Goal: Task Accomplishment & Management: Use online tool/utility

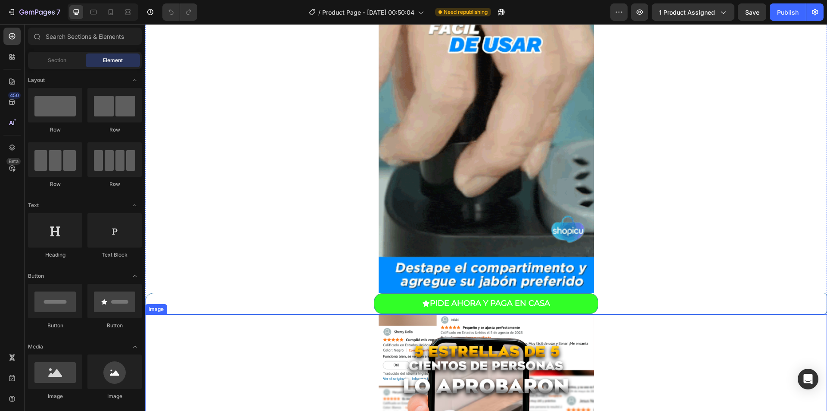
scroll to position [1085, 0]
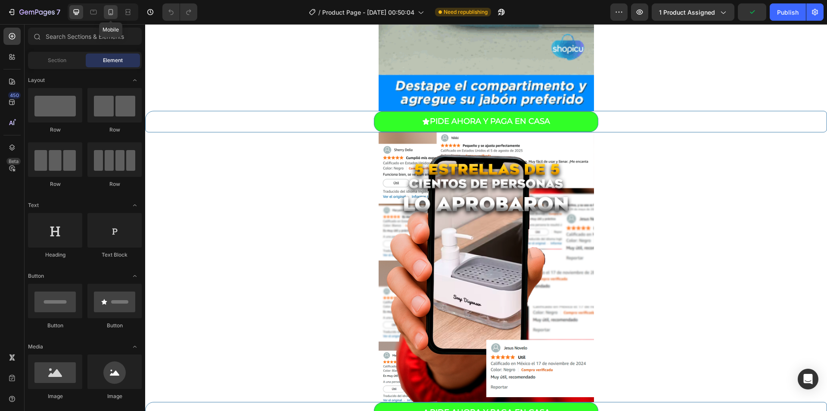
click at [109, 16] on icon at bounding box center [110, 12] width 9 height 9
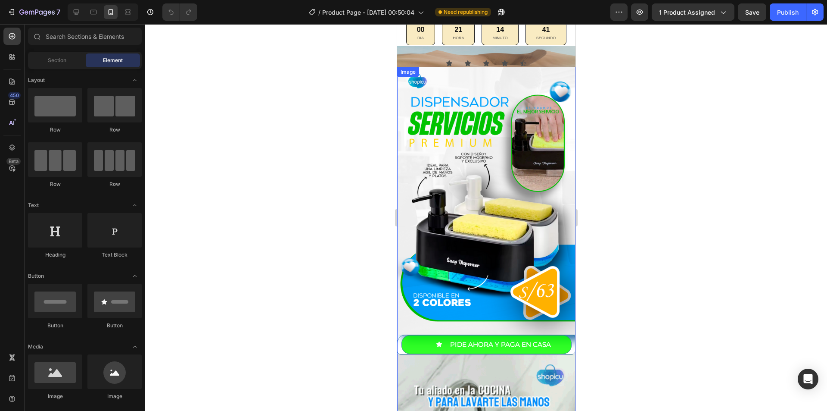
scroll to position [20, 0]
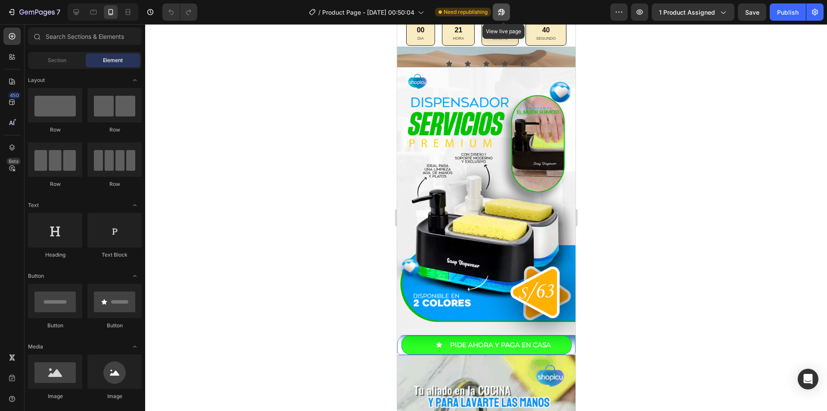
click at [509, 16] on button "button" at bounding box center [501, 11] width 17 height 17
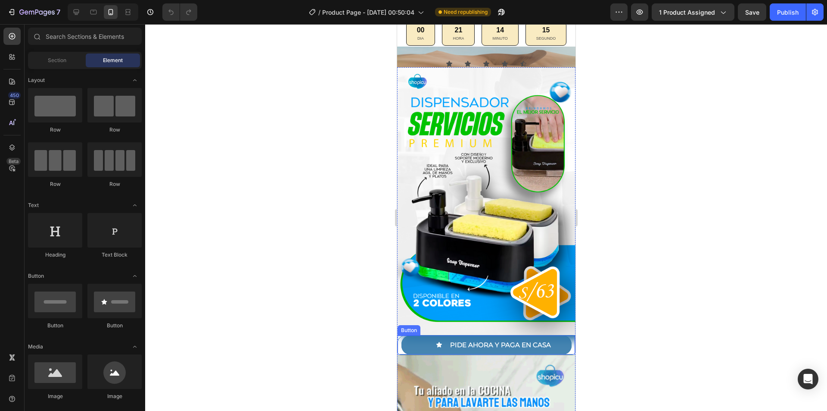
click at [417, 335] on button "PIDE AHORA Y PAGA EN CASA" at bounding box center [486, 344] width 170 height 19
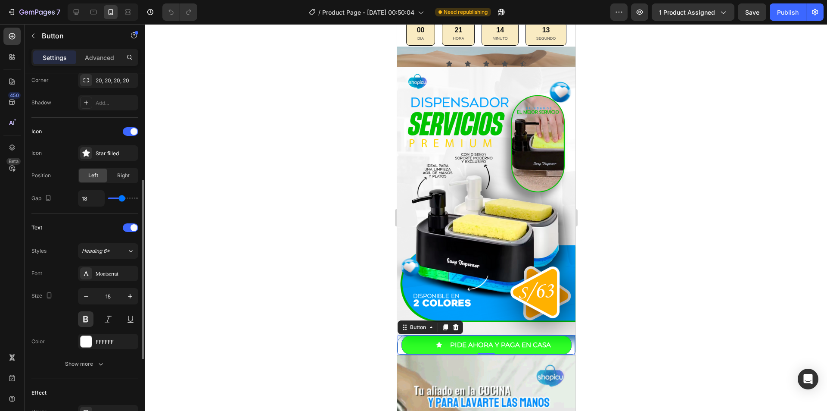
scroll to position [369, 0]
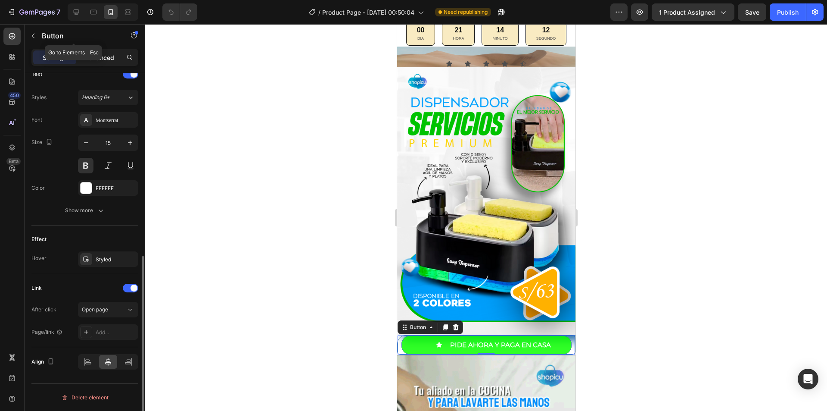
click at [91, 56] on p "Advanced" at bounding box center [99, 57] width 29 height 9
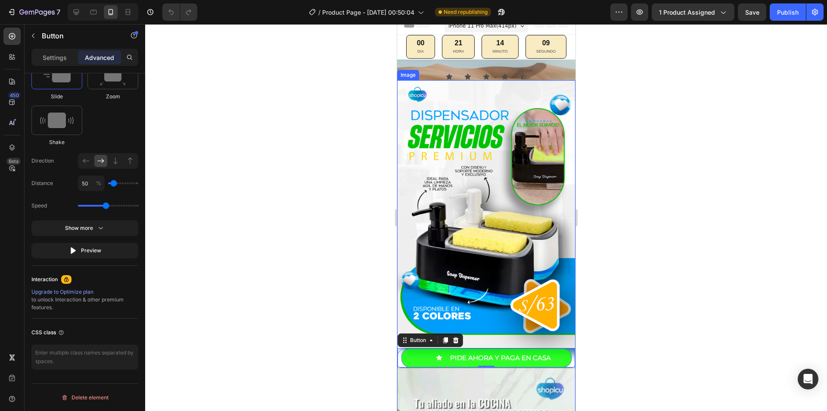
scroll to position [0, 0]
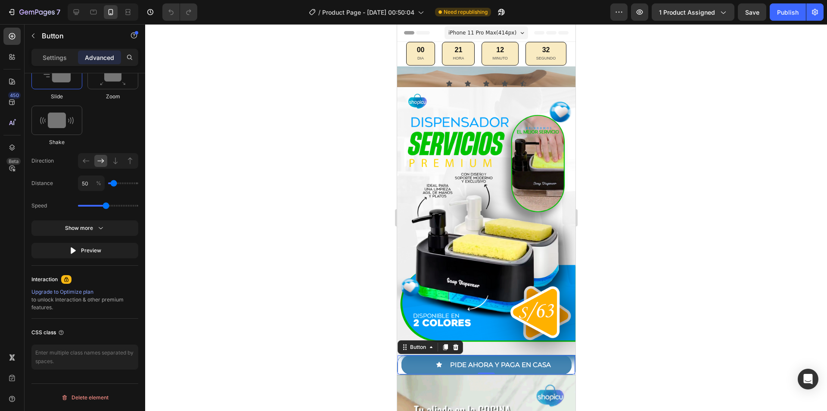
click at [413, 355] on button "PIDE AHORA Y PAGA EN CASA" at bounding box center [486, 364] width 170 height 19
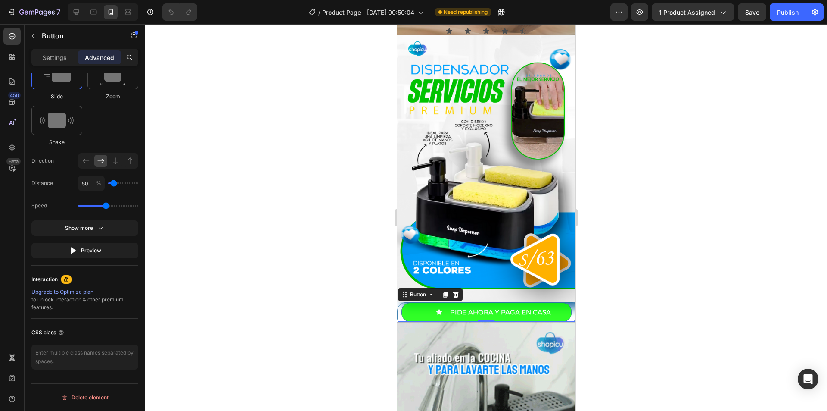
scroll to position [215, 0]
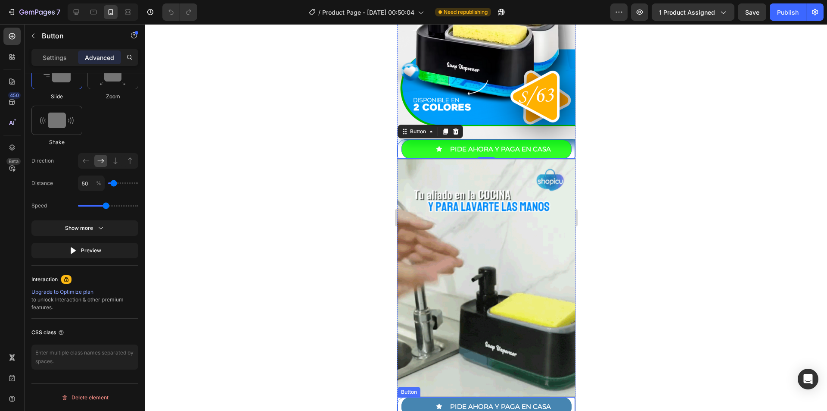
click at [412, 397] on button "PIDE AHORA Y PAGA EN CASA" at bounding box center [486, 406] width 170 height 19
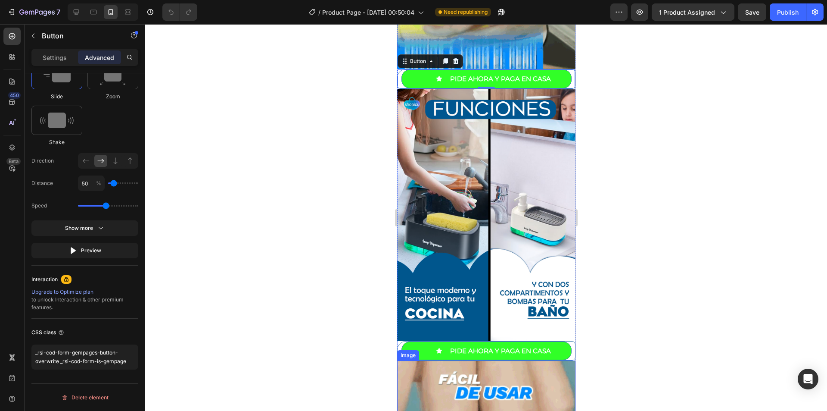
scroll to position [689, 0]
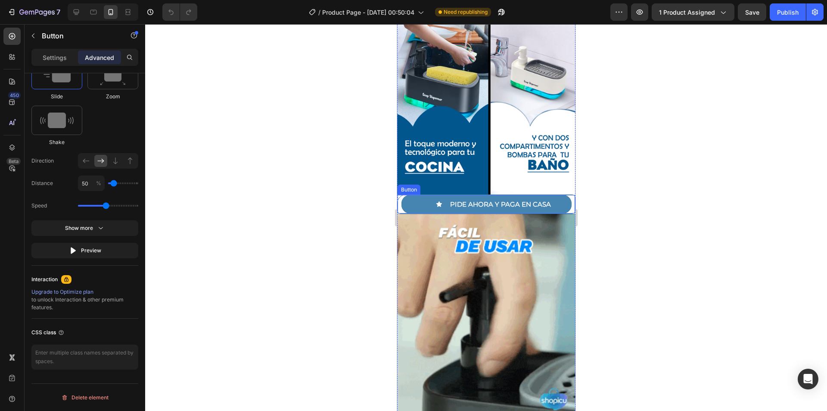
click at [424, 195] on button "PIDE AHORA Y PAGA EN CASA" at bounding box center [486, 204] width 170 height 19
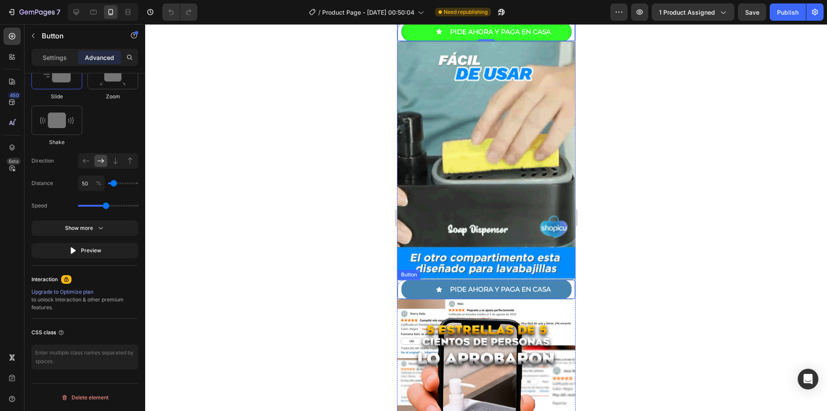
click at [423, 280] on button "PIDE AHORA Y PAGA EN CASA" at bounding box center [486, 289] width 170 height 19
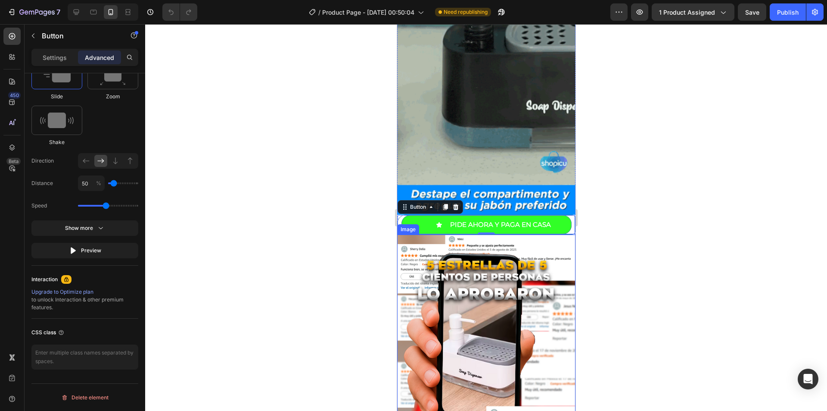
scroll to position [1120, 0]
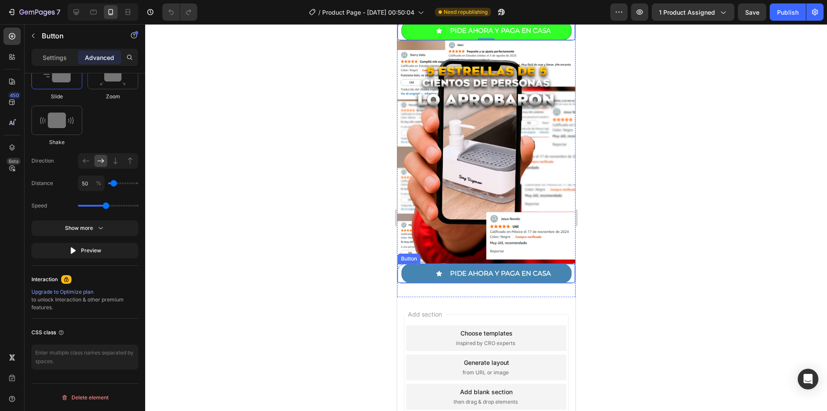
click at [417, 264] on button "PIDE AHORA Y PAGA EN CASA" at bounding box center [486, 273] width 170 height 19
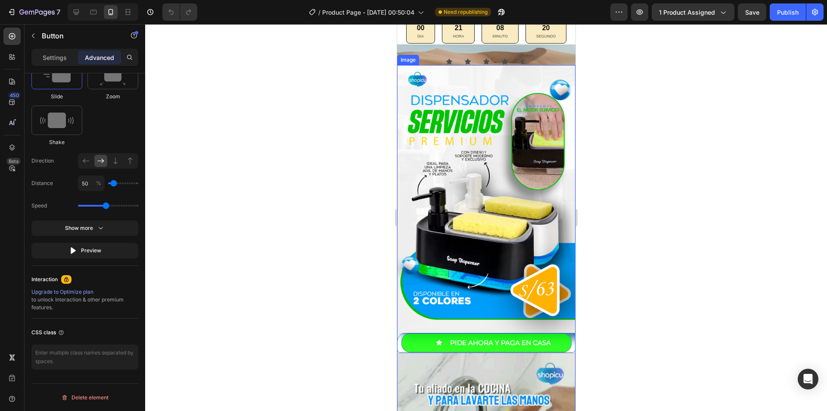
scroll to position [43, 0]
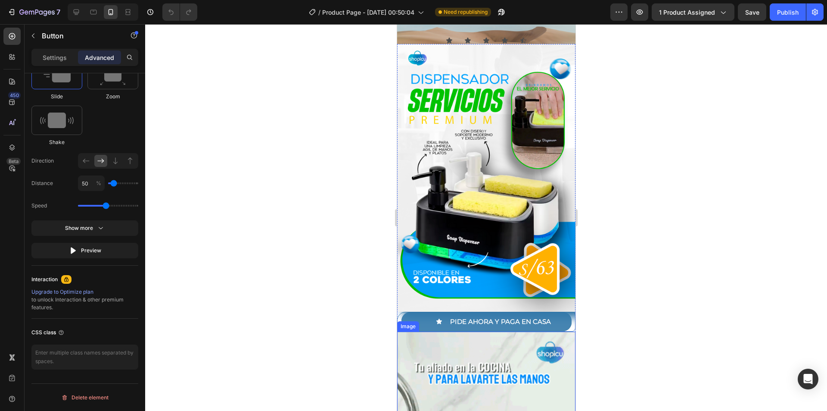
click at [411, 312] on button "PIDE AHORA Y PAGA EN CASA" at bounding box center [486, 321] width 170 height 19
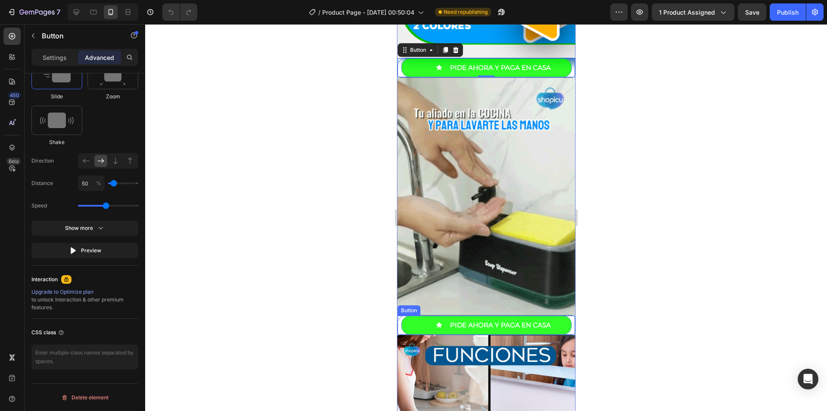
scroll to position [302, 0]
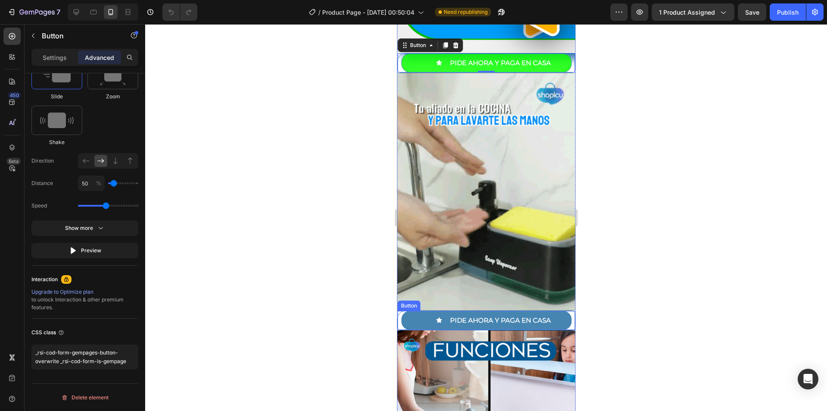
click at [410, 311] on button "PIDE AHORA Y PAGA EN CASA" at bounding box center [486, 320] width 170 height 19
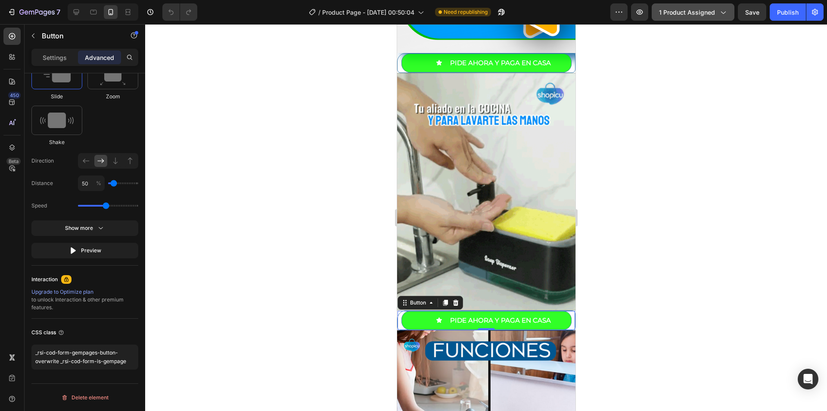
click at [690, 10] on span "1 product assigned" at bounding box center [687, 12] width 56 height 9
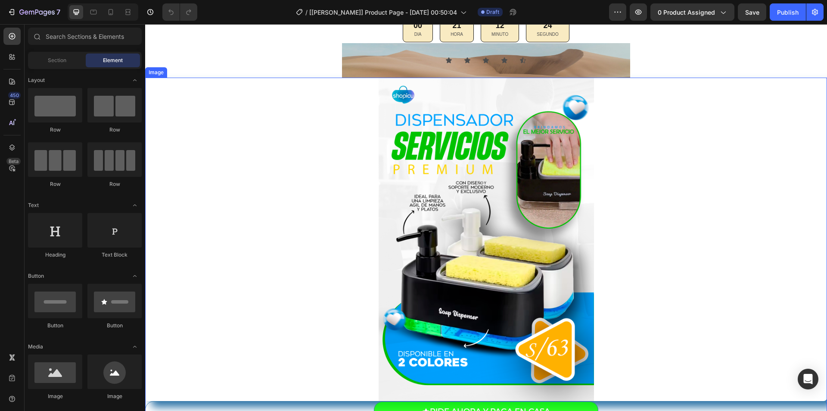
scroll to position [172, 0]
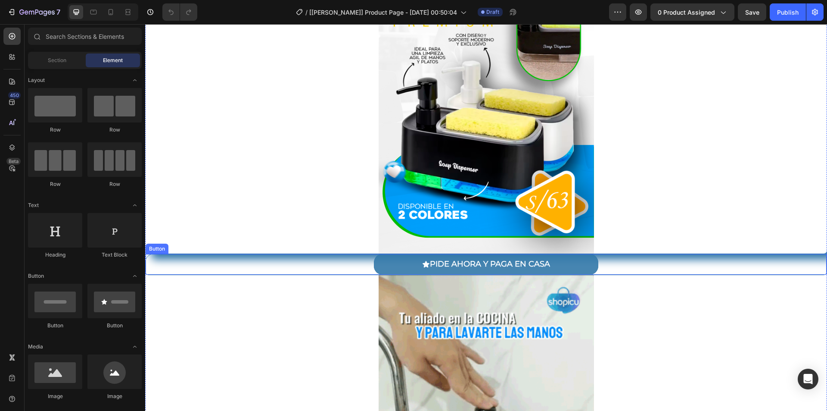
click at [383, 262] on button "PIDE AHORA Y PAGA EN CASA" at bounding box center [486, 264] width 224 height 20
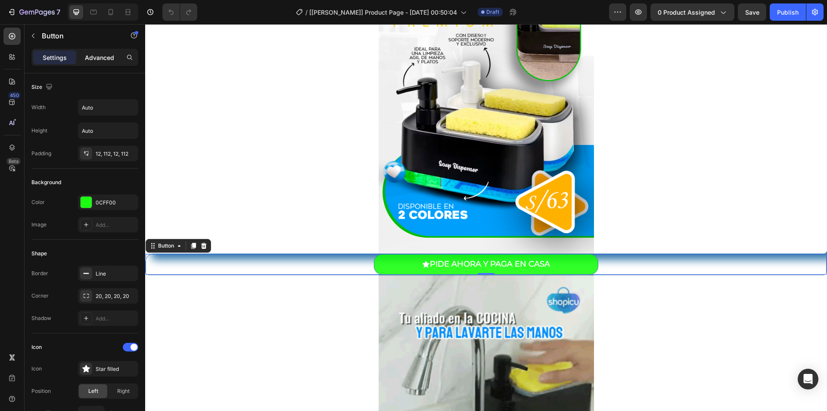
click at [88, 58] on p "Advanced" at bounding box center [99, 57] width 29 height 9
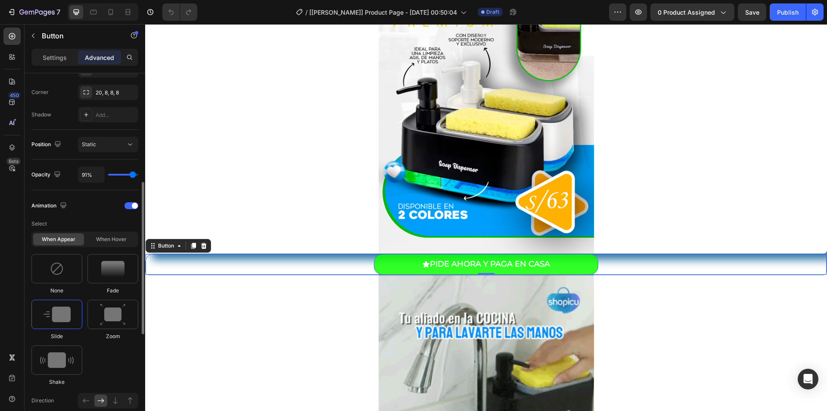
scroll to position [498, 0]
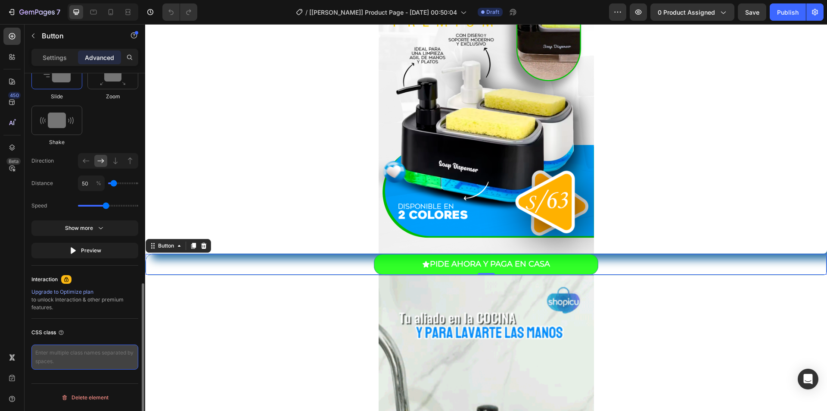
click at [78, 355] on textarea at bounding box center [84, 356] width 107 height 25
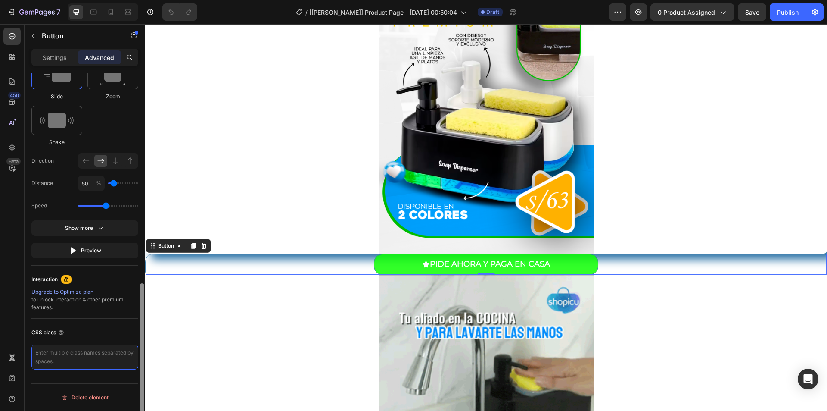
paste textarea "_rsi-cod-form-gempages-button-overwrite _rsi-cod-form-is-gempage"
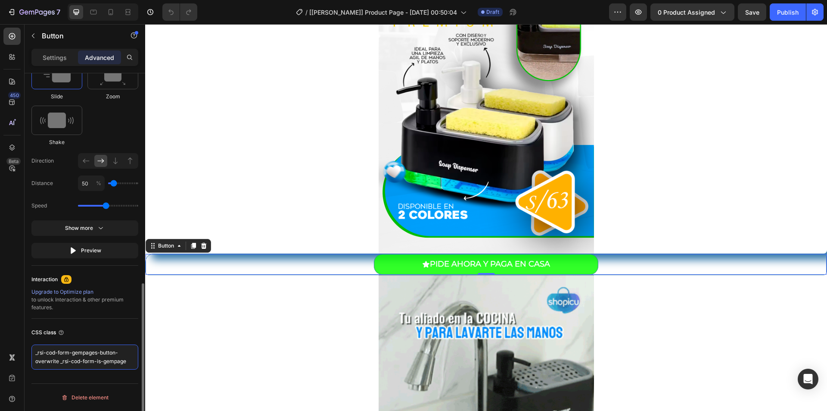
type textarea "_rsi-cod-form-gempages-button-overwrite _rsi-cod-form-is-gempage"
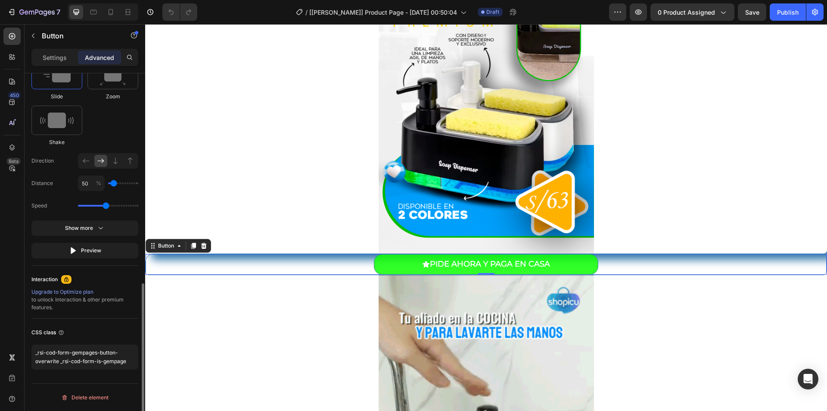
click at [127, 326] on div "CSS class" at bounding box center [84, 332] width 107 height 14
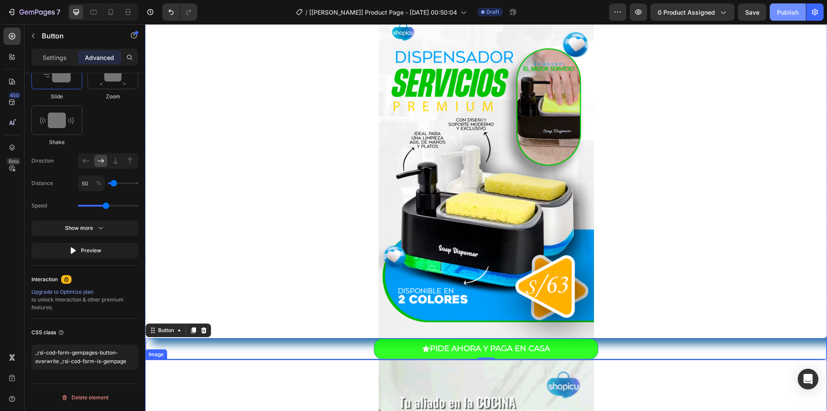
scroll to position [86, 0]
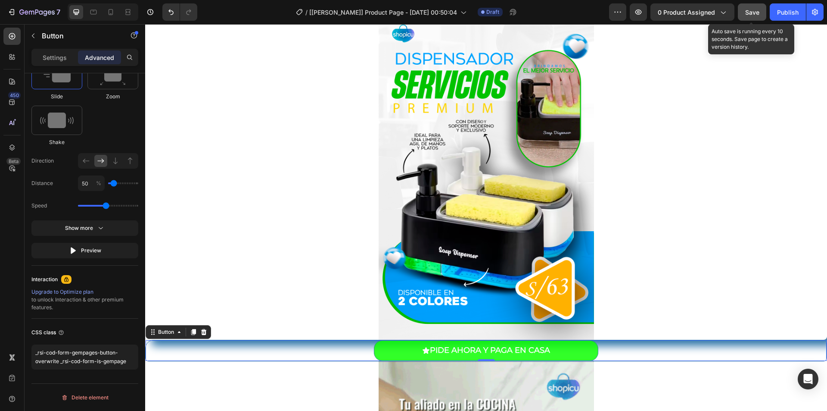
click at [755, 10] on span "Save" at bounding box center [752, 12] width 14 height 7
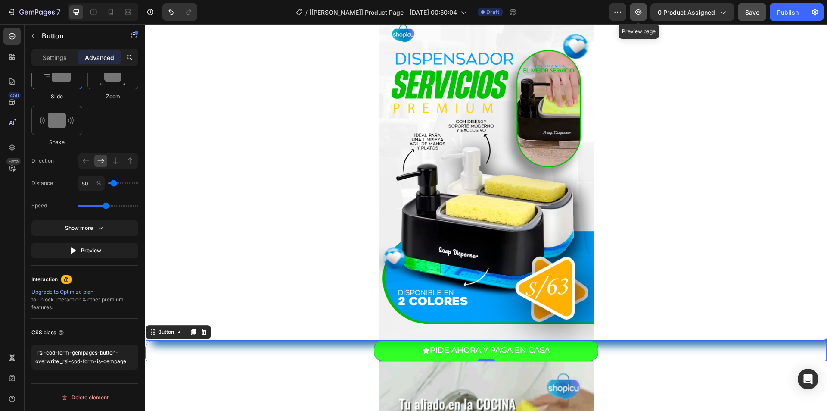
click at [632, 17] on button "button" at bounding box center [638, 11] width 17 height 17
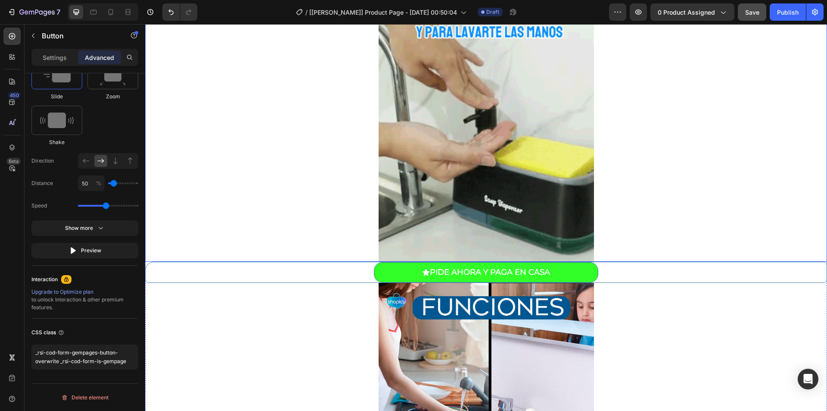
scroll to position [474, 0]
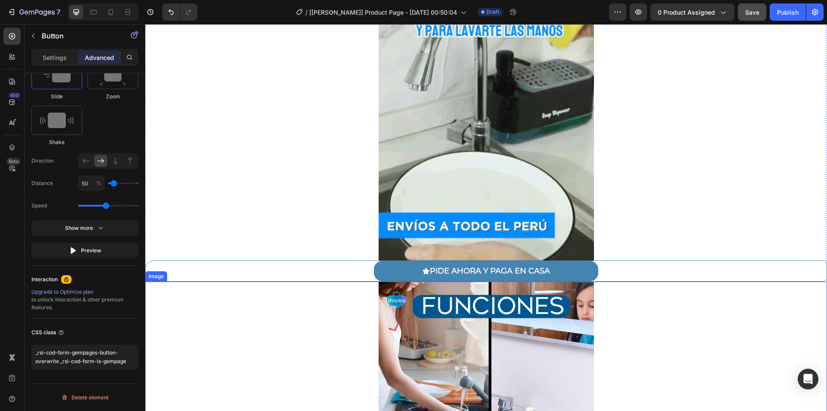
click at [381, 264] on button "PIDE AHORA Y PAGA EN CASA" at bounding box center [486, 271] width 224 height 20
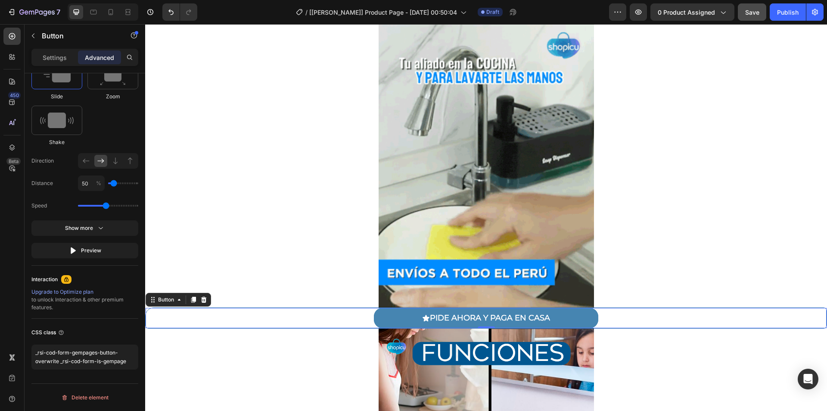
scroll to position [302, 0]
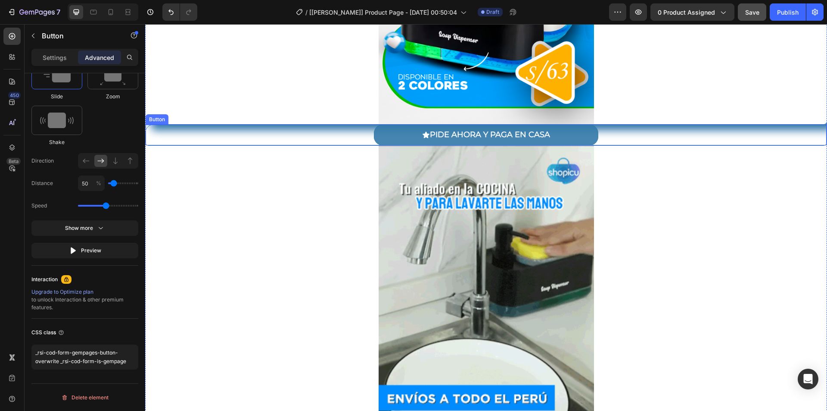
click at [383, 136] on button "PIDE AHORA Y PAGA EN CASA" at bounding box center [486, 134] width 224 height 20
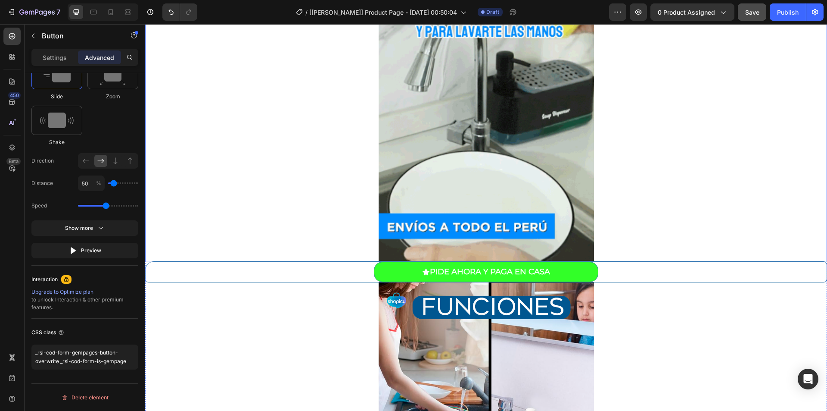
scroll to position [474, 0]
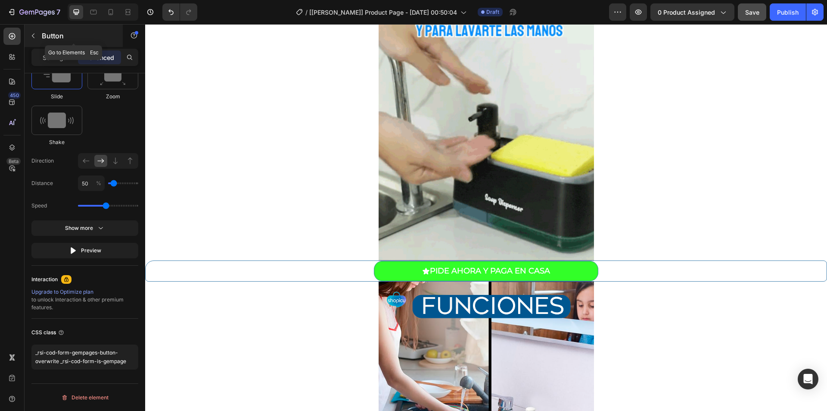
click at [29, 39] on button "button" at bounding box center [33, 36] width 14 height 14
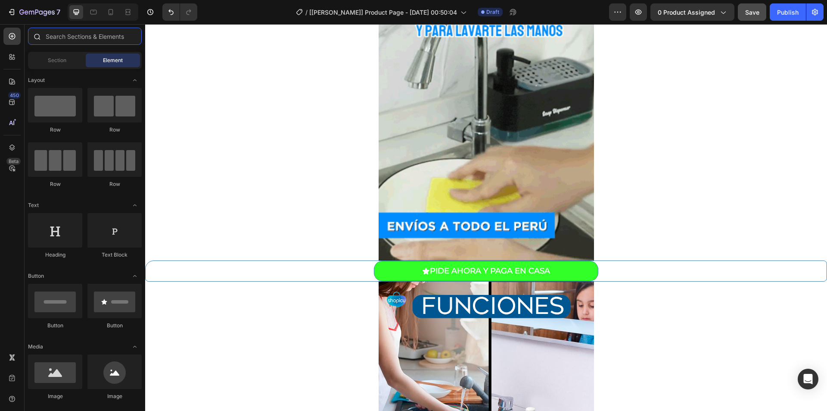
click at [62, 28] on input "text" at bounding box center [85, 36] width 114 height 17
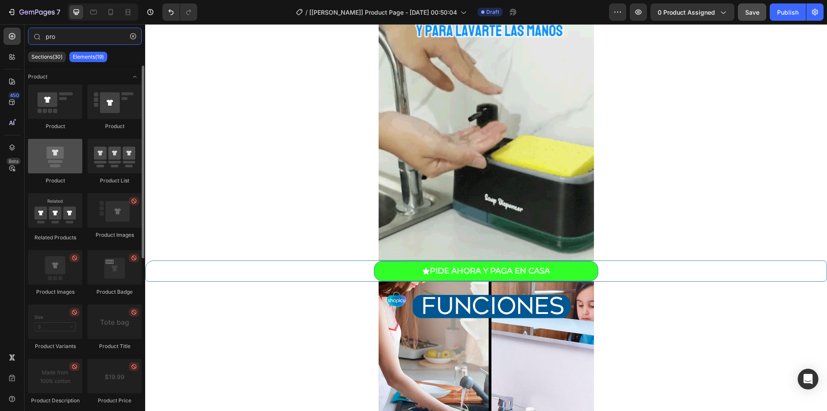
type input "pro"
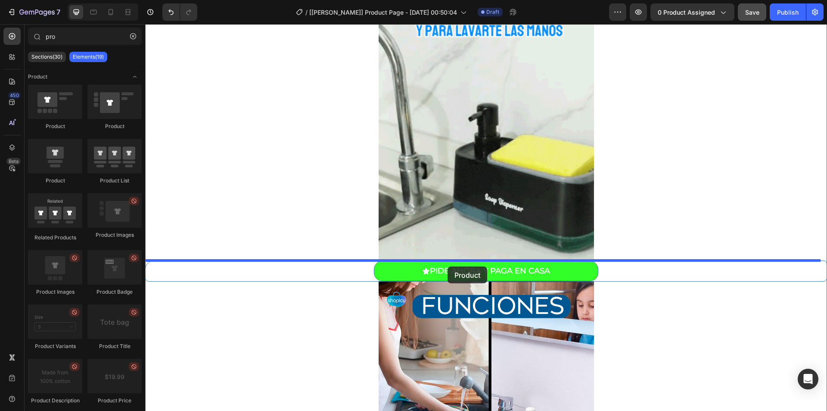
drag, startPoint x: 150, startPoint y: 187, endPoint x: 448, endPoint y: 266, distance: 307.9
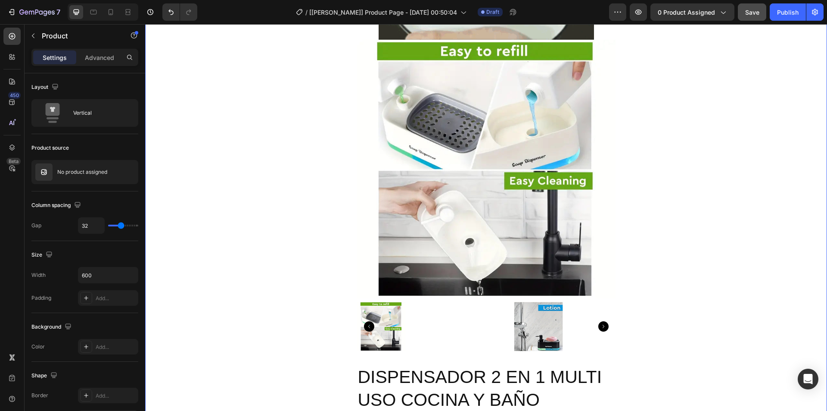
scroll to position [560, 0]
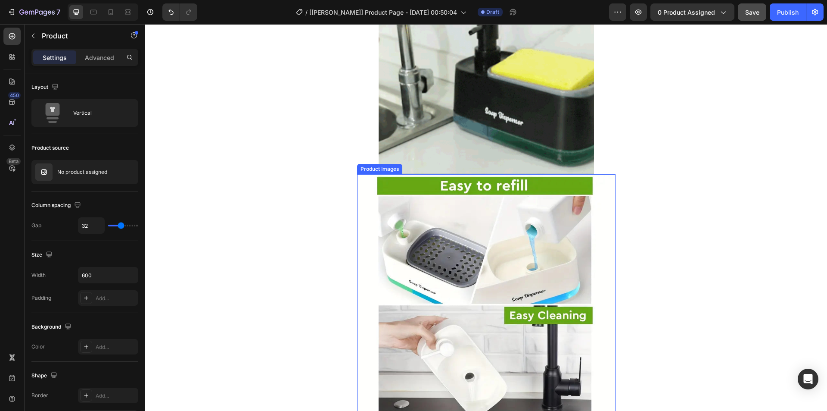
click at [440, 216] on img at bounding box center [486, 303] width 258 height 258
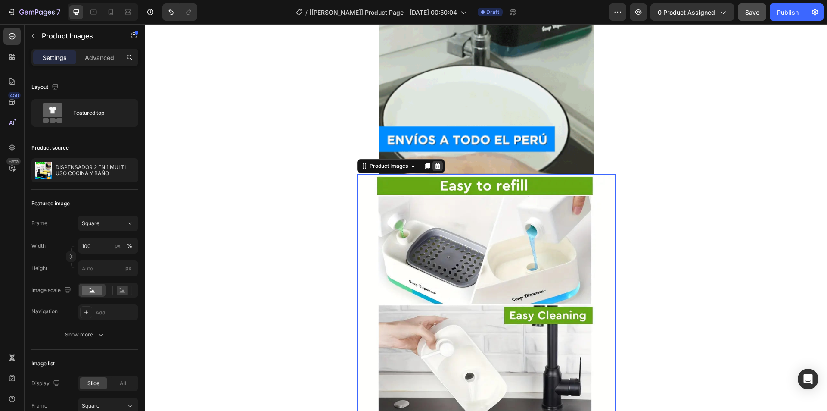
click at [434, 167] on icon at bounding box center [437, 165] width 7 height 7
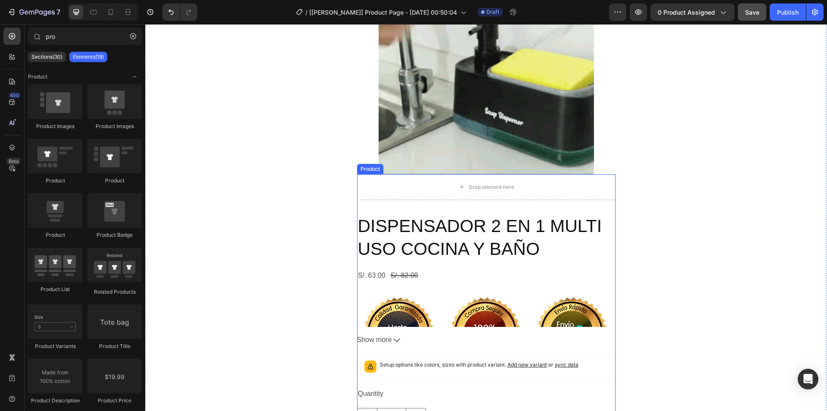
click at [410, 230] on h2 "DISPENSADOR 2 EN 1 MULTI USO COCINA Y BAÑO" at bounding box center [486, 238] width 258 height 48
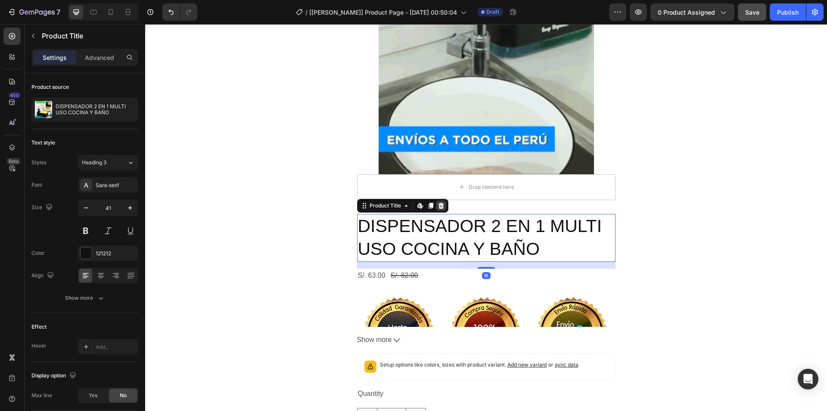
click at [436, 205] on div at bounding box center [441, 205] width 10 height 10
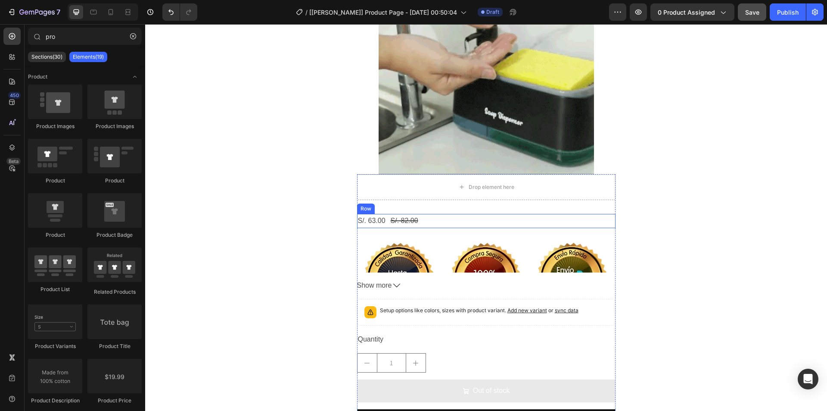
click at [432, 220] on div "S/. 63.00 Product Price Product Price S/. 82.00 Product Price Product Price Row" at bounding box center [486, 221] width 258 height 14
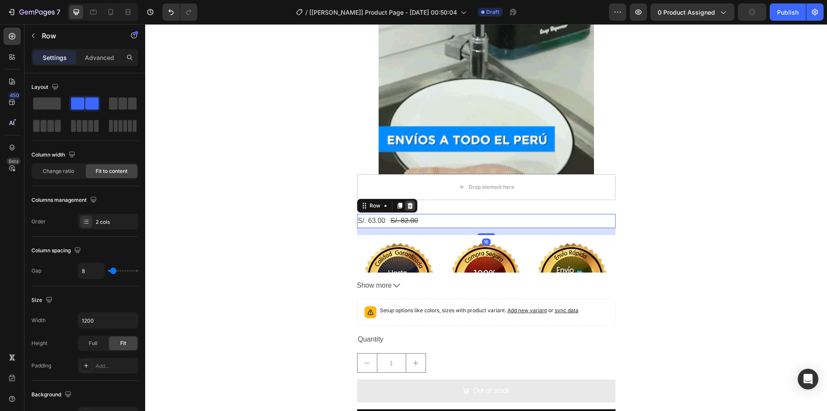
click at [411, 204] on div at bounding box center [410, 205] width 10 height 10
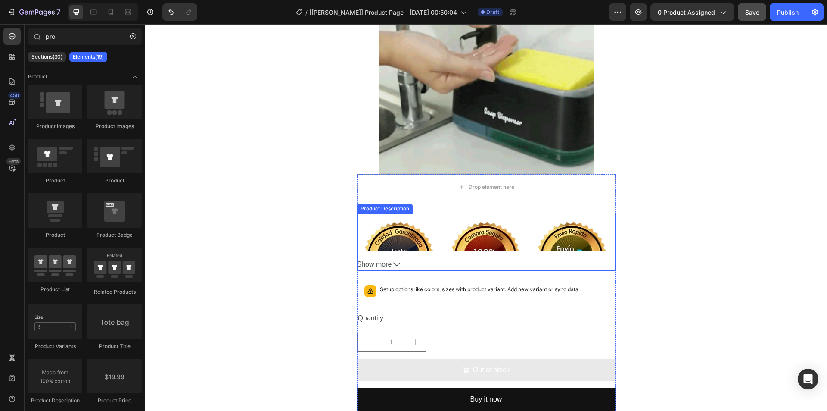
click at [439, 226] on img at bounding box center [486, 256] width 258 height 84
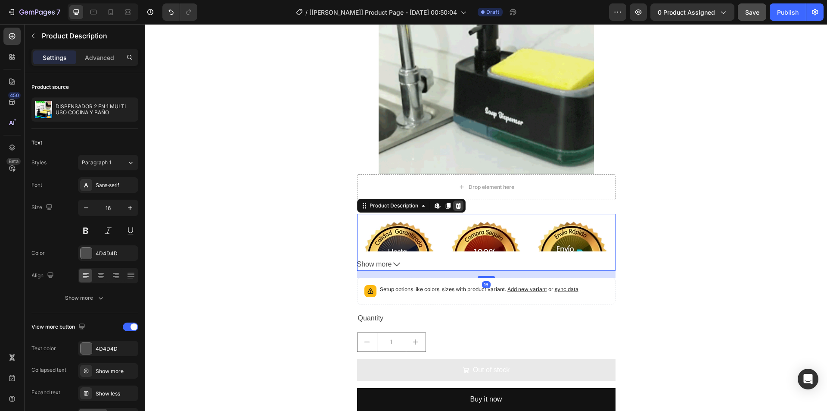
click at [455, 205] on icon at bounding box center [458, 205] width 6 height 6
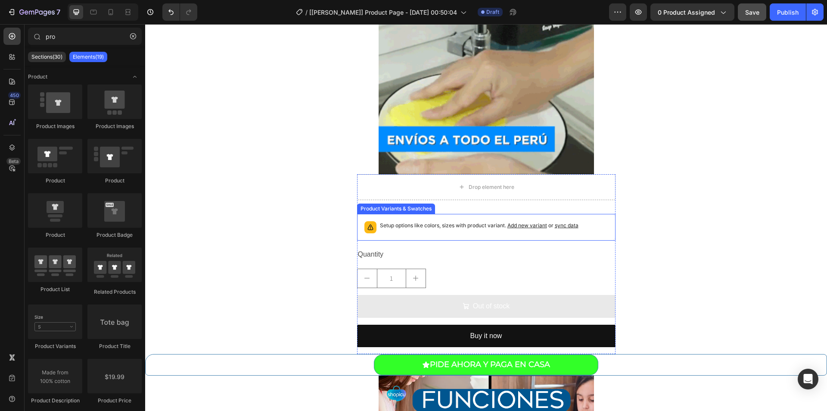
click at [429, 228] on p "Setup options like colors, sizes with product variant. Add new variant or sync …" at bounding box center [479, 225] width 199 height 9
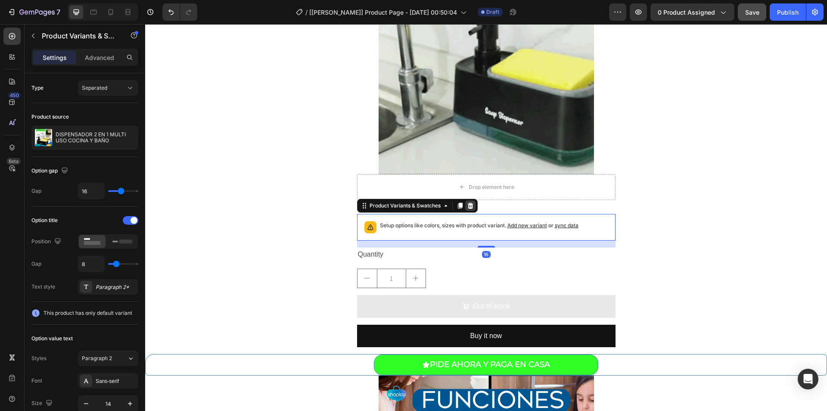
click at [469, 204] on icon at bounding box center [470, 205] width 6 height 6
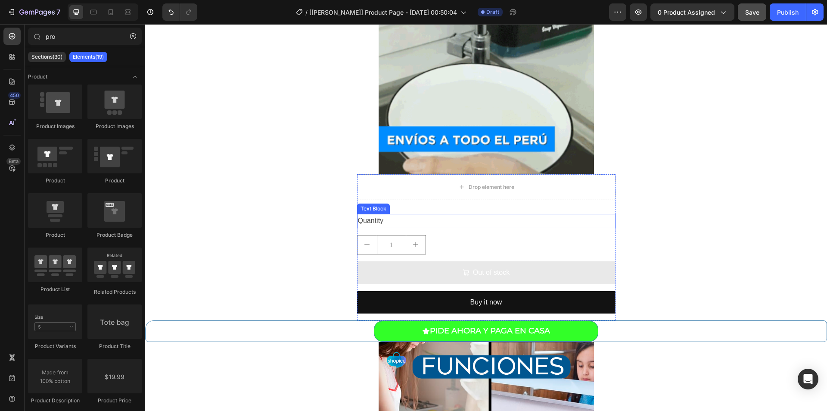
click at [436, 218] on div "Quantity" at bounding box center [486, 221] width 258 height 14
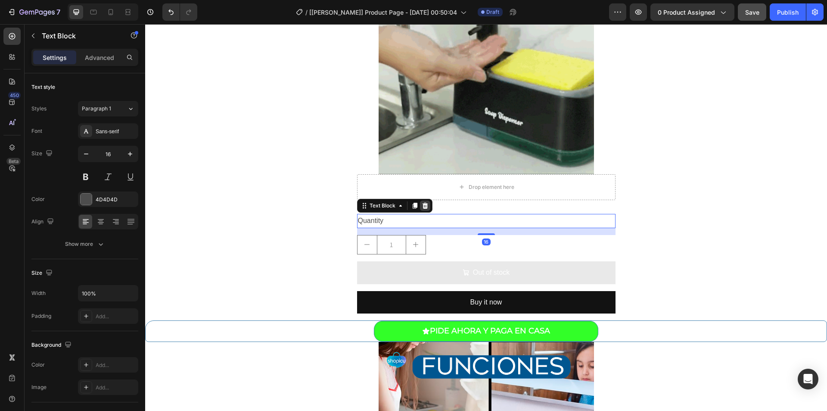
click at [423, 205] on icon at bounding box center [425, 205] width 6 height 6
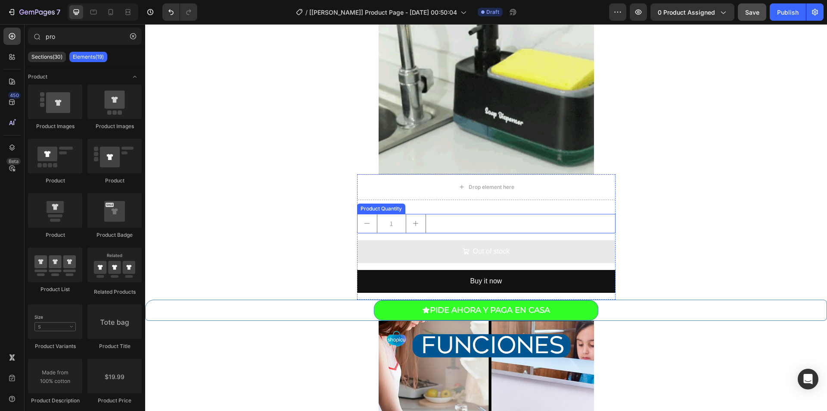
click at [443, 224] on div "1" at bounding box center [486, 223] width 258 height 19
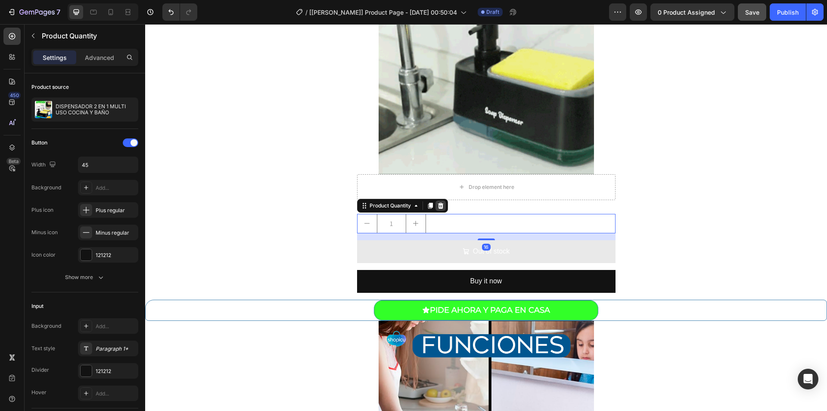
click at [441, 206] on icon at bounding box center [440, 205] width 7 height 7
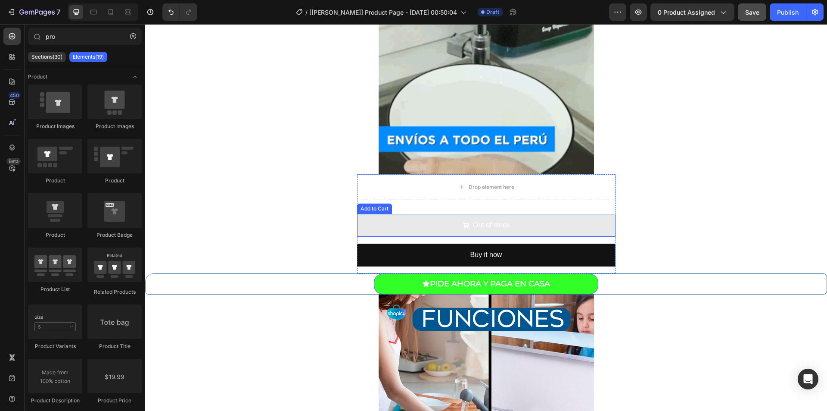
click at [415, 226] on button "Out of stock" at bounding box center [486, 225] width 258 height 23
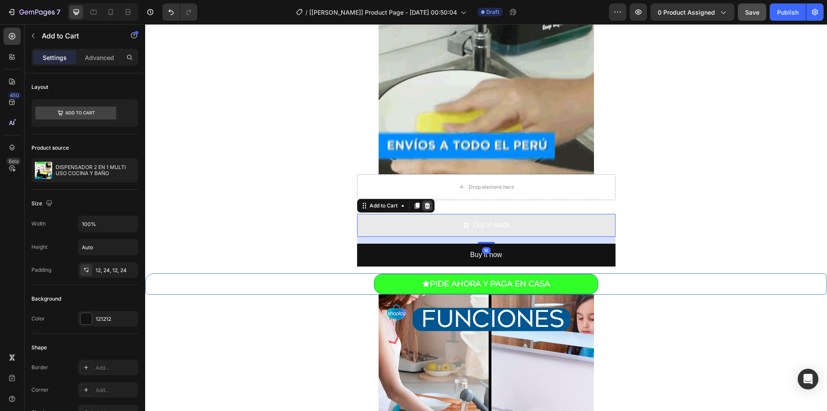
click at [424, 205] on icon at bounding box center [427, 205] width 6 height 6
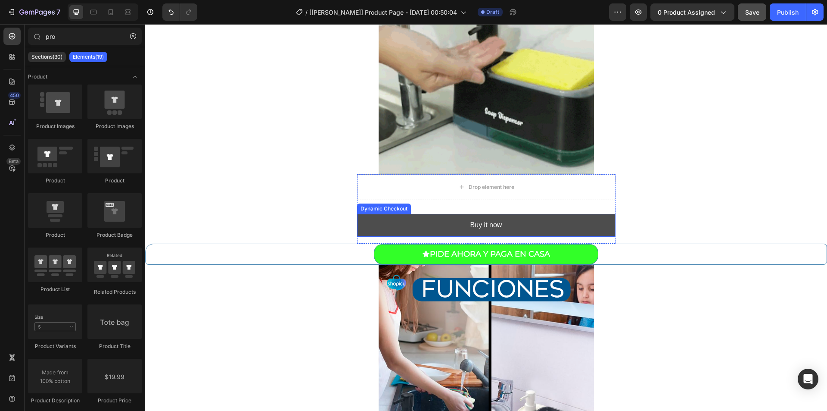
click at [404, 216] on button "Buy it now" at bounding box center [486, 225] width 258 height 23
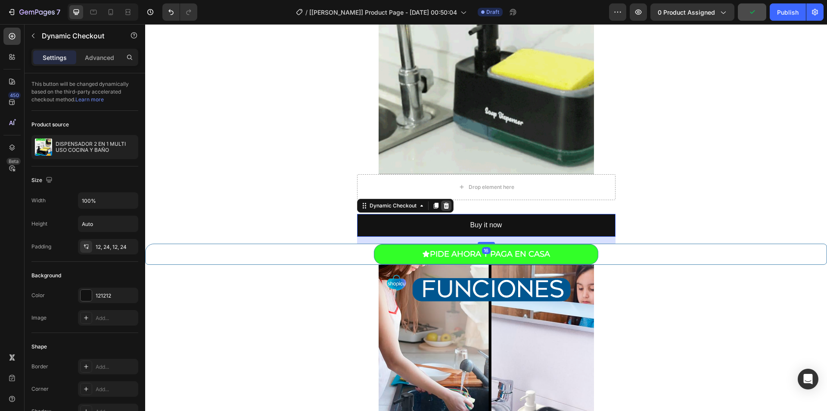
click at [443, 204] on icon at bounding box center [446, 205] width 6 height 6
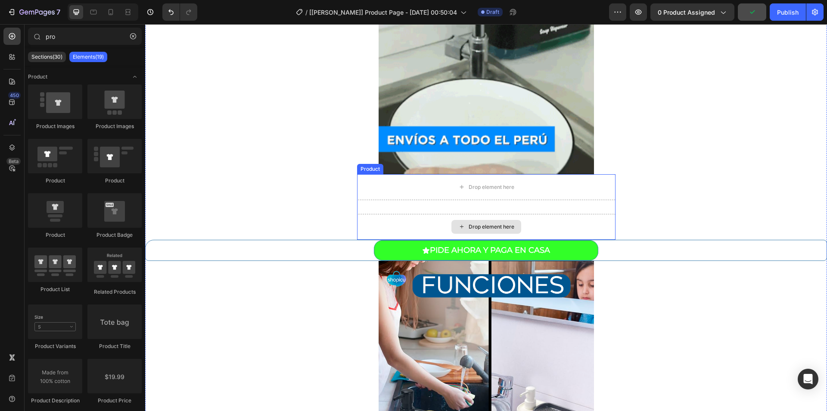
click at [407, 222] on div "Drop element here" at bounding box center [486, 227] width 258 height 26
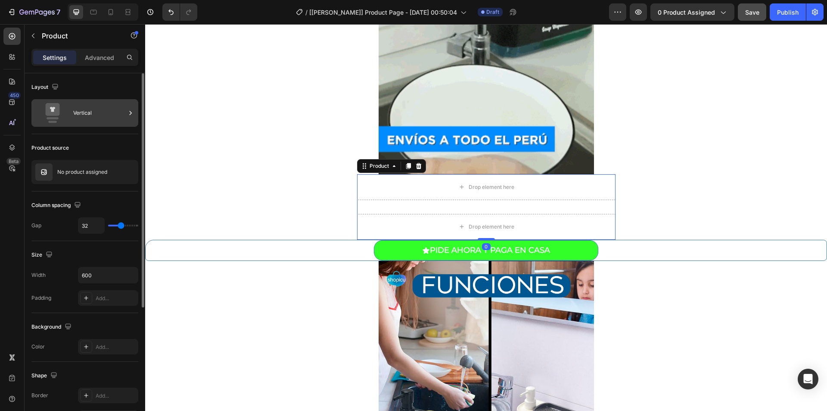
click at [85, 119] on div "Vertical" at bounding box center [99, 113] width 53 height 20
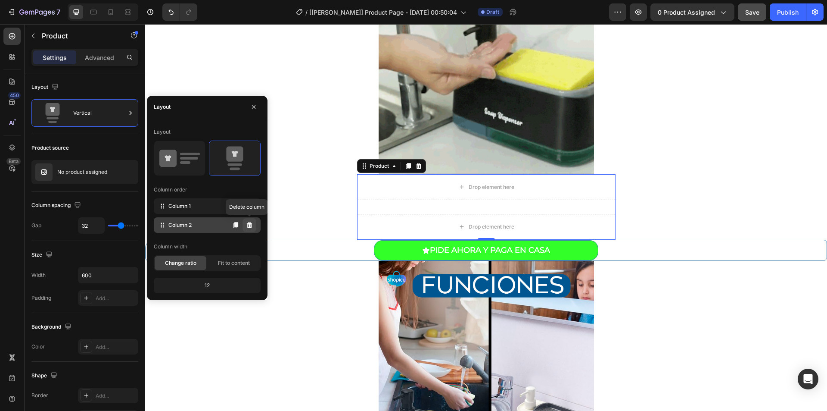
click at [250, 224] on icon at bounding box center [250, 225] width 6 height 6
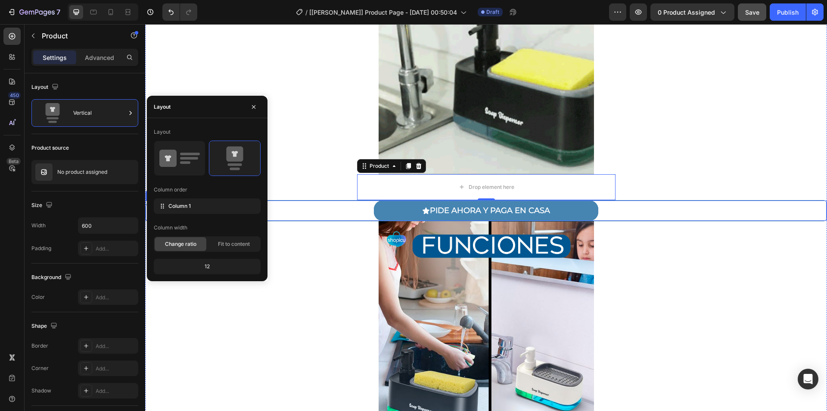
click at [400, 203] on button "PIDE AHORA Y PAGA EN CASA" at bounding box center [486, 210] width 224 height 20
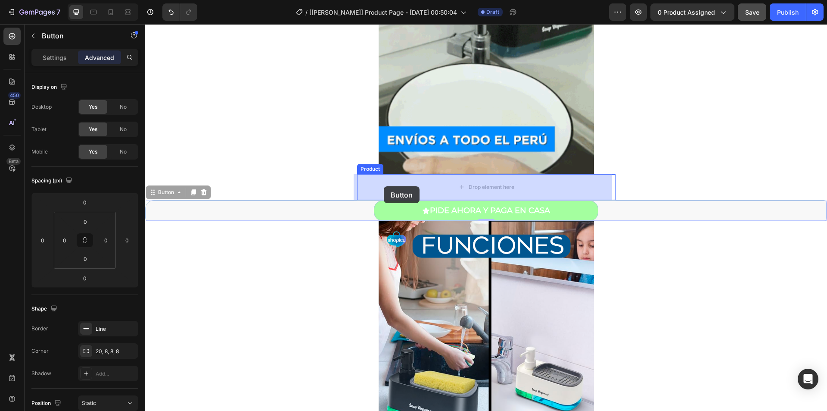
drag, startPoint x: 386, startPoint y: 208, endPoint x: 384, endPoint y: 186, distance: 22.5
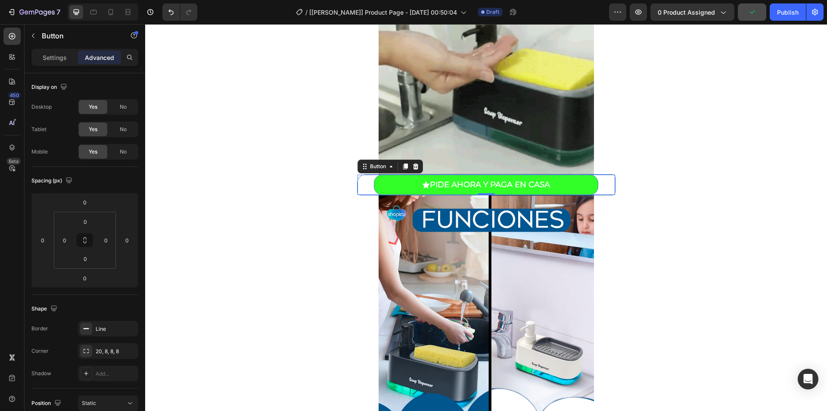
click at [361, 181] on div "PIDE AHORA Y PAGA EN CASA Button 0" at bounding box center [486, 184] width 258 height 21
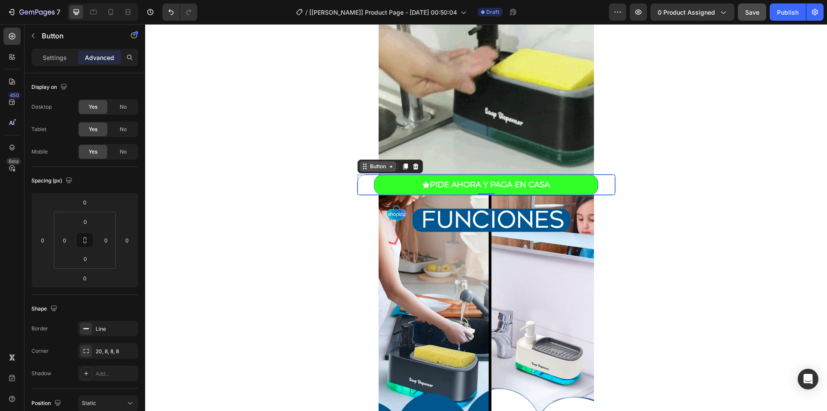
click at [370, 164] on div "Button" at bounding box center [377, 166] width 19 height 8
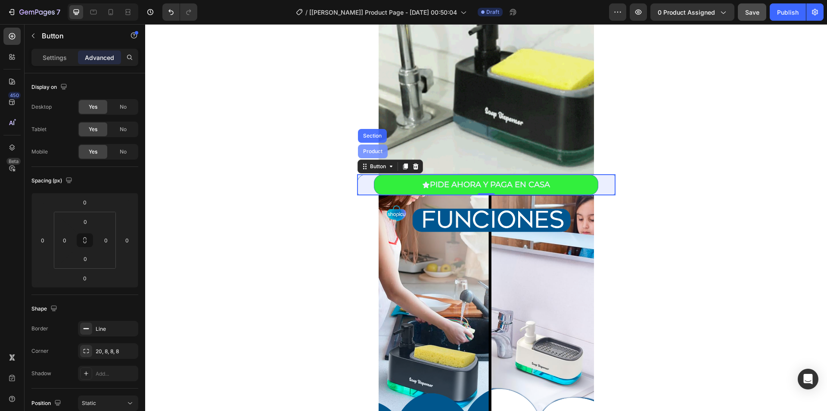
click at [371, 151] on div "Product" at bounding box center [372, 151] width 23 height 5
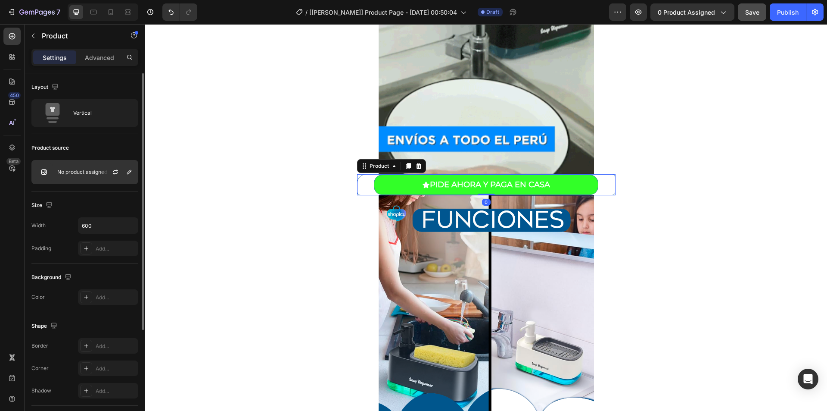
click at [86, 174] on p "No product assigned" at bounding box center [82, 172] width 50 height 6
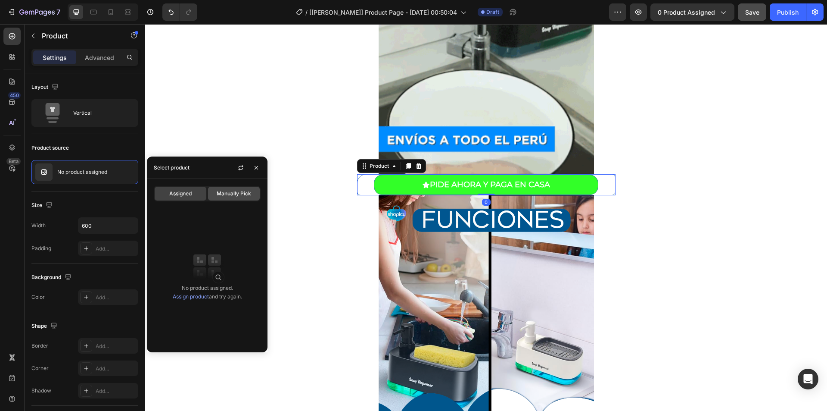
click at [220, 196] on span "Manually Pick" at bounding box center [234, 194] width 34 height 8
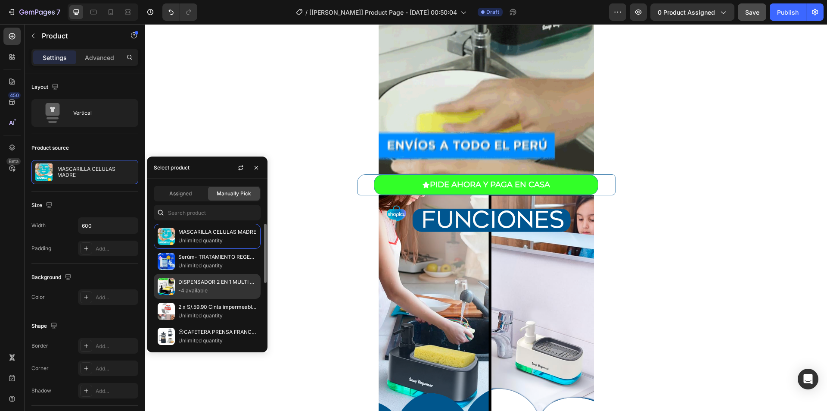
click at [204, 292] on p "-4 available" at bounding box center [217, 290] width 78 height 9
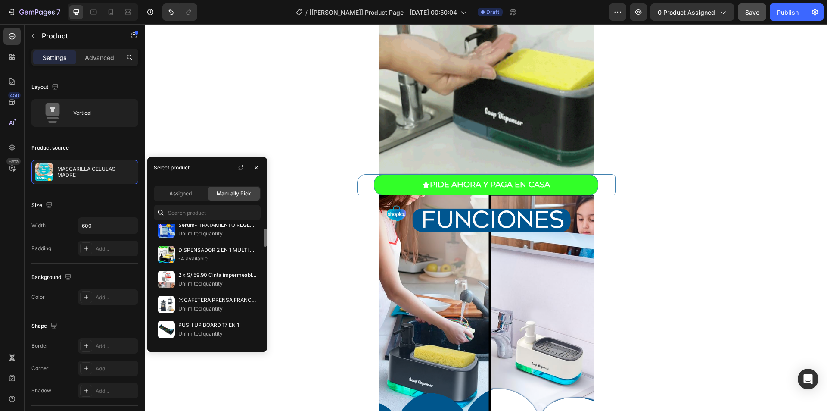
scroll to position [0, 0]
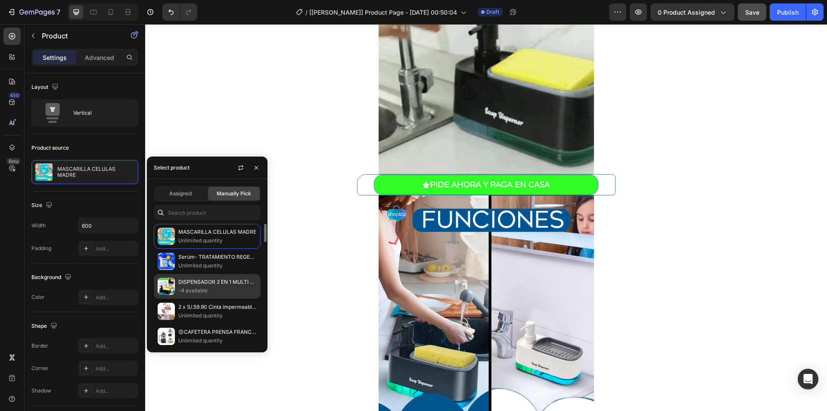
click at [200, 287] on p "-4 available" at bounding box center [217, 290] width 78 height 9
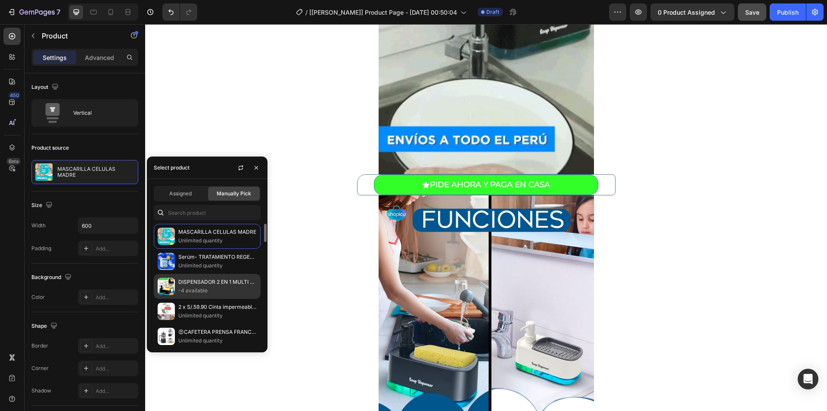
click at [197, 281] on p "DISPENSADOR 2 EN 1 MULTI USO COCINA Y BAÑO" at bounding box center [217, 281] width 78 height 9
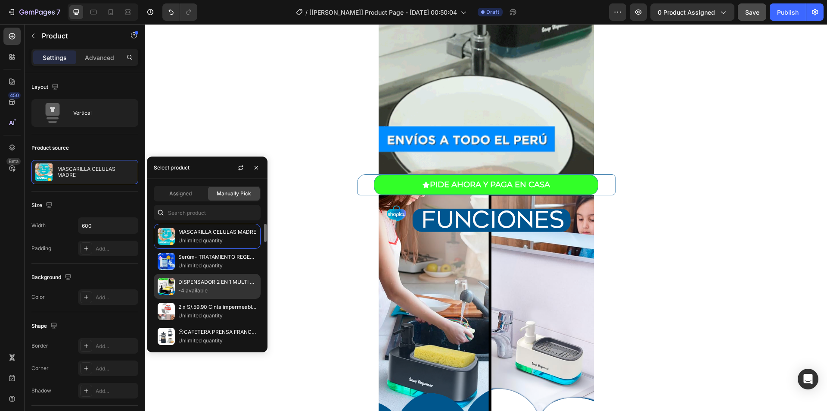
click at [197, 281] on p "DISPENSADOR 2 EN 1 MULTI USO COCINA Y BAÑO" at bounding box center [217, 281] width 78 height 9
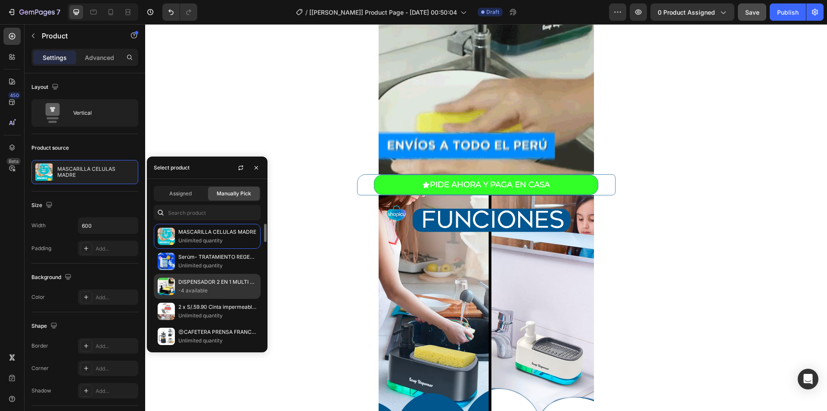
click at [197, 281] on p "DISPENSADOR 2 EN 1 MULTI USO COCINA Y BAÑO" at bounding box center [217, 281] width 78 height 9
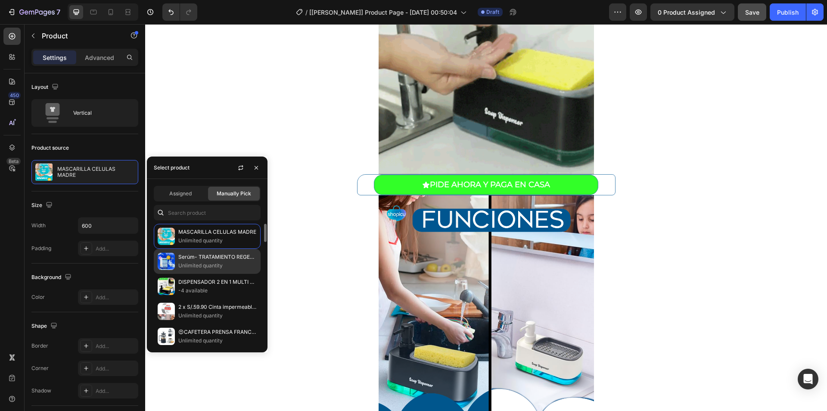
click at [185, 265] on p "Unlimited quantity" at bounding box center [217, 265] width 78 height 9
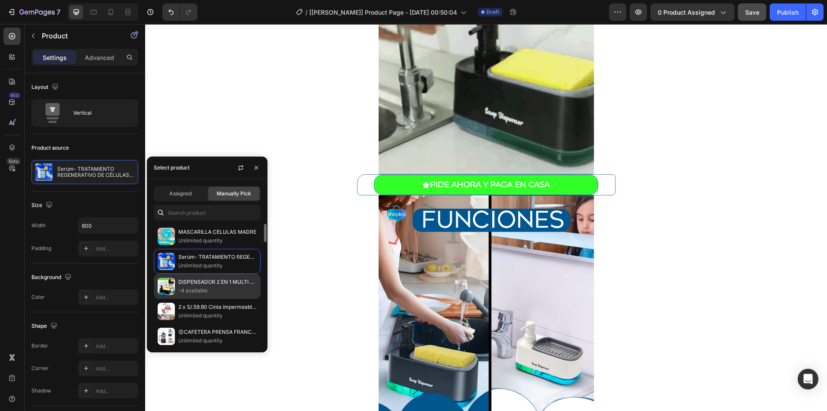
click at [191, 284] on p "DISPENSADOR 2 EN 1 MULTI USO COCINA Y BAÑO" at bounding box center [217, 281] width 78 height 9
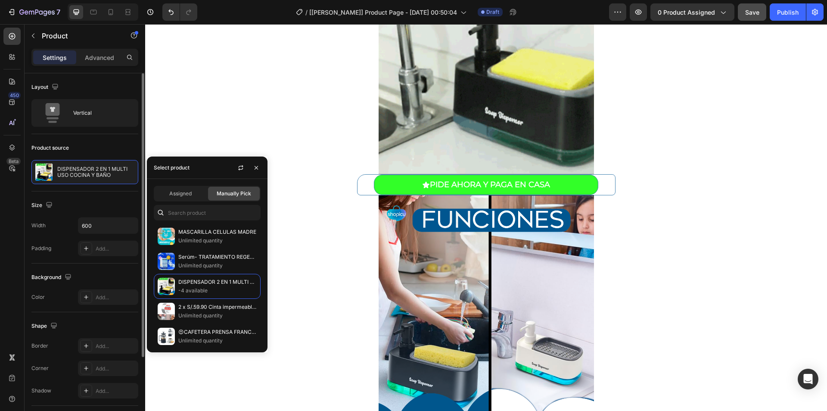
click at [92, 192] on div "Size Width 600 Padding Add..." at bounding box center [84, 227] width 107 height 72
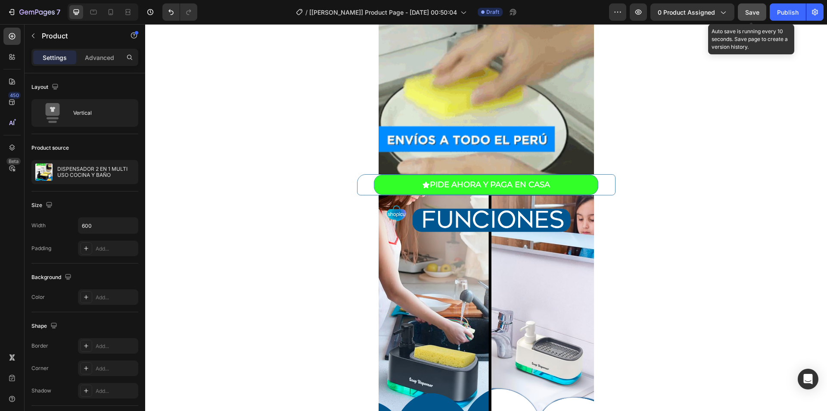
click at [745, 15] on button "Save" at bounding box center [752, 11] width 28 height 17
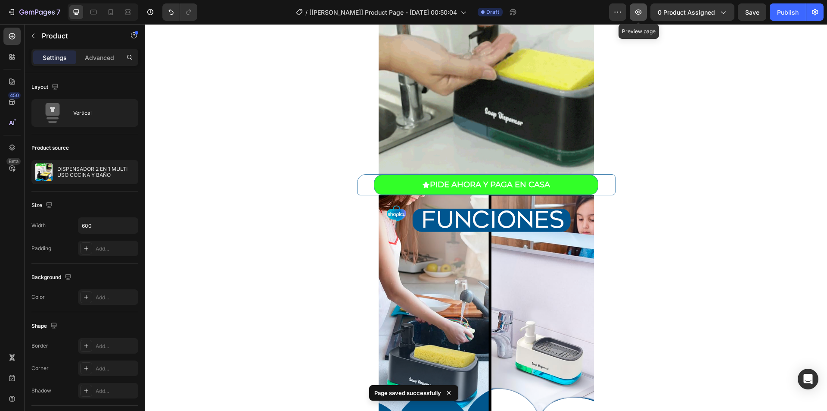
click at [647, 5] on button "button" at bounding box center [638, 11] width 17 height 17
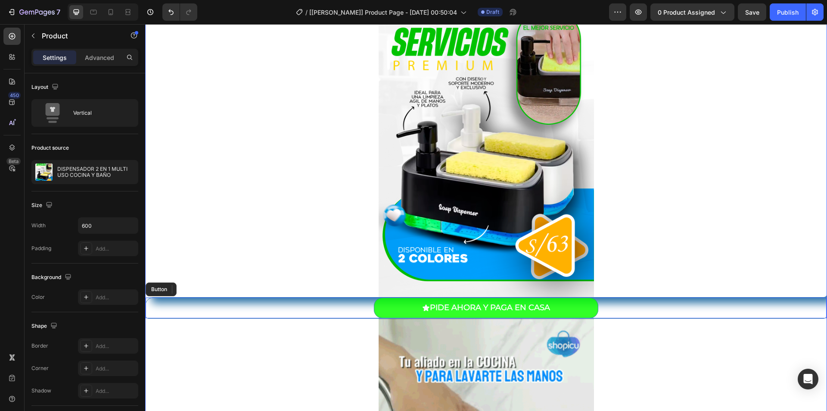
scroll to position [129, 0]
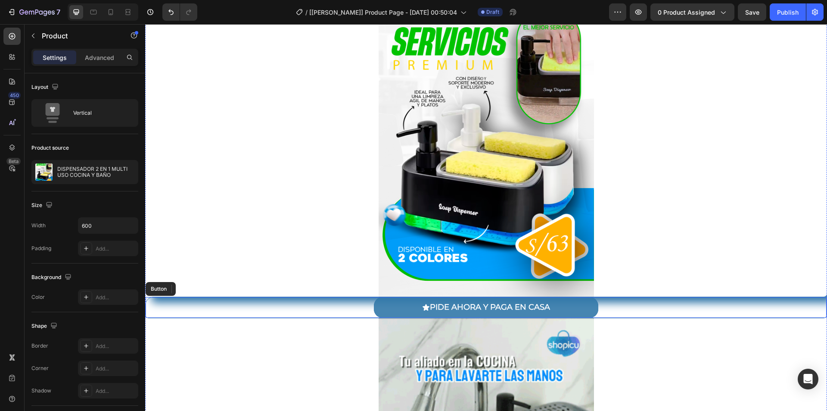
click at [385, 306] on button "PIDE AHORA Y PAGA EN CASA" at bounding box center [486, 307] width 224 height 20
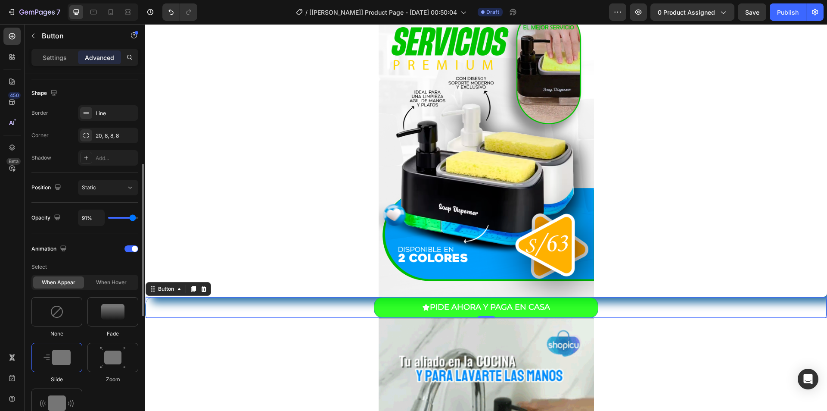
click at [92, 59] on p "Advanced" at bounding box center [99, 57] width 29 height 9
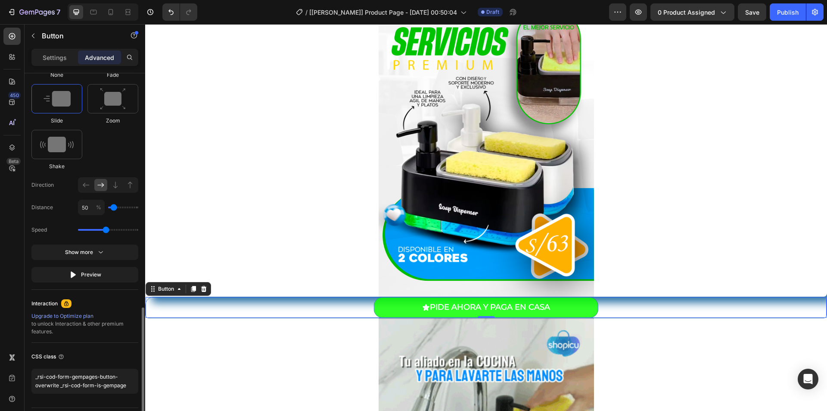
scroll to position [498, 0]
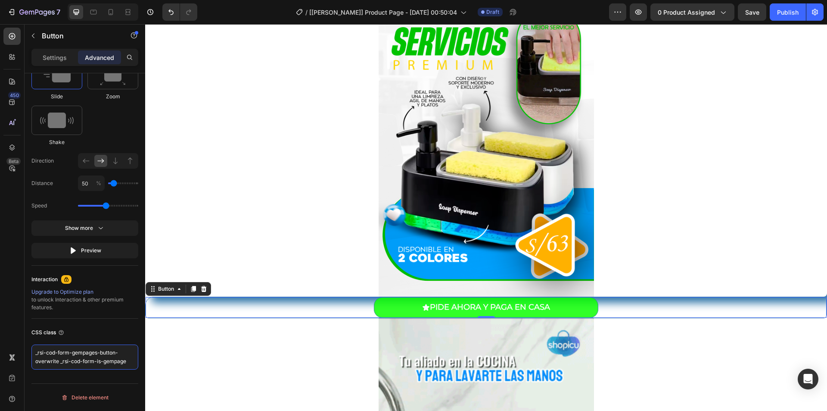
drag, startPoint x: 127, startPoint y: 361, endPoint x: 11, endPoint y: 345, distance: 116.9
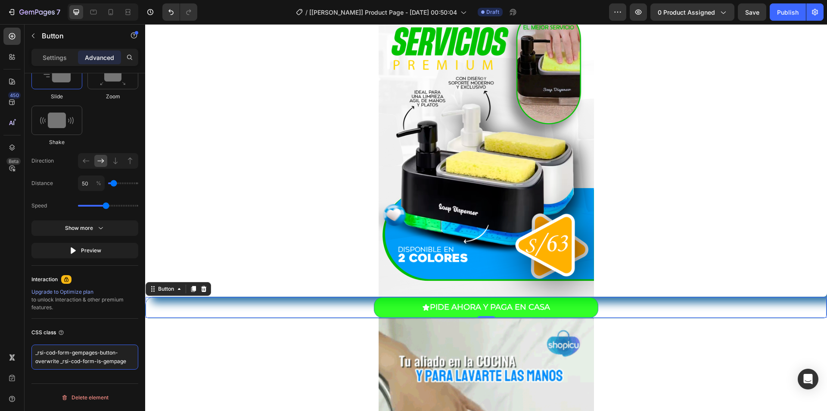
click at [11, 345] on div "450 Beta pro Sections(30) Elements(19) Product Product Images Product Images Pr…" at bounding box center [72, 217] width 145 height 386
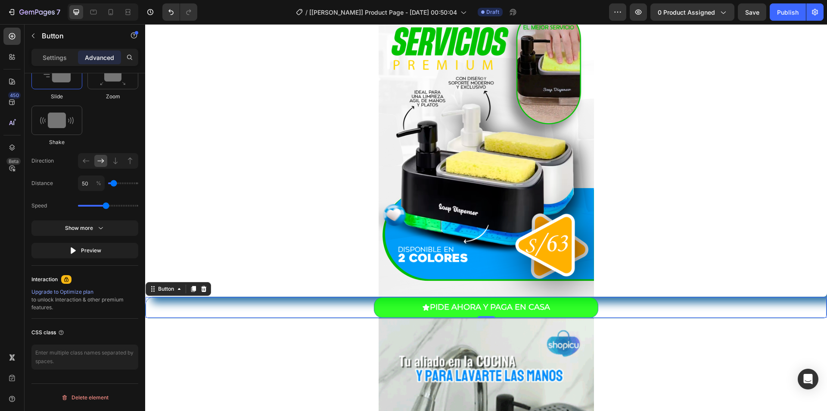
click at [339, 300] on div "PIDE AHORA Y PAGA EN CASA Button 0" at bounding box center [486, 306] width 682 height 21
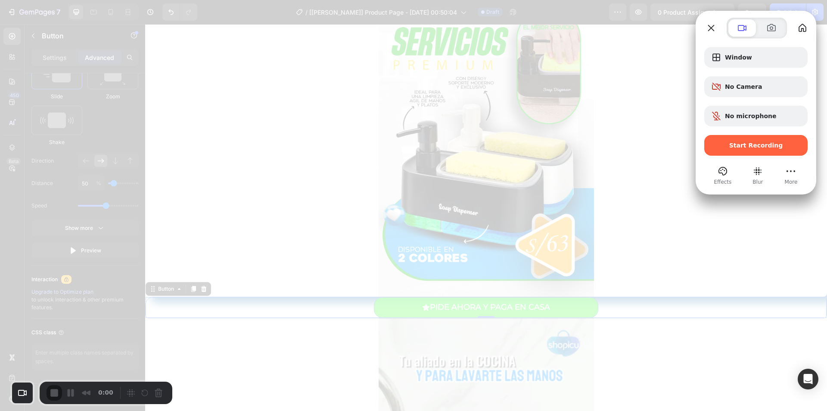
click at [374, 316] on div at bounding box center [413, 205] width 827 height 411
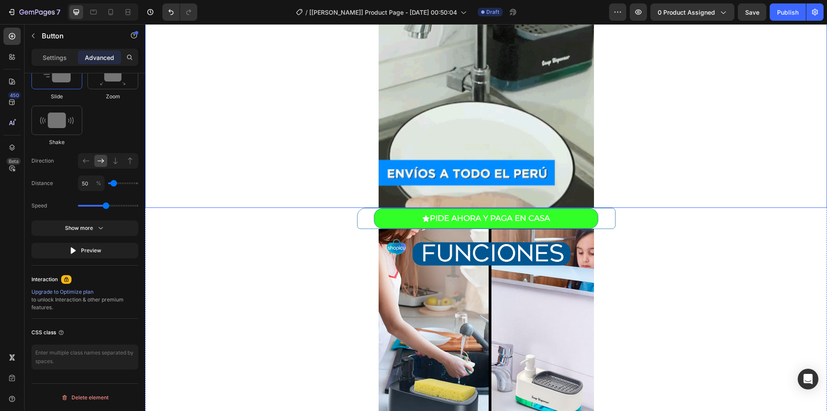
scroll to position [646, 0]
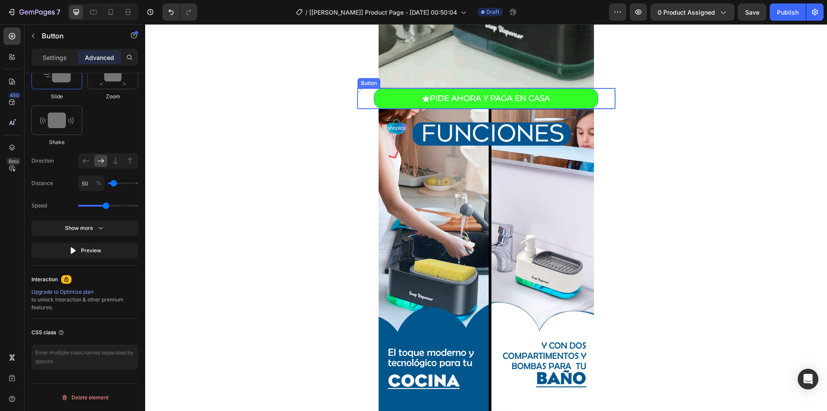
click at [359, 94] on div "PIDE AHORA Y PAGA EN CASA Button" at bounding box center [486, 98] width 258 height 21
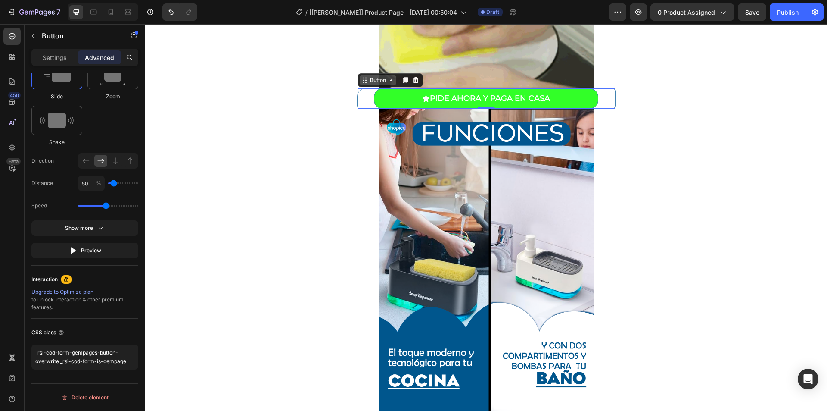
click at [367, 84] on div "Button" at bounding box center [378, 80] width 37 height 10
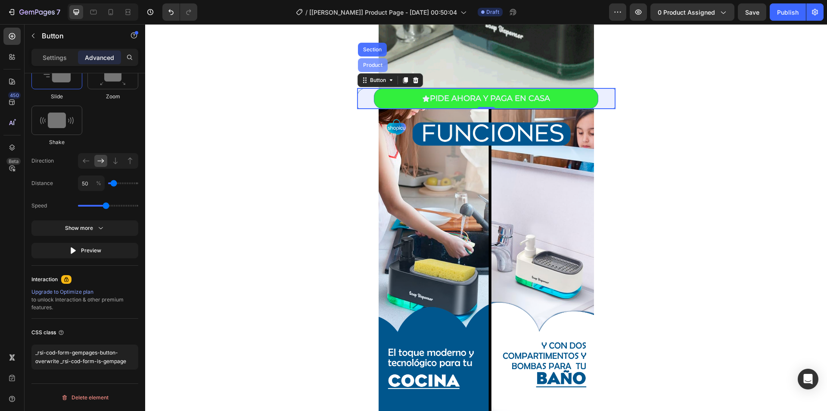
click at [373, 66] on div "Product" at bounding box center [372, 64] width 23 height 5
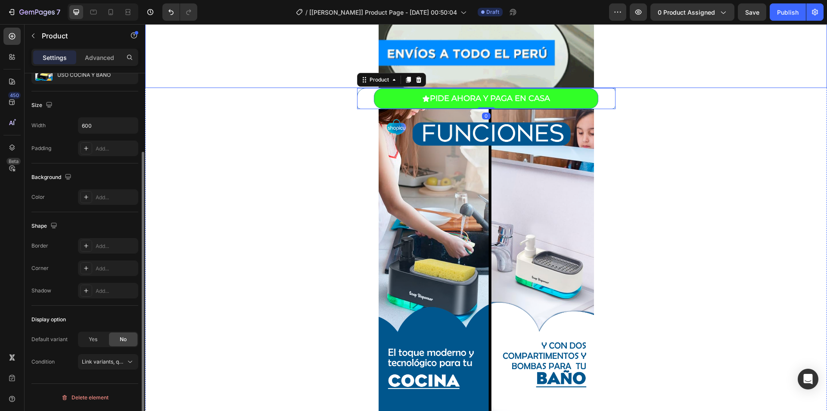
scroll to position [0, 0]
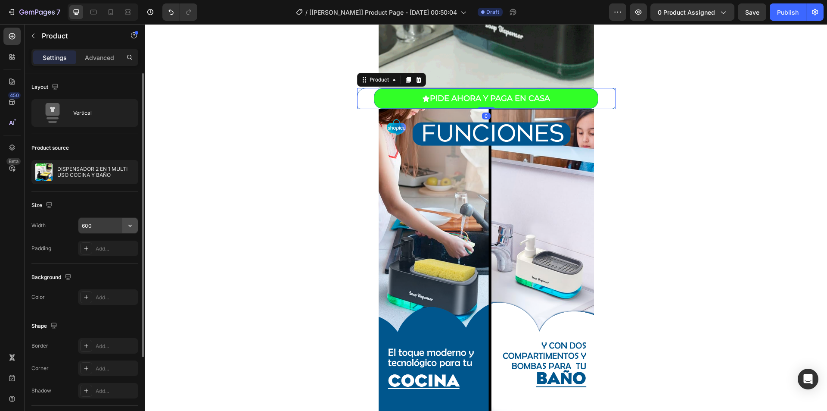
click at [129, 224] on icon "button" at bounding box center [130, 225] width 9 height 9
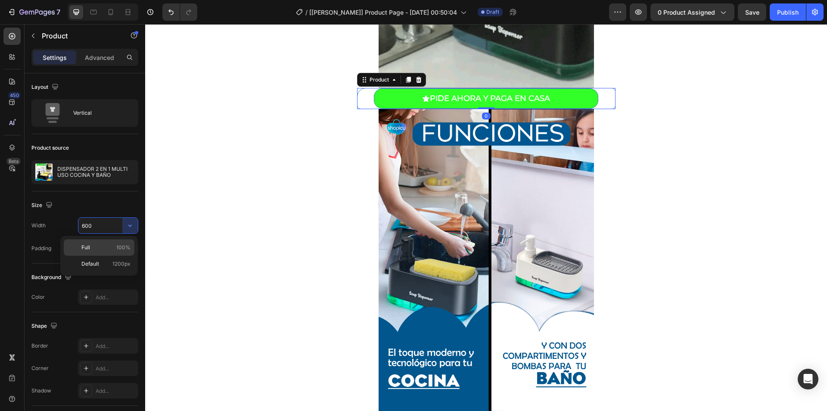
click at [103, 255] on div "Full 100%" at bounding box center [99, 263] width 71 height 16
type input "100%"
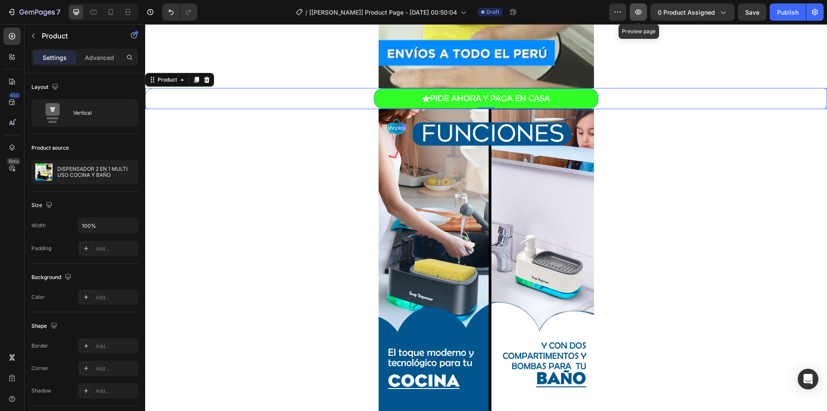
click at [642, 14] on icon "button" at bounding box center [638, 12] width 9 height 9
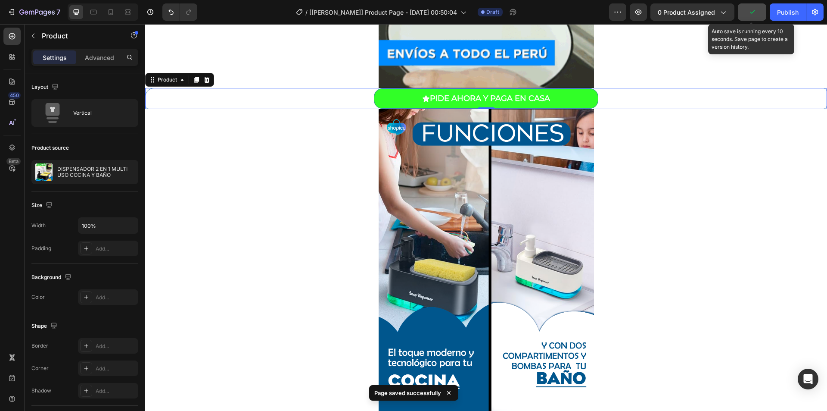
click at [758, 14] on button "button" at bounding box center [752, 11] width 28 height 17
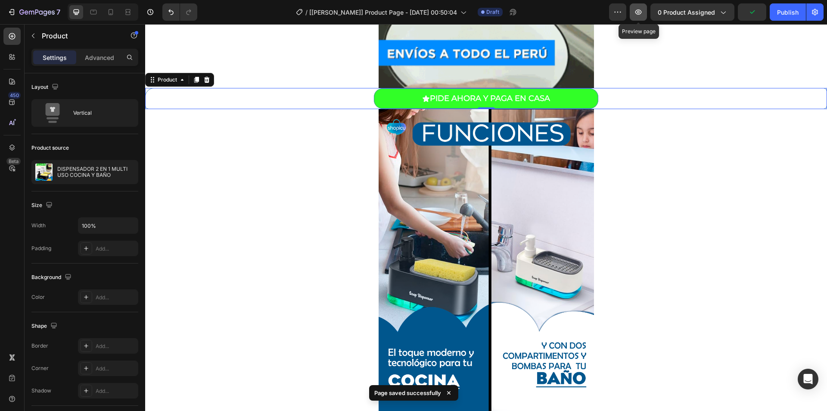
click at [643, 19] on button "button" at bounding box center [638, 11] width 17 height 17
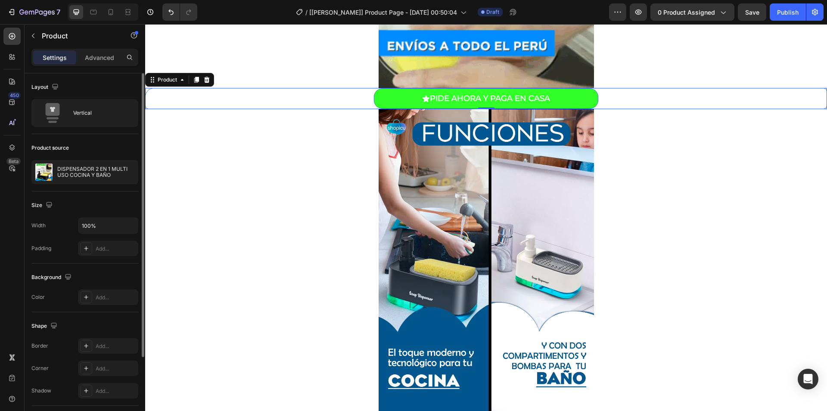
scroll to position [100, 0]
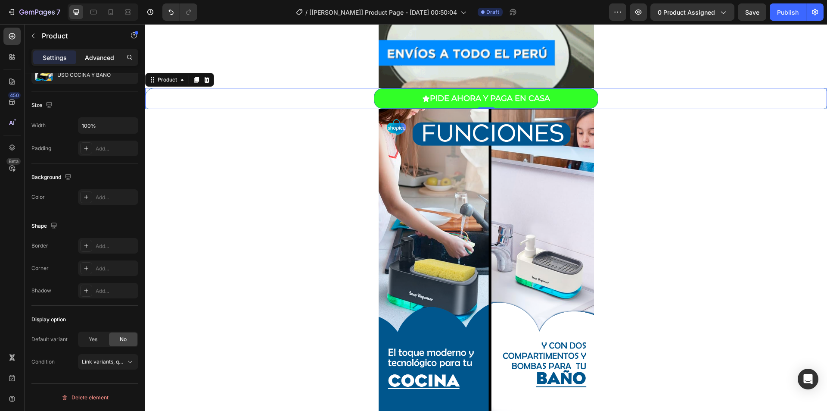
click at [92, 57] on p "Advanced" at bounding box center [99, 57] width 29 height 9
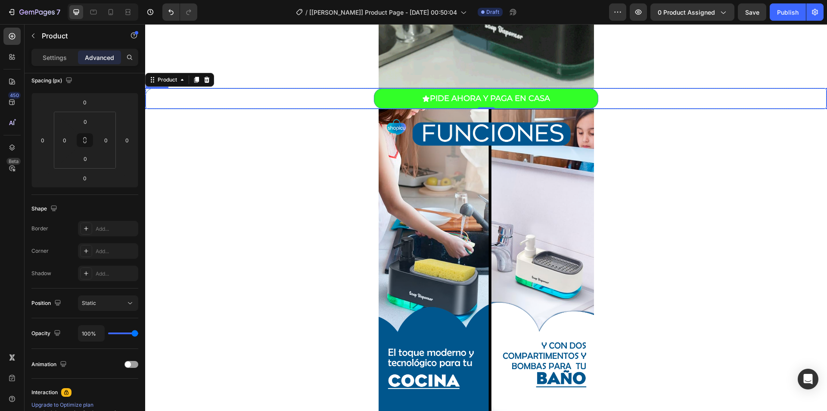
click at [296, 100] on div "PIDE AHORA Y PAGA EN CASA Button" at bounding box center [486, 98] width 682 height 21
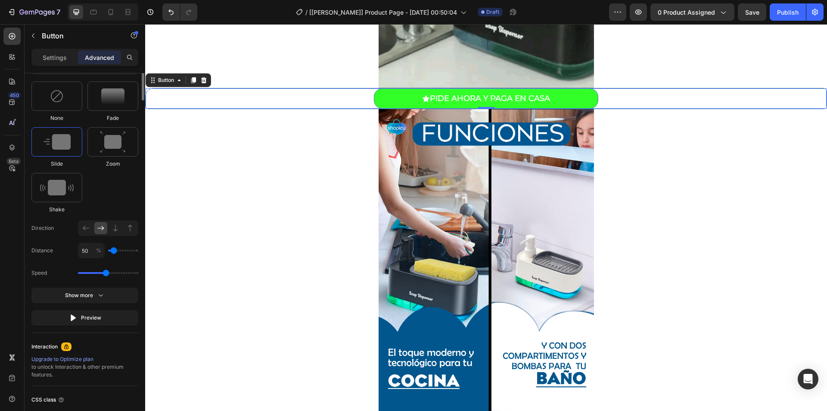
scroll to position [474, 0]
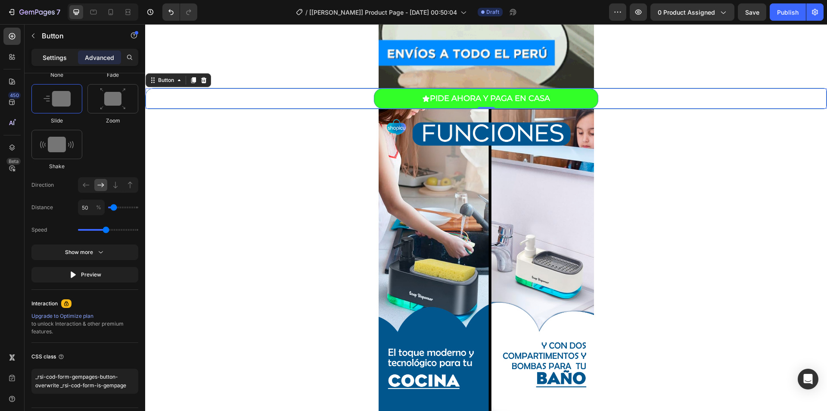
click at [72, 62] on div "Settings" at bounding box center [54, 57] width 43 height 14
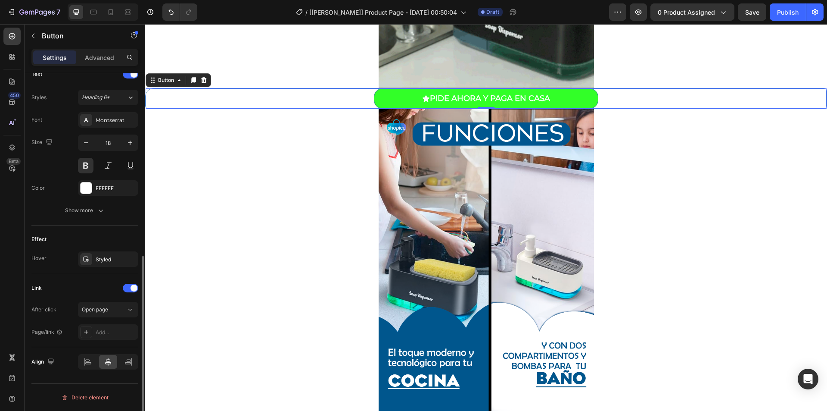
scroll to position [369, 0]
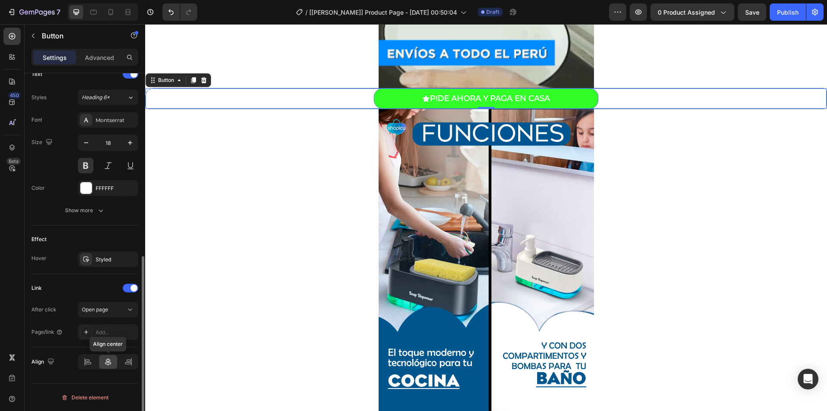
click at [103, 361] on div at bounding box center [108, 362] width 19 height 14
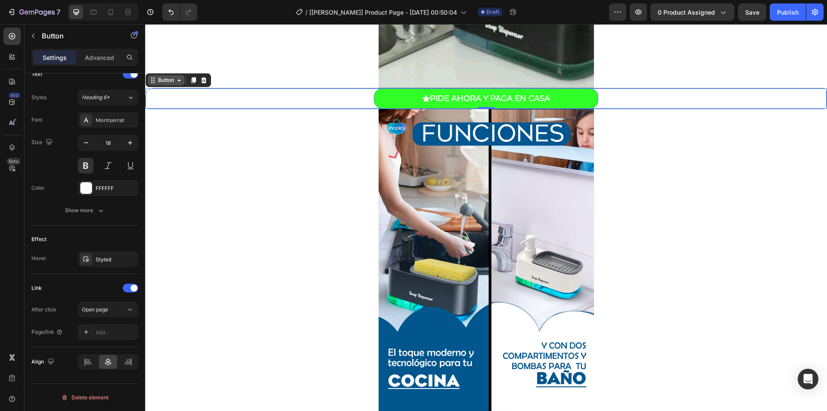
click at [168, 80] on div "Button" at bounding box center [165, 80] width 19 height 8
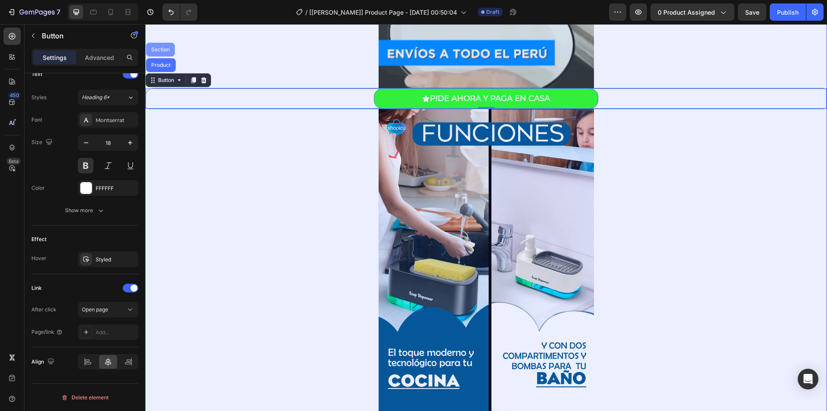
drag, startPoint x: 158, startPoint y: 50, endPoint x: 283, endPoint y: 88, distance: 130.8
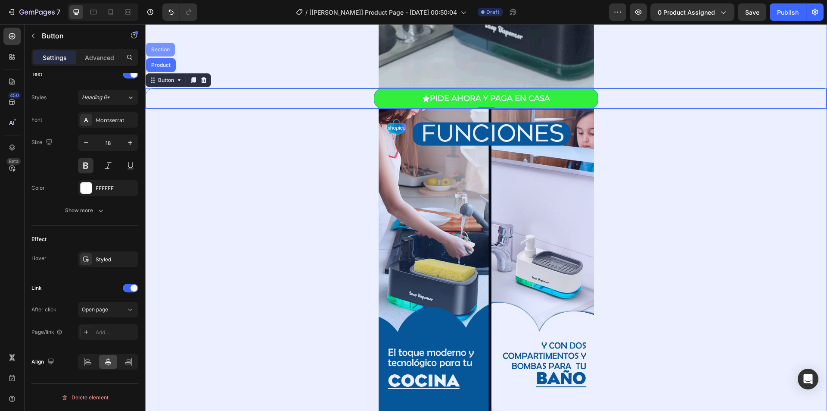
click at [158, 50] on div "Section" at bounding box center [160, 49] width 22 height 5
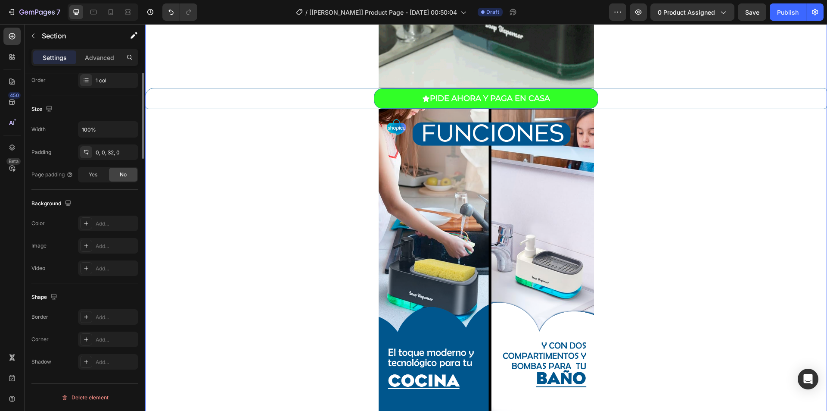
scroll to position [0, 0]
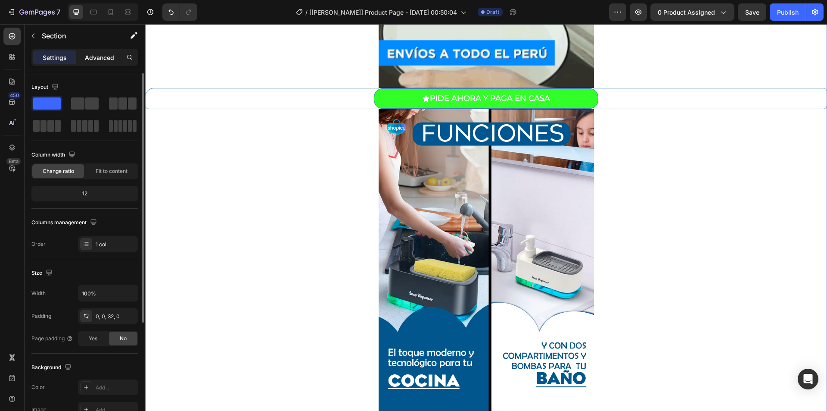
click at [96, 61] on p "Advanced" at bounding box center [99, 57] width 29 height 9
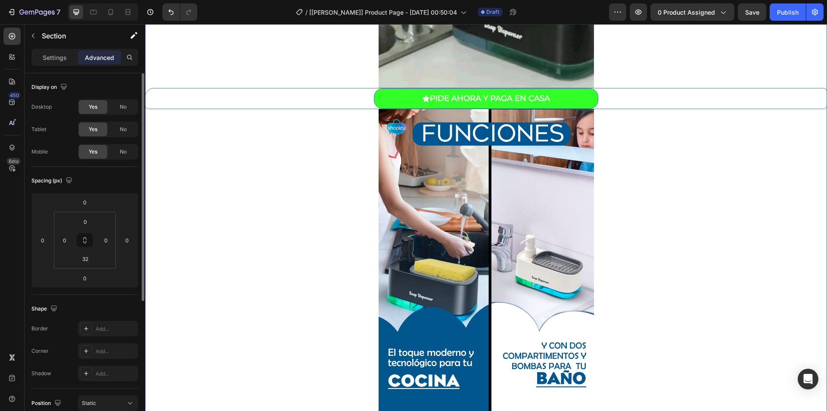
scroll to position [213, 0]
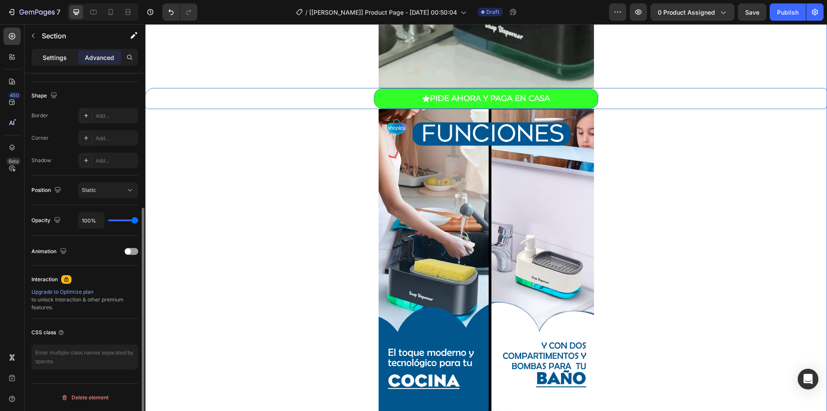
click at [57, 58] on p "Settings" at bounding box center [55, 57] width 24 height 9
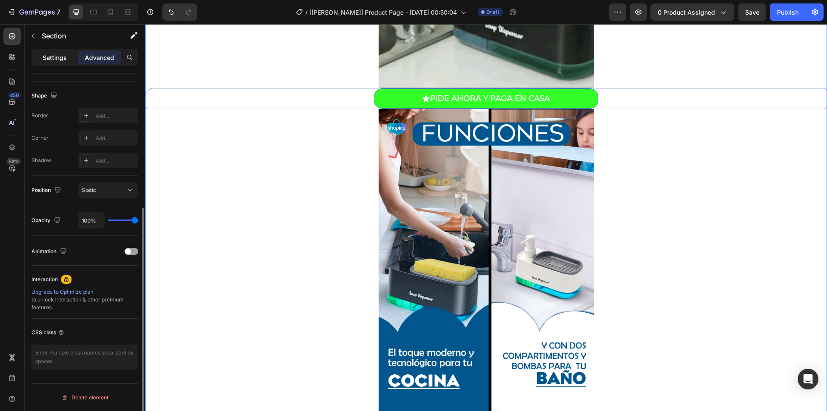
scroll to position [164, 0]
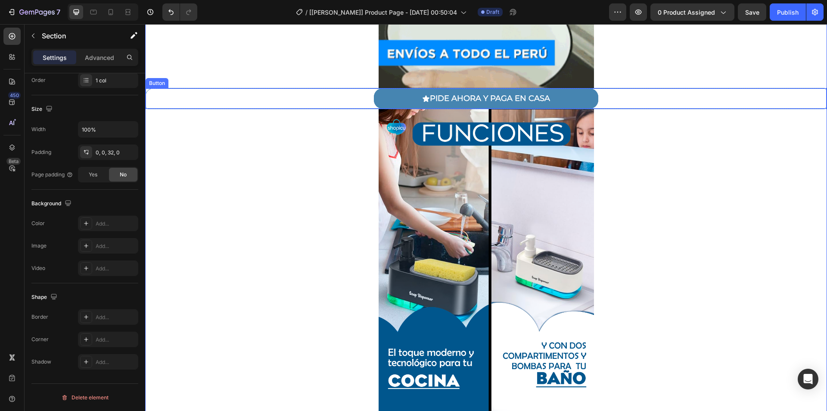
click at [387, 93] on button "PIDE AHORA Y PAGA EN CASA" at bounding box center [486, 98] width 224 height 20
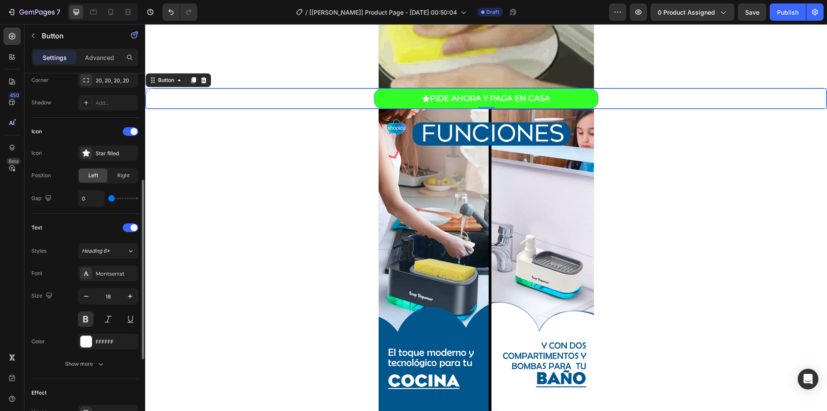
scroll to position [369, 0]
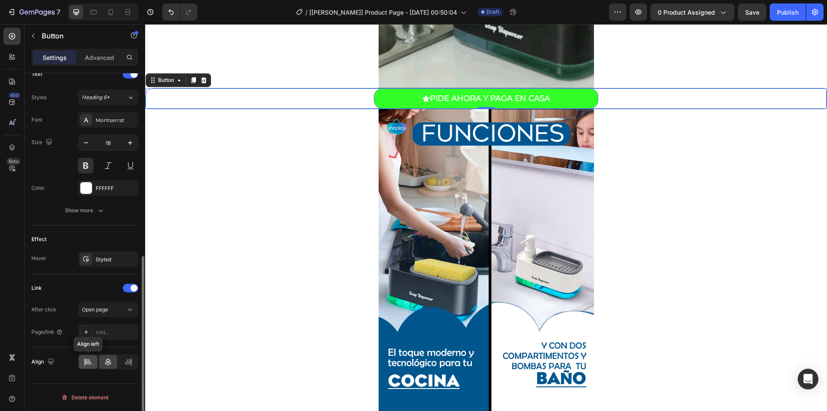
click at [89, 362] on icon at bounding box center [88, 361] width 9 height 9
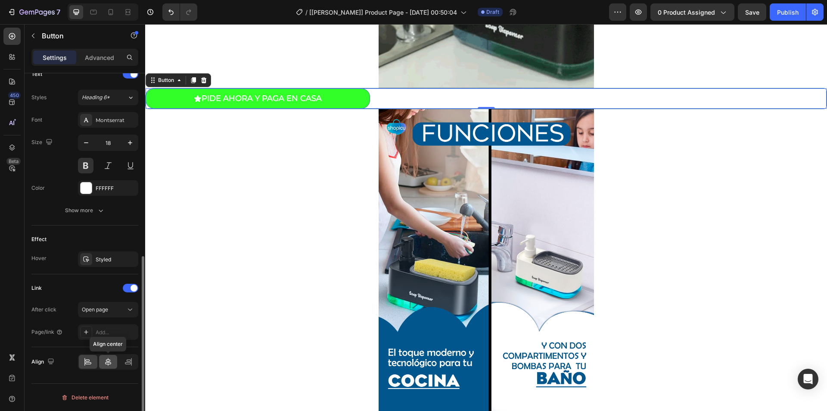
click at [106, 361] on icon at bounding box center [108, 361] width 9 height 9
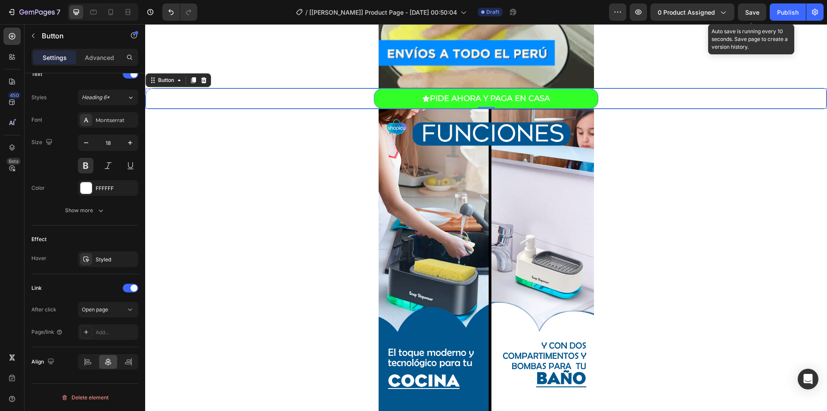
click at [752, 14] on span "Save" at bounding box center [752, 12] width 14 height 7
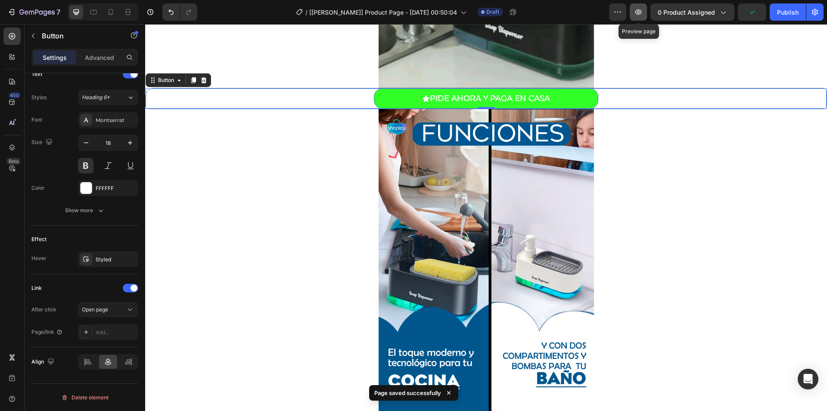
click at [636, 13] on icon "button" at bounding box center [638, 12] width 9 height 9
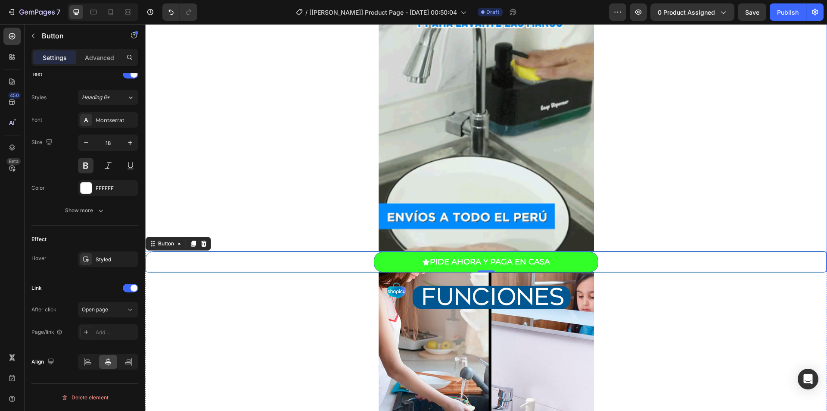
scroll to position [431, 0]
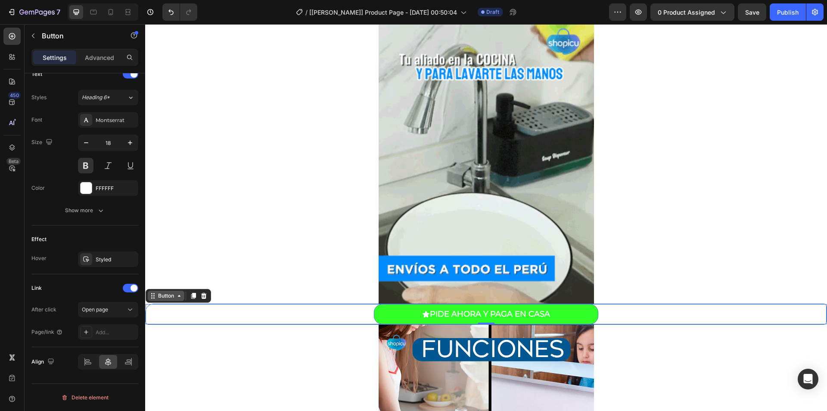
click at [168, 296] on div "Button" at bounding box center [165, 296] width 19 height 8
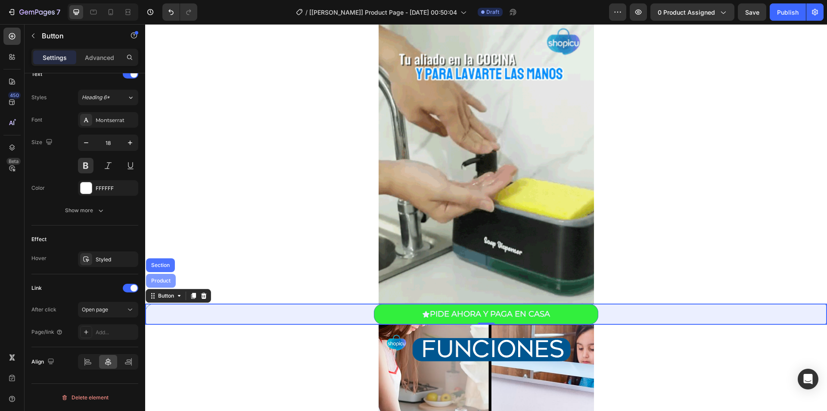
click at [164, 277] on div "Product" at bounding box center [161, 281] width 30 height 14
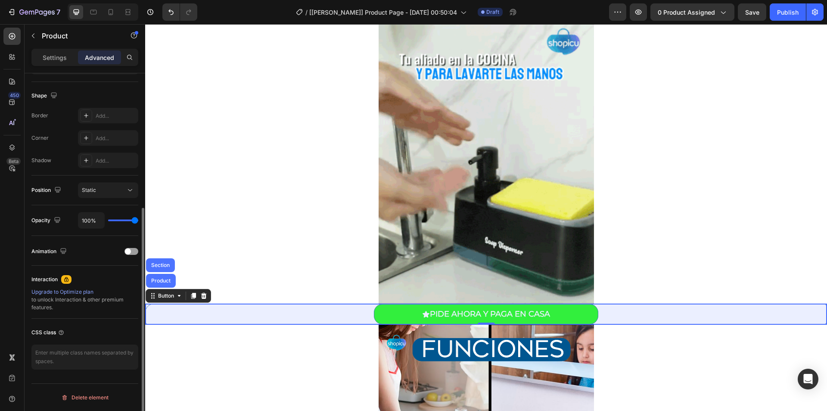
scroll to position [0, 0]
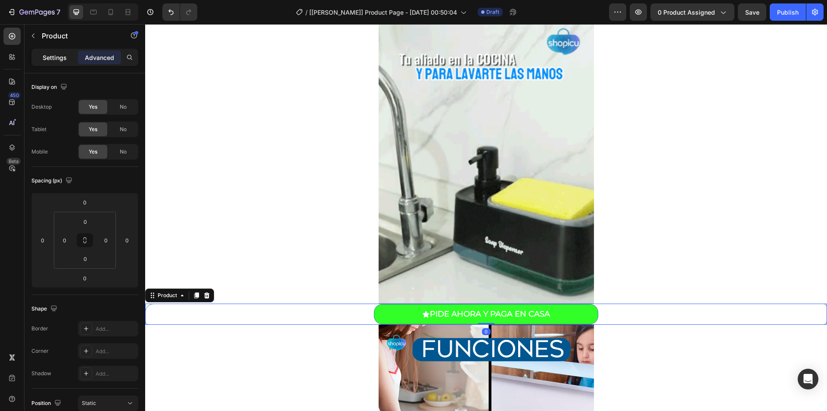
click at [54, 50] on div "Settings" at bounding box center [54, 57] width 43 height 14
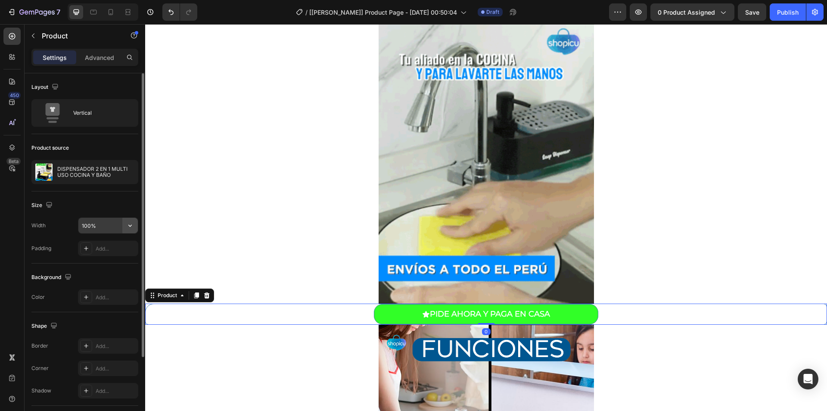
click at [129, 221] on icon "button" at bounding box center [130, 225] width 9 height 9
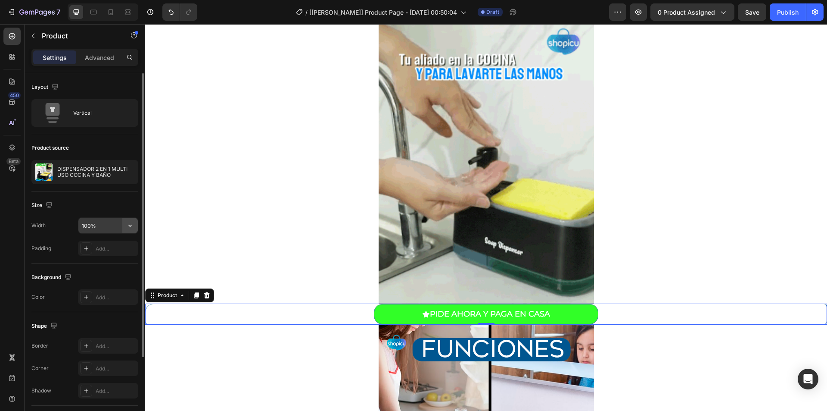
click at [127, 224] on icon "button" at bounding box center [130, 225] width 9 height 9
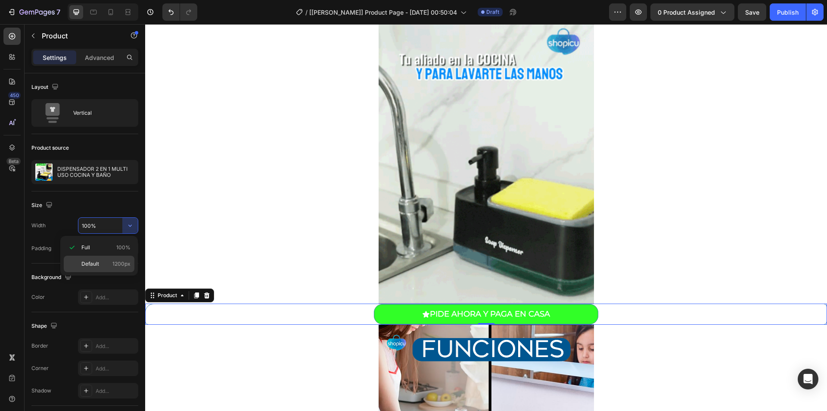
click at [93, 261] on span "Default" at bounding box center [90, 264] width 18 height 8
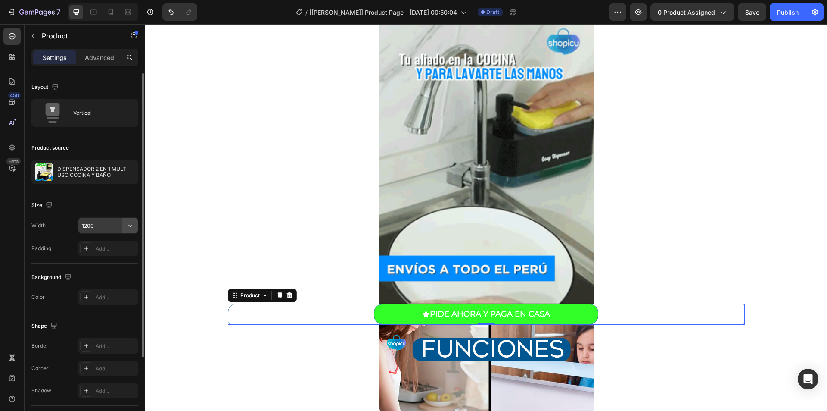
click at [130, 219] on button "button" at bounding box center [130, 226] width 16 height 16
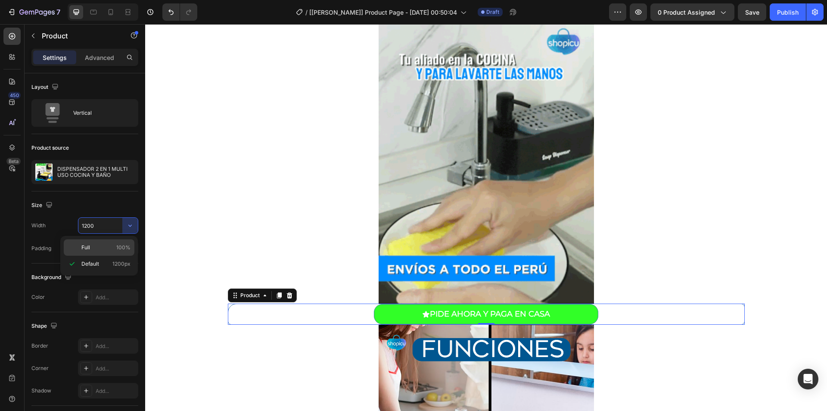
click at [103, 246] on p "Full 100%" at bounding box center [105, 247] width 49 height 8
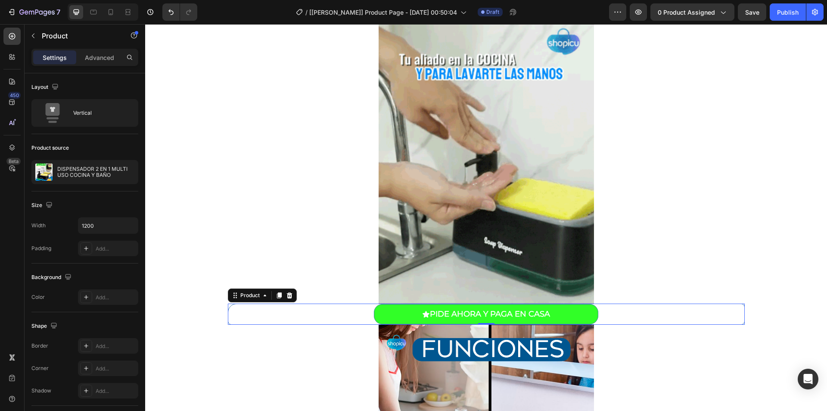
type input "100%"
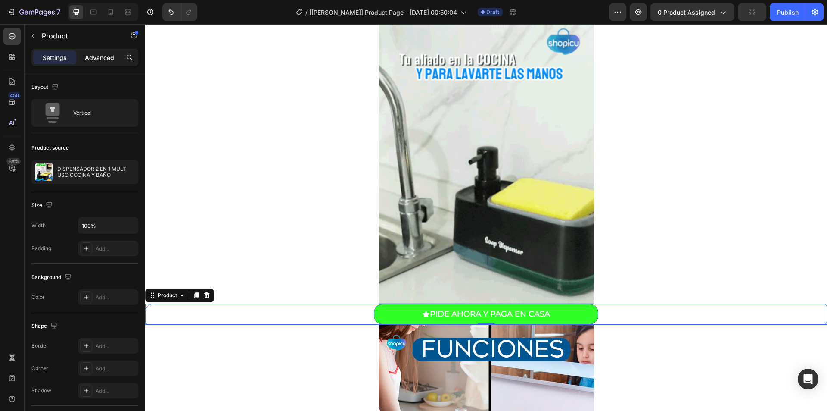
click at [90, 62] on div "Advanced" at bounding box center [99, 57] width 43 height 14
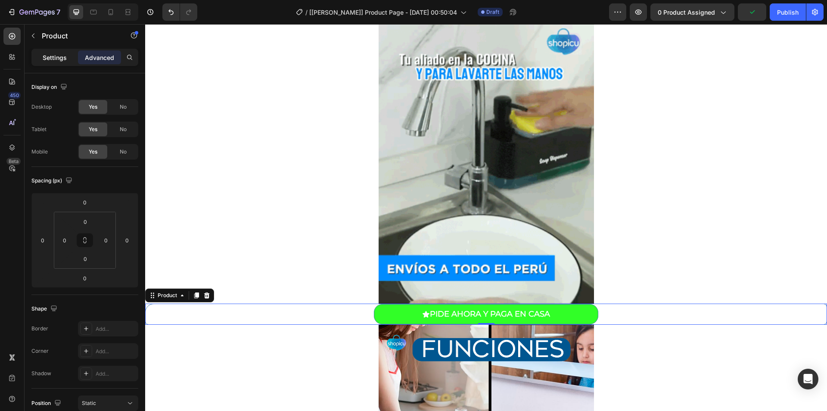
click at [58, 59] on p "Settings" at bounding box center [55, 57] width 24 height 9
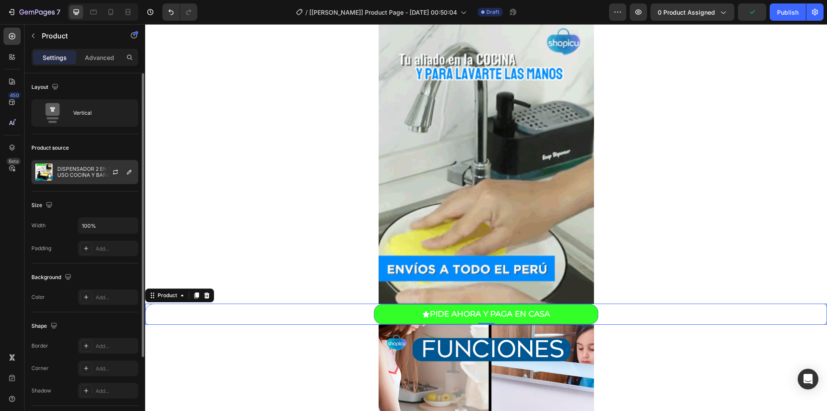
click at [88, 165] on div "DISPENSADOR 2 EN 1 MULTI USO COCINA Y BAÑO" at bounding box center [84, 172] width 107 height 24
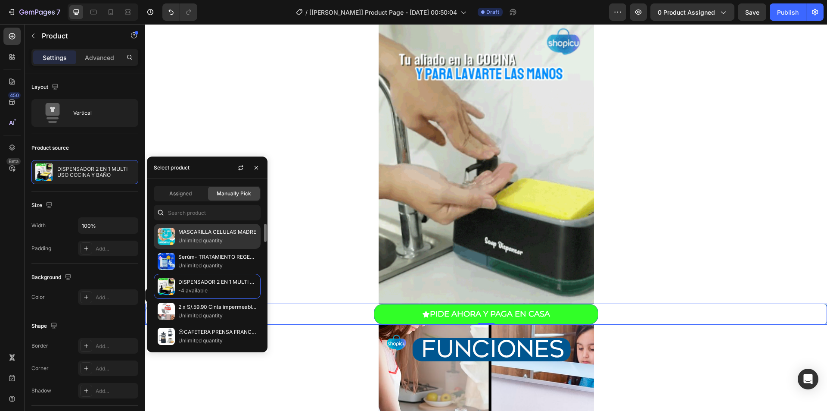
click at [199, 232] on p "MASCARILLA CELULAS MADRE" at bounding box center [217, 231] width 78 height 9
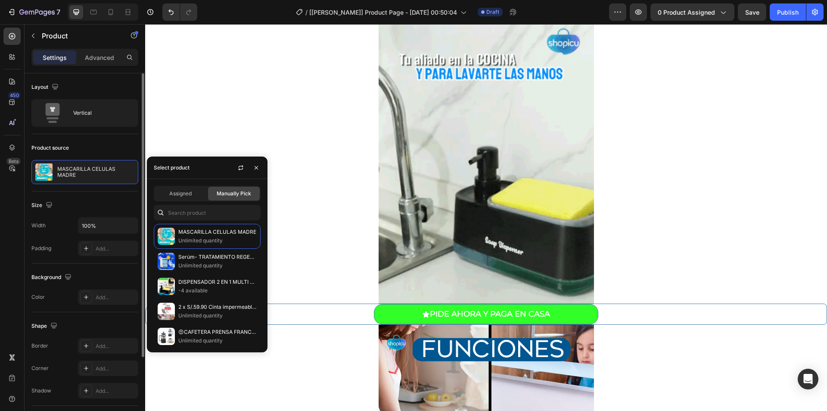
click at [91, 184] on div "Product source MASCARILLA CELULAS MADRE" at bounding box center [84, 162] width 107 height 57
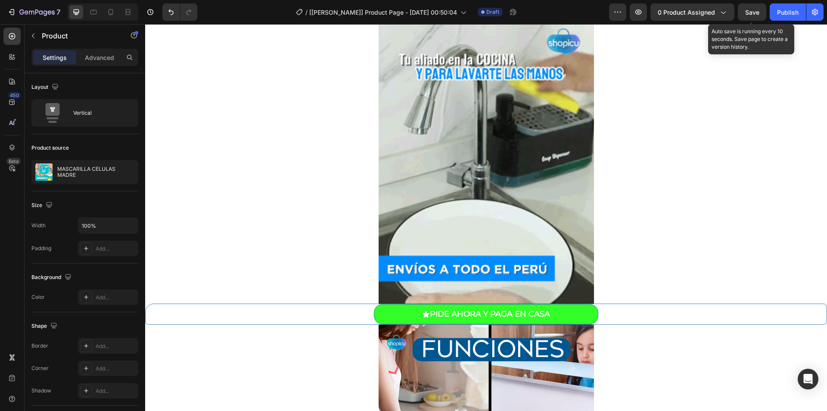
drag, startPoint x: 750, startPoint y: 16, endPoint x: 591, endPoint y: 3, distance: 159.5
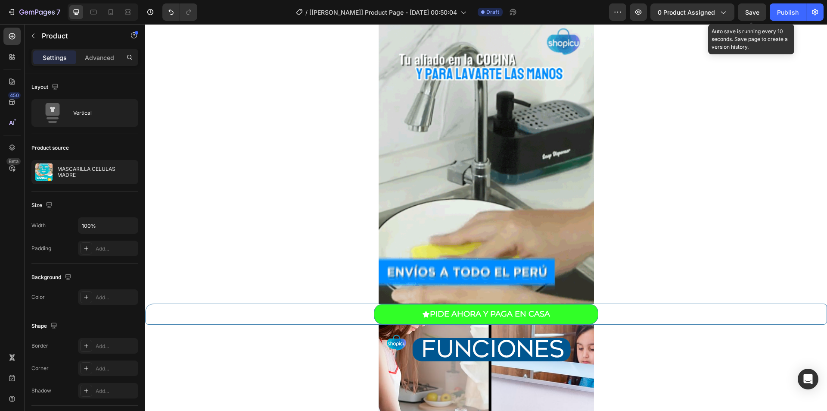
click at [750, 16] on div "Save" at bounding box center [752, 12] width 14 height 9
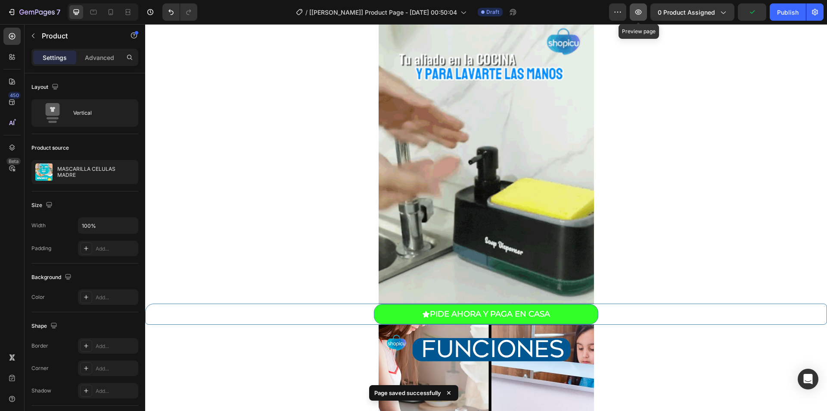
click at [636, 11] on icon "button" at bounding box center [638, 12] width 9 height 9
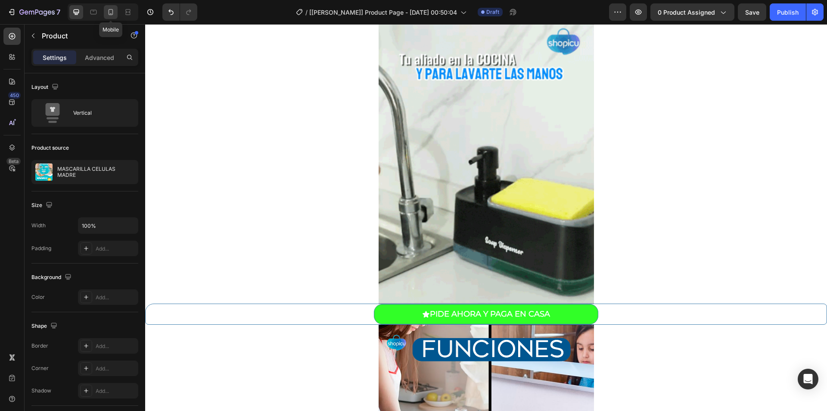
click at [108, 12] on icon at bounding box center [110, 12] width 9 height 9
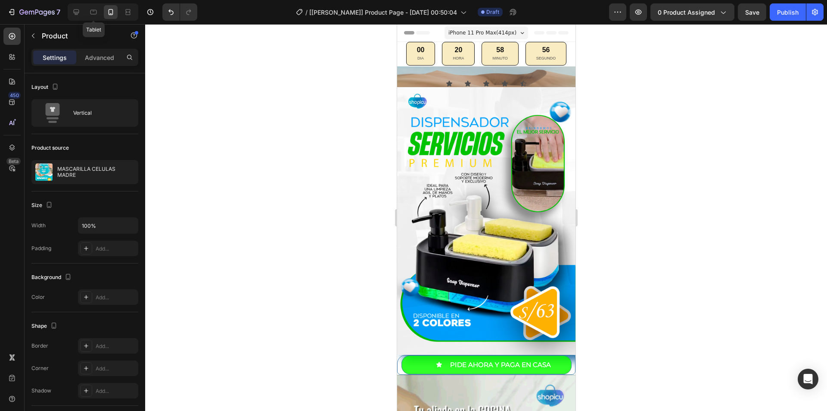
click at [85, 12] on div "Tablet" at bounding box center [103, 11] width 71 height 17
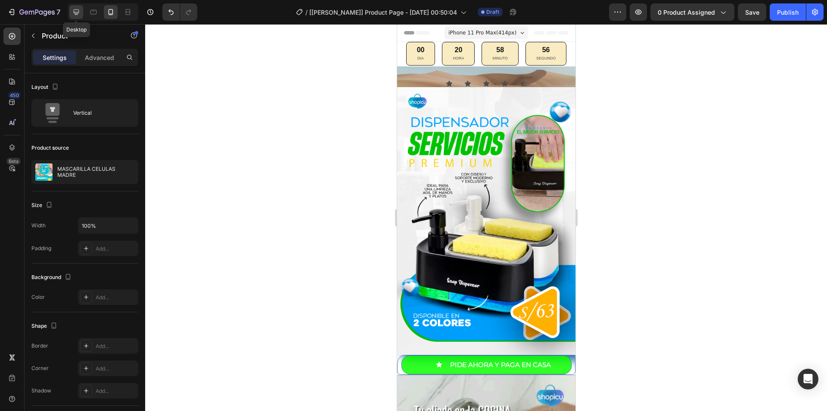
click at [77, 11] on icon at bounding box center [76, 12] width 9 height 9
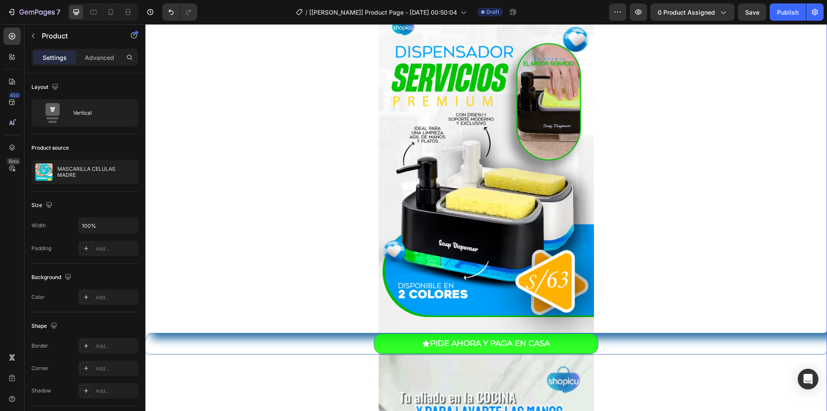
scroll to position [215, 0]
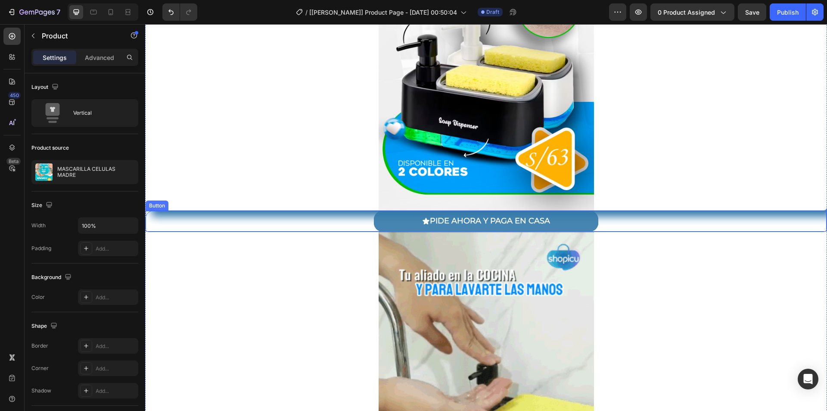
click at [393, 218] on button "PIDE AHORA Y PAGA EN CASA" at bounding box center [486, 221] width 224 height 20
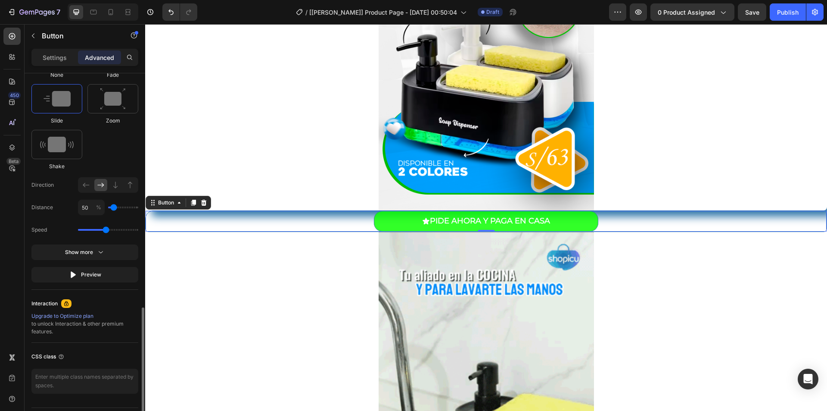
scroll to position [498, 0]
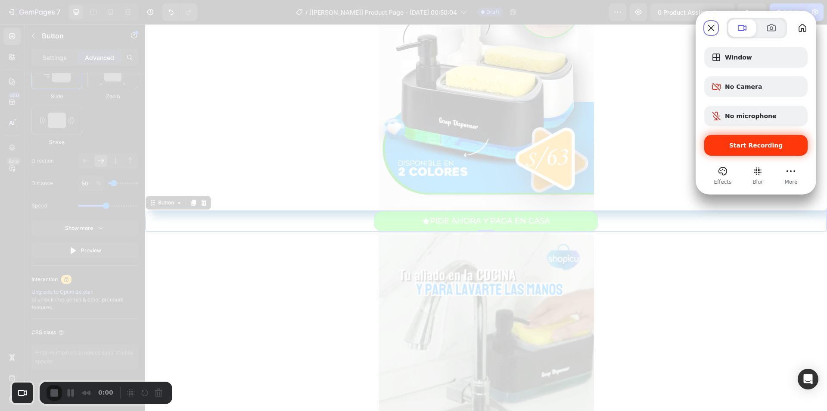
click at [740, 153] on div "Start Recording" at bounding box center [755, 145] width 103 height 21
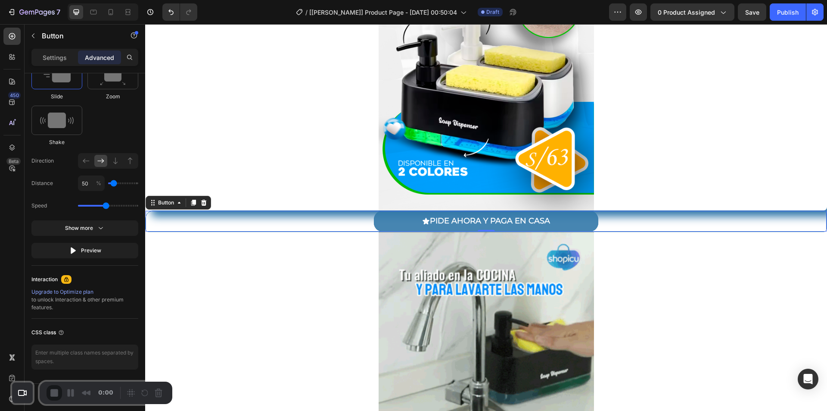
click at [392, 224] on button "PIDE AHORA Y PAGA EN CASA" at bounding box center [486, 221] width 224 height 20
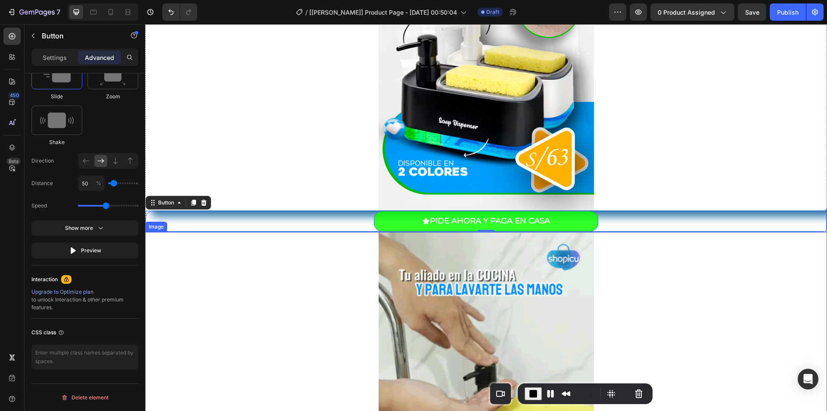
drag, startPoint x: 244, startPoint y: 408, endPoint x: 697, endPoint y: 402, distance: 452.8
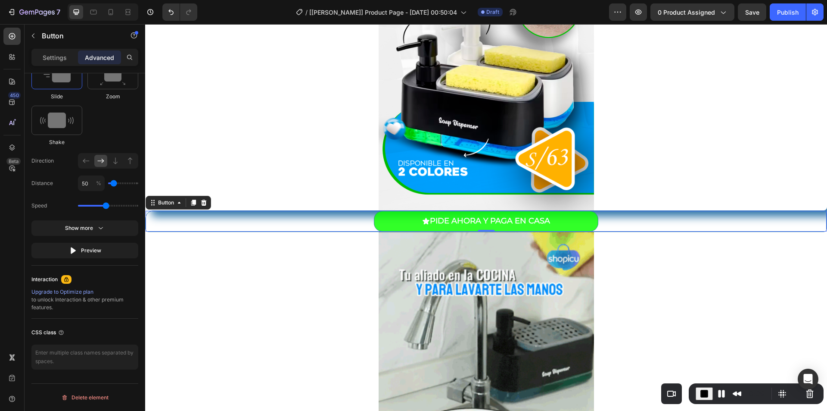
click at [748, 399] on div "0:09" at bounding box center [757, 393] width 22 height 14
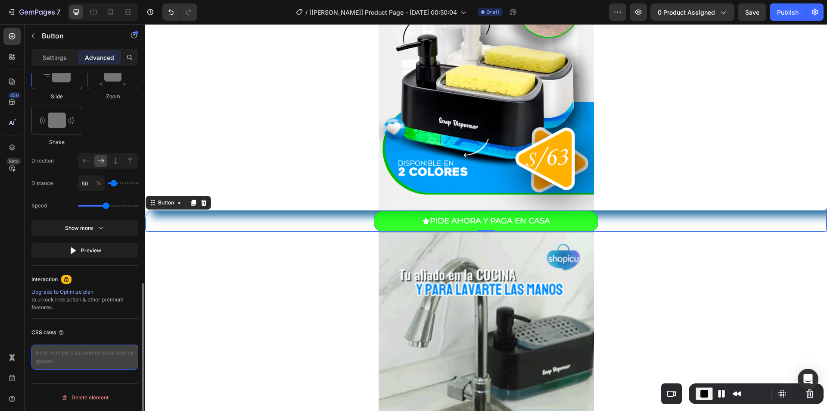
click at [103, 358] on textarea at bounding box center [84, 356] width 107 height 25
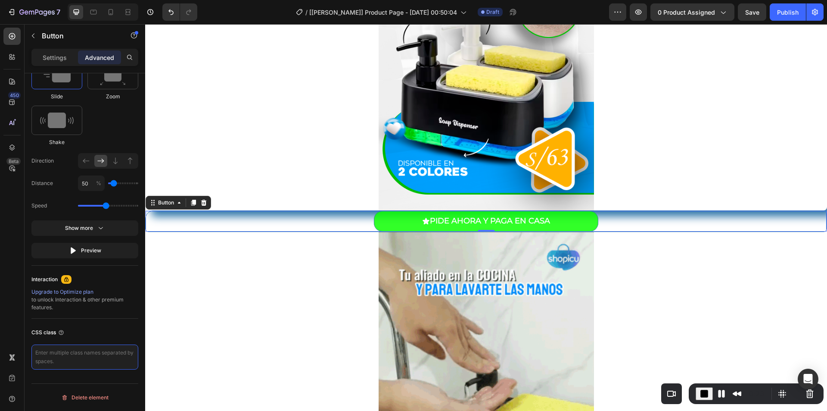
paste textarea "_rsi-cod-form-gempages-button-overwrite _rsi-cod-form-is-gempage"
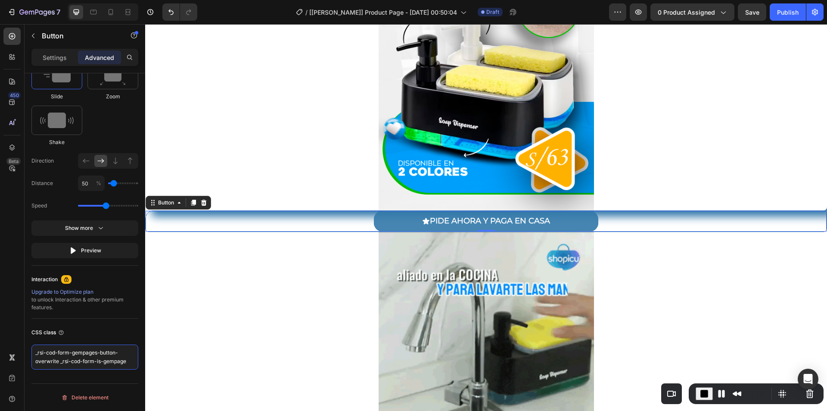
type textarea "_rsi-cod-form-gempages-button-overwrite _rsi-cod-form-is-gempage"
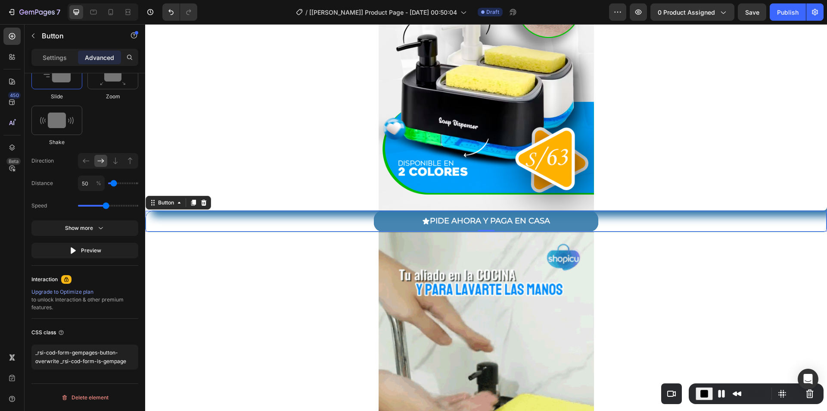
click at [395, 222] on button "PIDE AHORA Y PAGA EN CASA" at bounding box center [486, 221] width 224 height 20
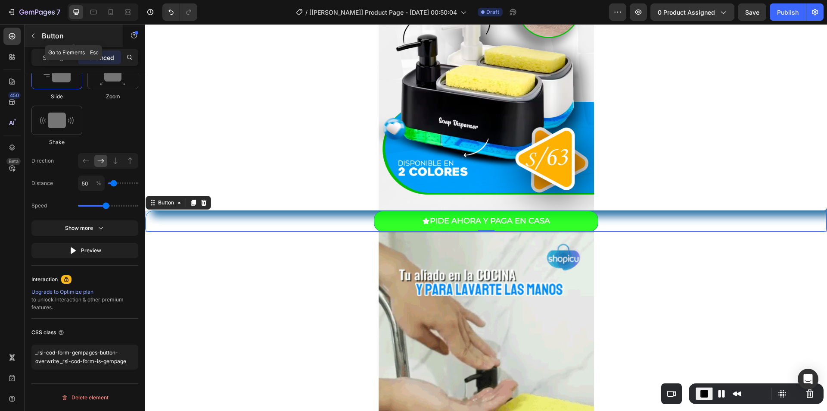
click at [34, 36] on icon "button" at bounding box center [33, 35] width 7 height 7
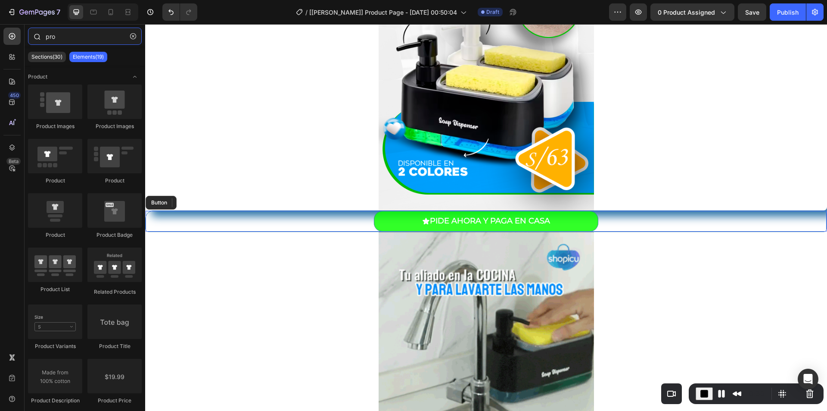
drag, startPoint x: 63, startPoint y: 39, endPoint x: 35, endPoint y: 39, distance: 27.6
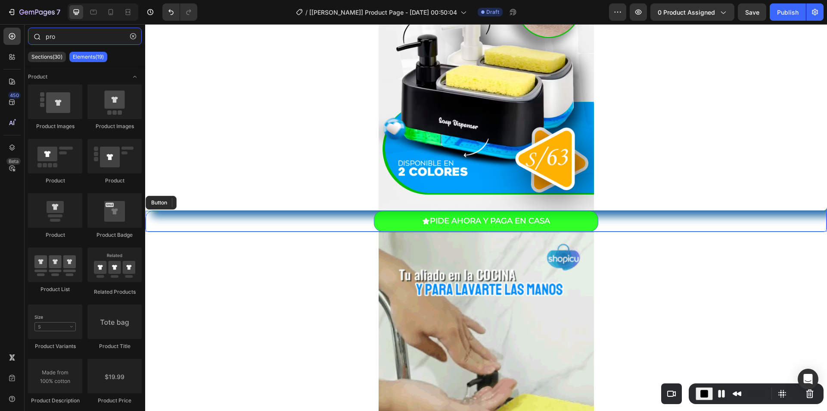
click at [36, 39] on div "pro" at bounding box center [85, 38] width 121 height 21
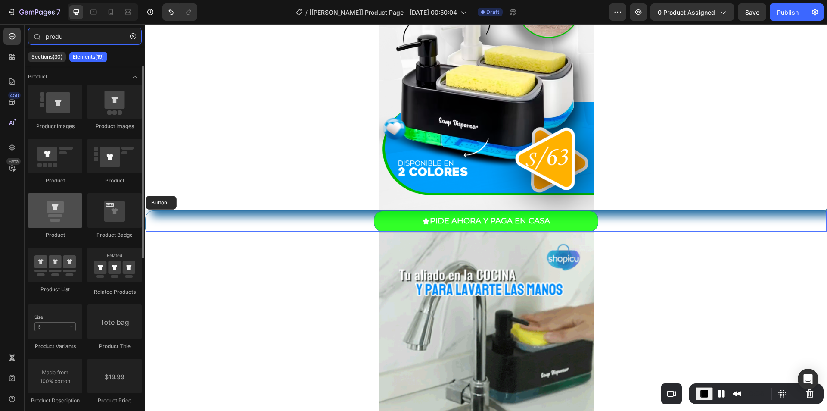
type input "produ"
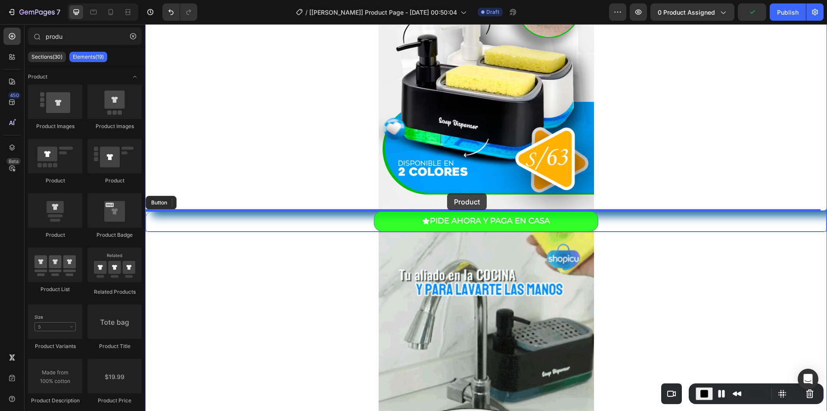
drag, startPoint x: 210, startPoint y: 236, endPoint x: 447, endPoint y: 193, distance: 240.9
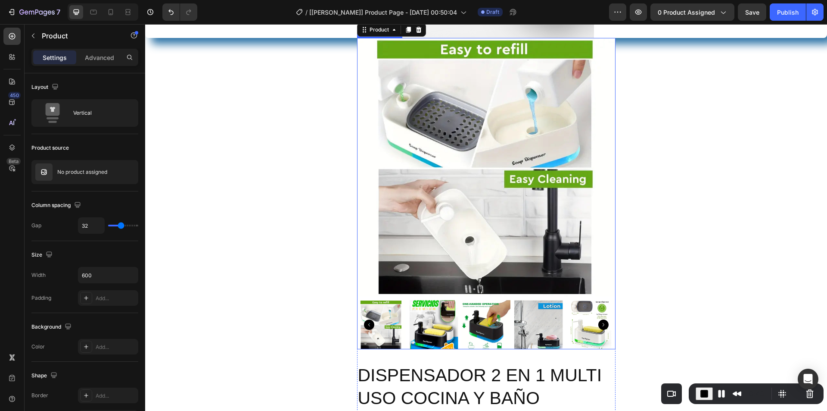
scroll to position [345, 0]
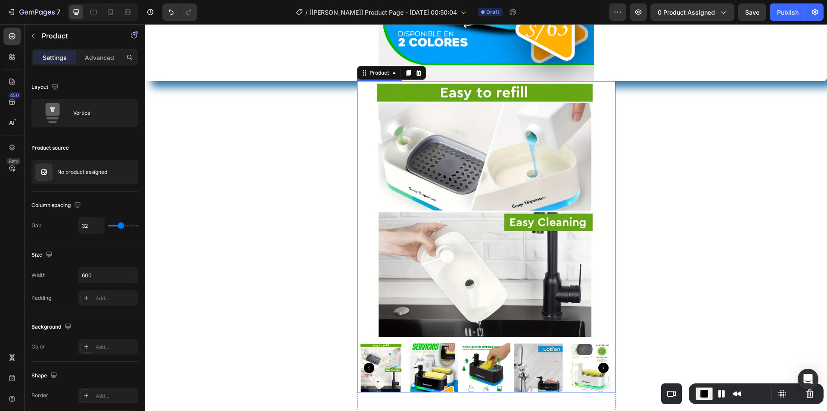
click at [410, 96] on img at bounding box center [486, 210] width 258 height 258
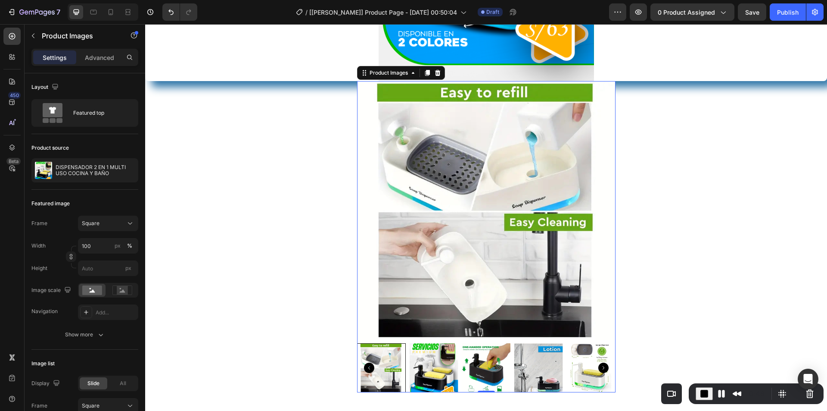
click at [435, 71] on icon at bounding box center [438, 73] width 6 height 6
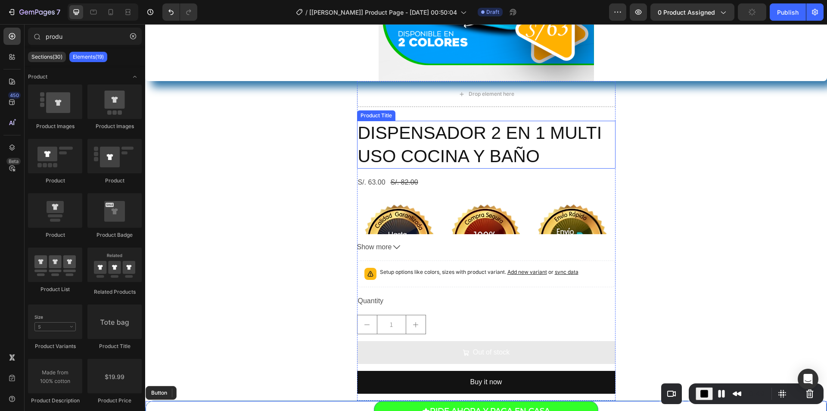
click at [401, 142] on h2 "DISPENSADOR 2 EN 1 MULTI USO COCINA Y BAÑO" at bounding box center [486, 145] width 258 height 48
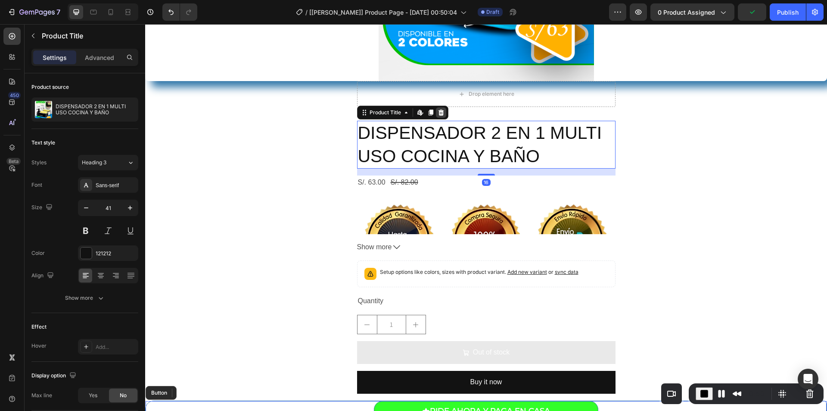
click at [438, 114] on icon at bounding box center [441, 112] width 6 height 6
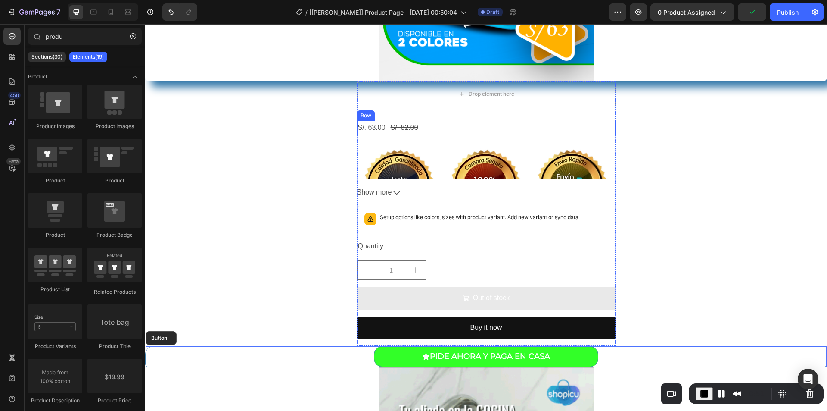
click at [433, 127] on div "S/. 63.00 Product Price Product Price S/. 82.00 Product Price Product Price Row" at bounding box center [486, 128] width 258 height 14
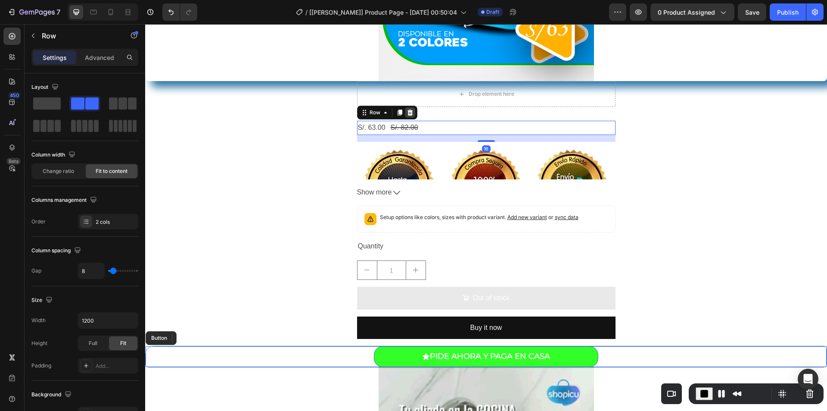
click at [407, 114] on icon at bounding box center [410, 112] width 6 height 6
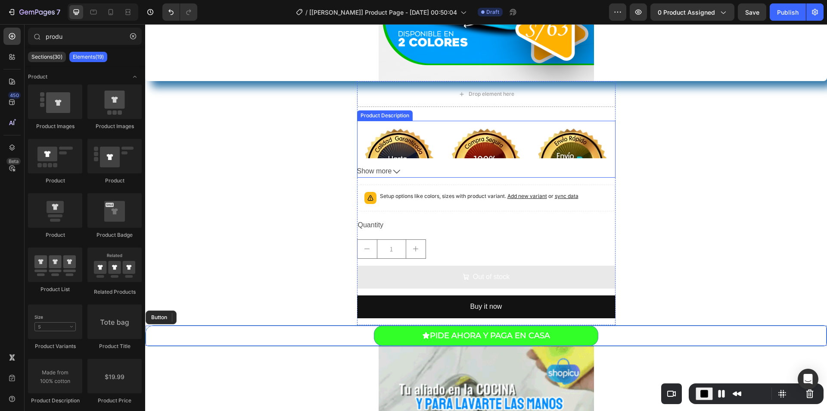
click at [437, 137] on img at bounding box center [486, 163] width 258 height 84
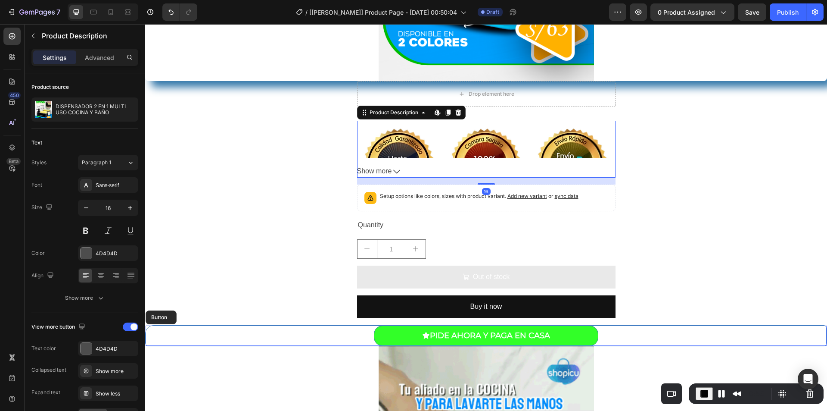
click at [455, 113] on icon at bounding box center [458, 112] width 7 height 7
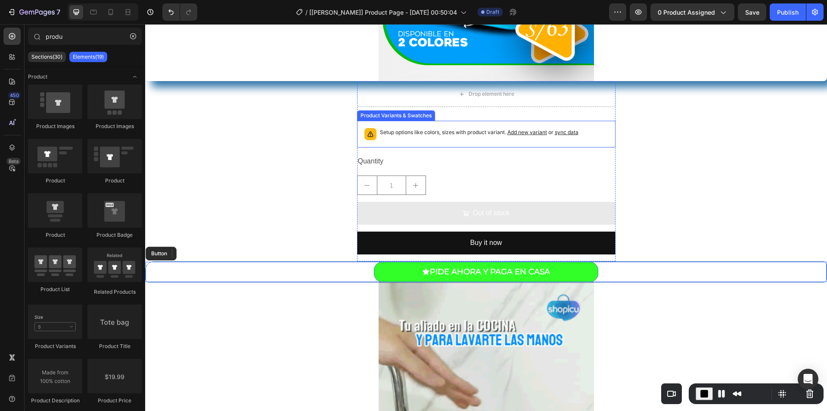
click at [434, 138] on div "Setup options like colors, sizes with product variant. Add new variant or sync …" at bounding box center [479, 134] width 199 height 12
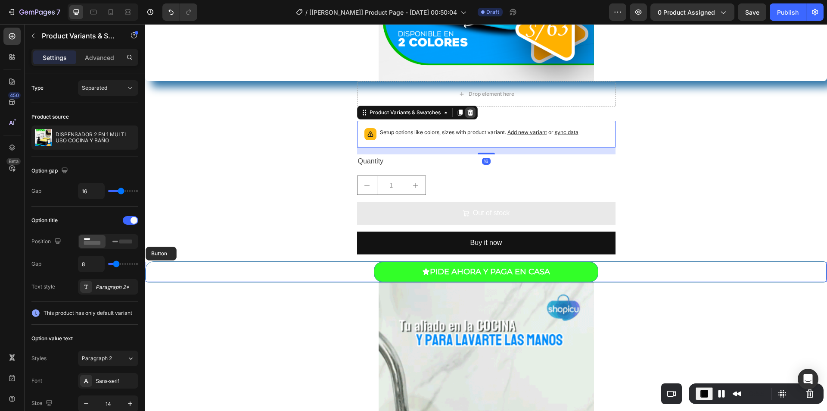
click at [468, 112] on icon at bounding box center [470, 112] width 6 height 6
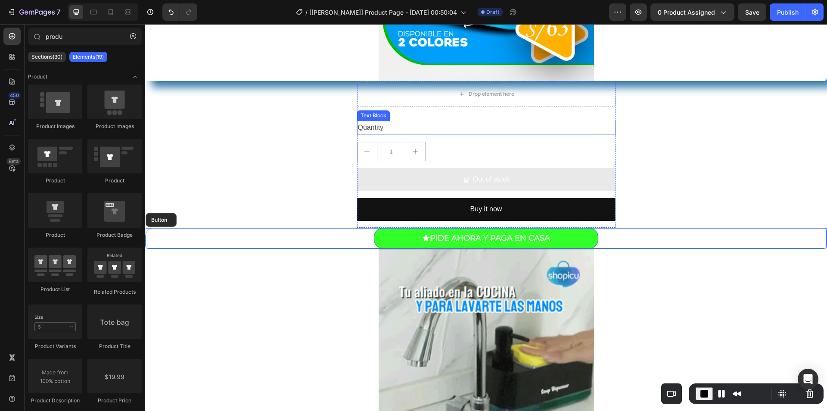
click at [436, 124] on div "Quantity" at bounding box center [486, 128] width 258 height 14
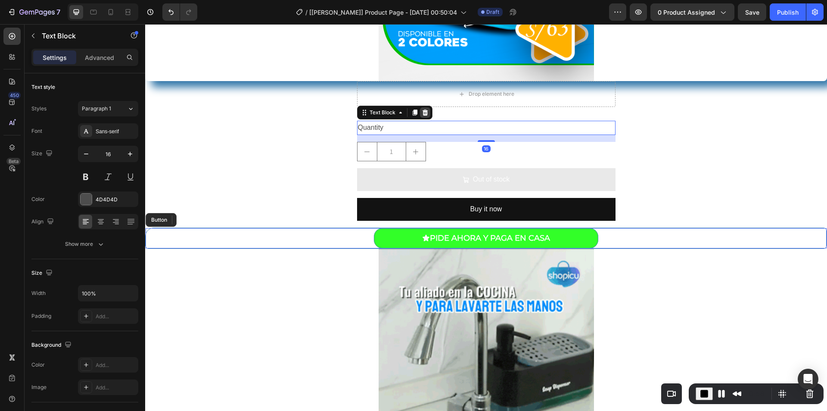
click at [423, 115] on icon at bounding box center [425, 112] width 6 height 6
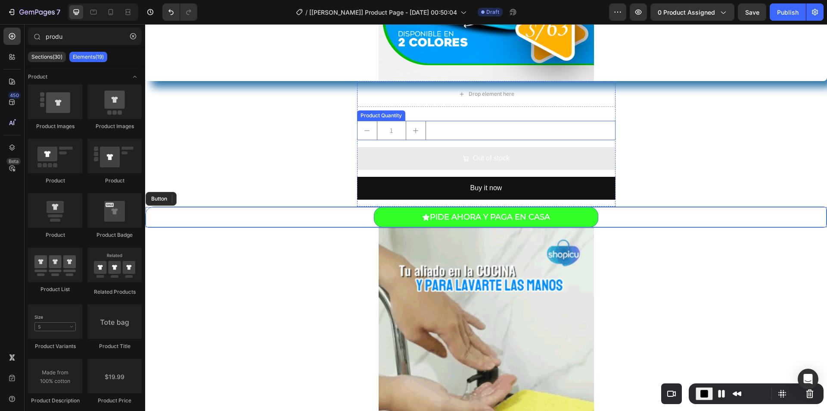
click at [442, 129] on div "1" at bounding box center [486, 130] width 258 height 19
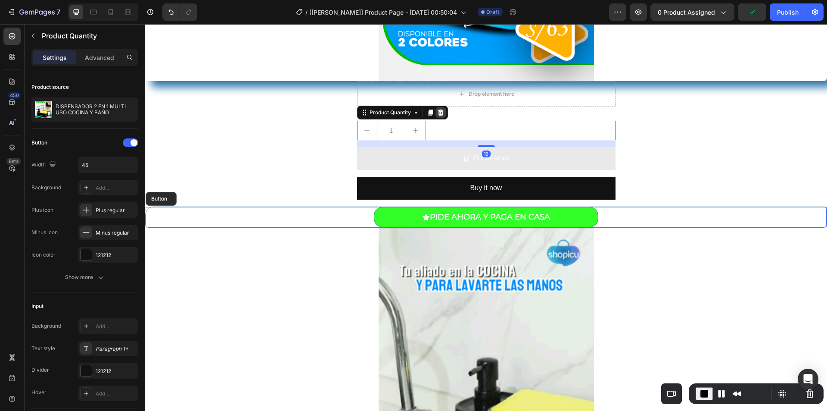
click at [438, 111] on icon at bounding box center [441, 112] width 6 height 6
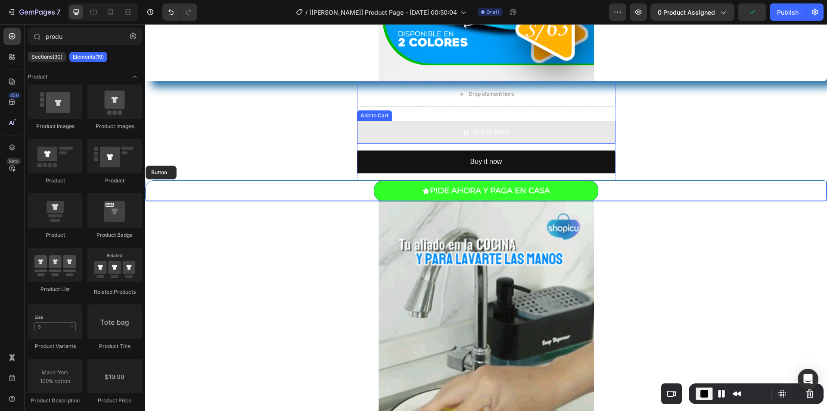
click at [436, 130] on button "Out of stock" at bounding box center [486, 132] width 258 height 23
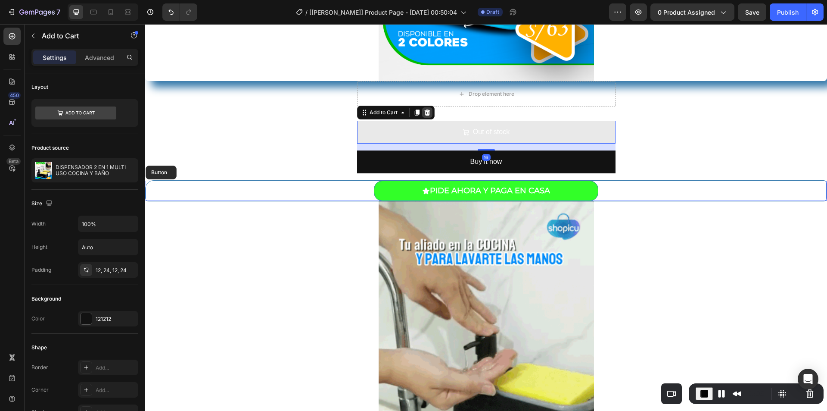
click at [424, 112] on icon at bounding box center [427, 112] width 6 height 6
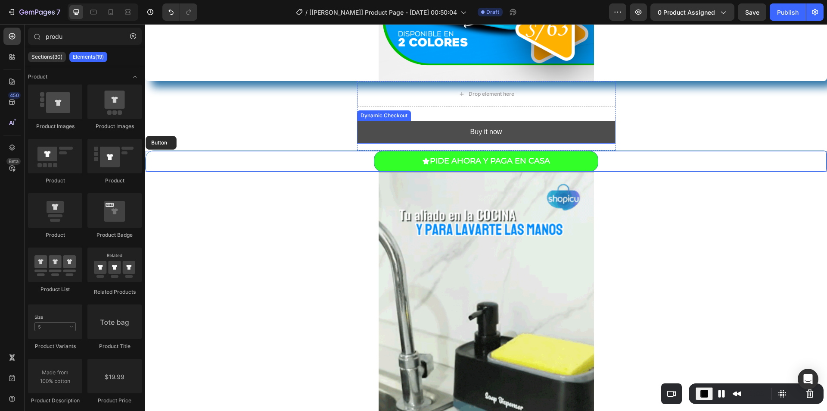
click at [436, 132] on button "Buy it now" at bounding box center [486, 132] width 258 height 23
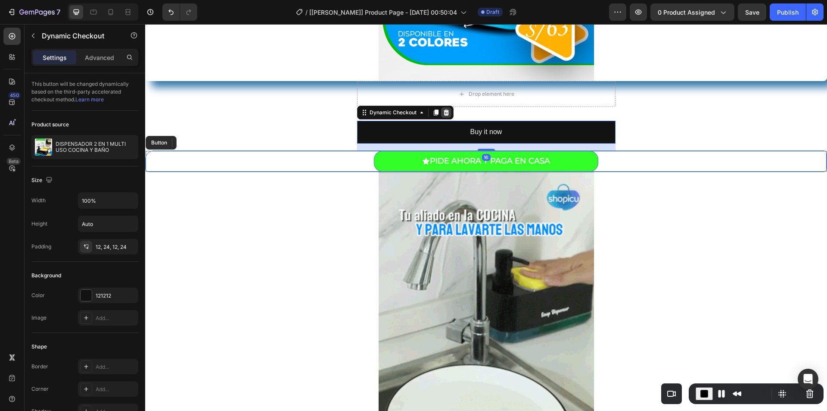
click at [443, 112] on icon at bounding box center [446, 112] width 7 height 7
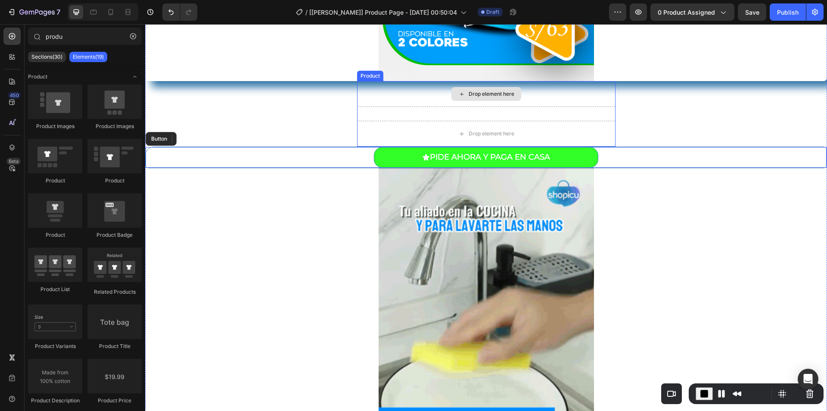
click at [402, 89] on div "Drop element here" at bounding box center [486, 94] width 258 height 26
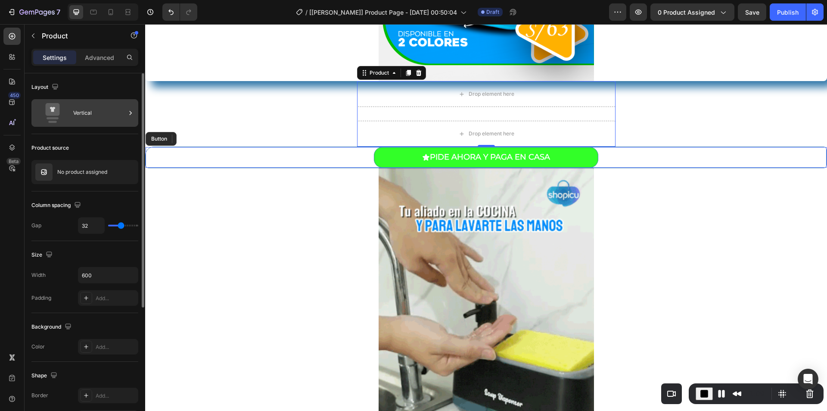
click at [91, 108] on div "Vertical" at bounding box center [99, 113] width 53 height 20
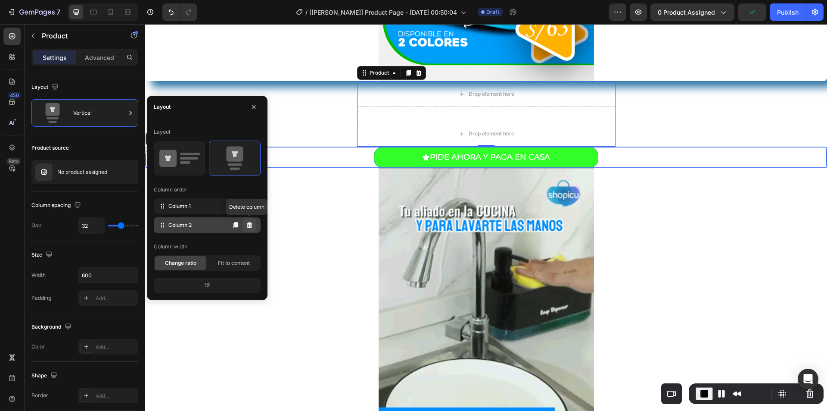
click at [250, 224] on icon at bounding box center [250, 225] width 6 height 6
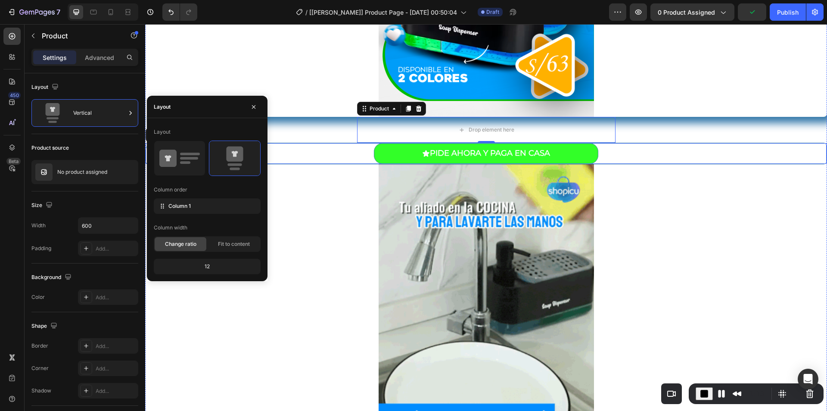
scroll to position [302, 0]
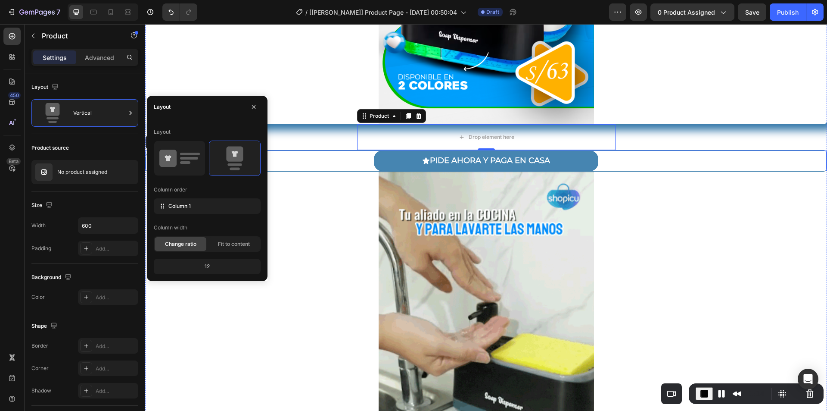
click at [379, 165] on button "PIDE AHORA Y PAGA EN CASA" at bounding box center [486, 160] width 224 height 20
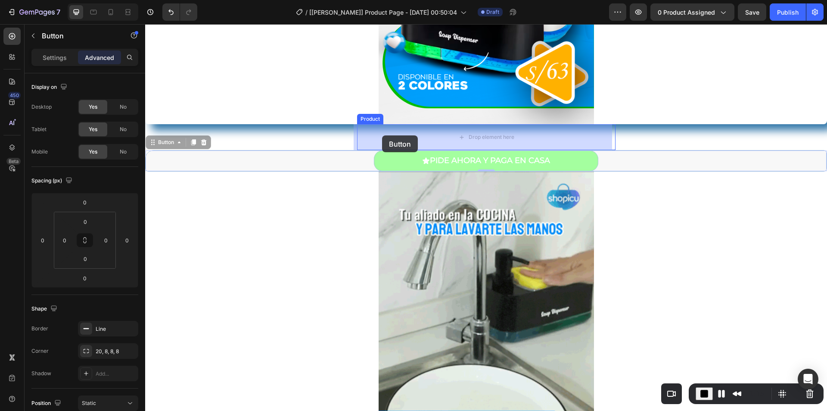
drag, startPoint x: 384, startPoint y: 162, endPoint x: 383, endPoint y: 143, distance: 19.4
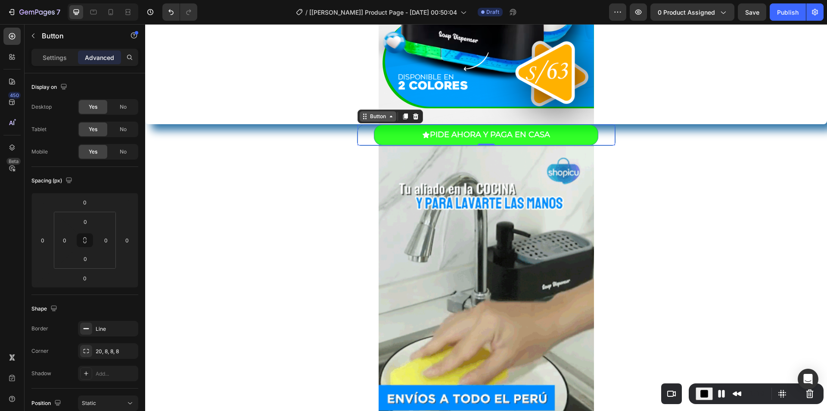
click at [376, 115] on div "Button" at bounding box center [377, 116] width 19 height 8
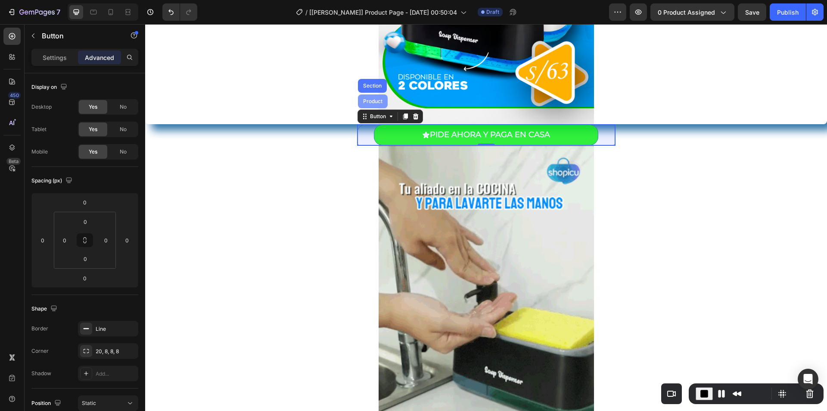
click at [370, 97] on div "Product" at bounding box center [373, 101] width 30 height 14
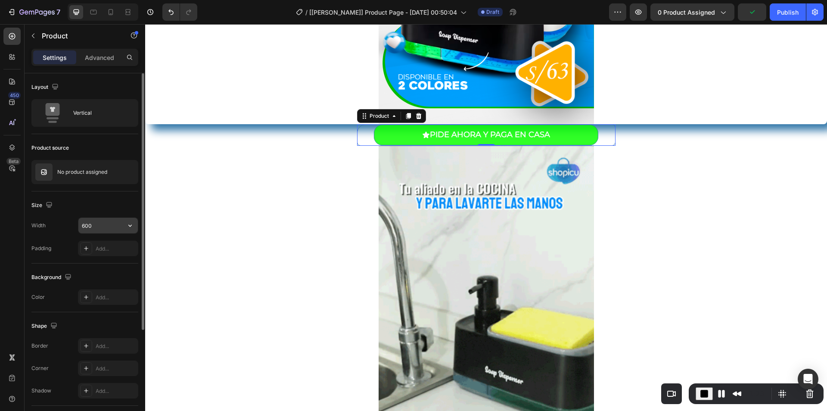
click at [135, 226] on button "button" at bounding box center [130, 226] width 16 height 16
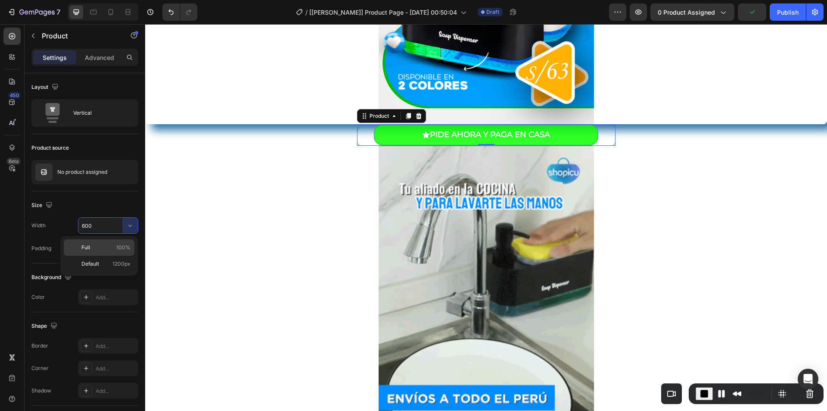
click at [117, 246] on span "100%" at bounding box center [123, 247] width 14 height 8
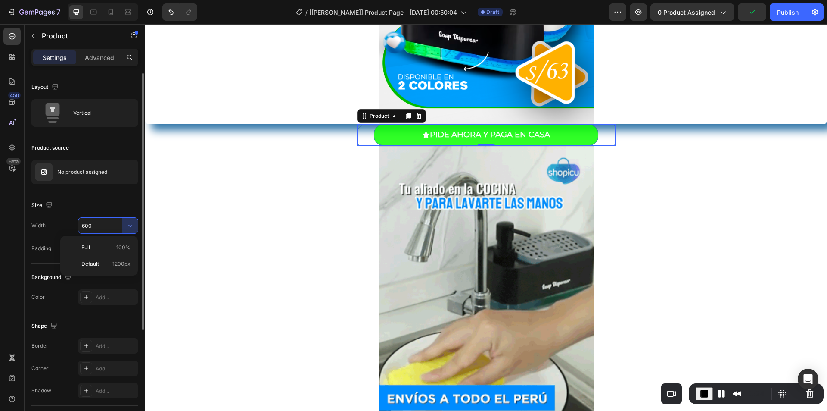
type input "100%"
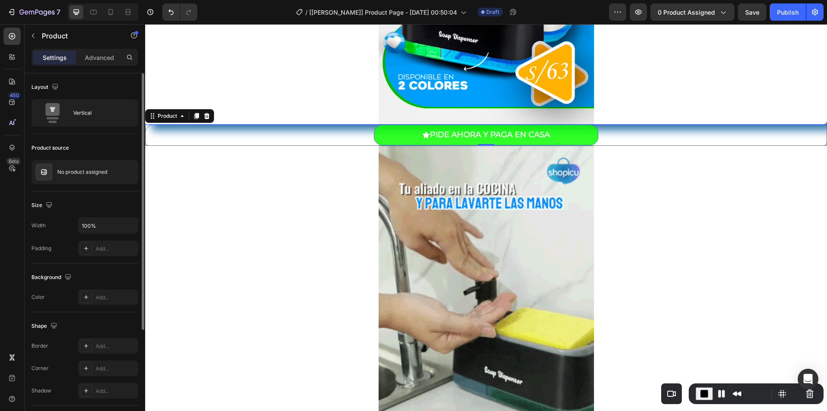
click at [126, 206] on div "Size" at bounding box center [84, 205] width 107 height 14
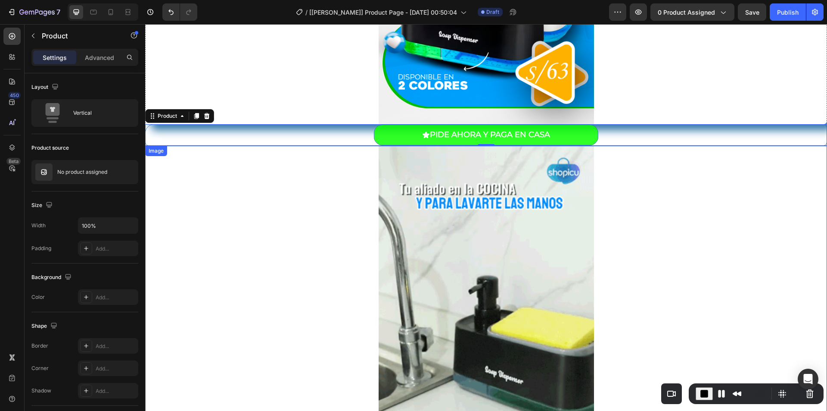
click at [289, 215] on div at bounding box center [486, 289] width 682 height 287
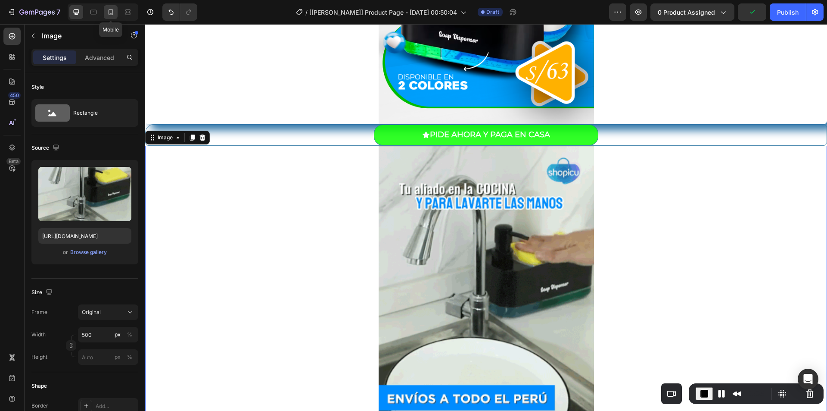
click at [108, 12] on icon at bounding box center [110, 12] width 9 height 9
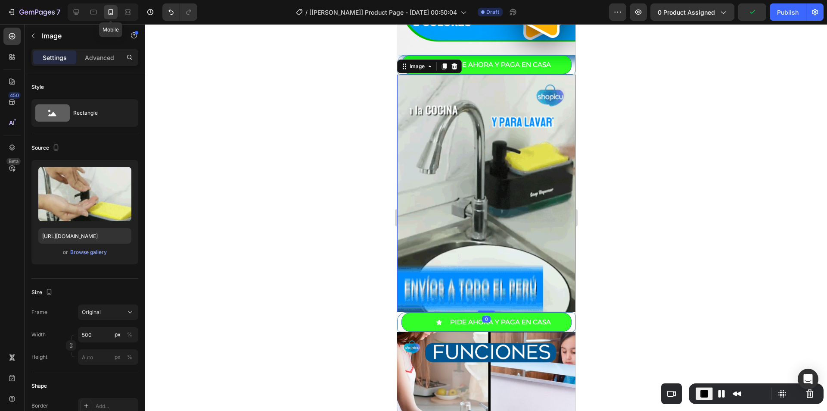
scroll to position [312, 0]
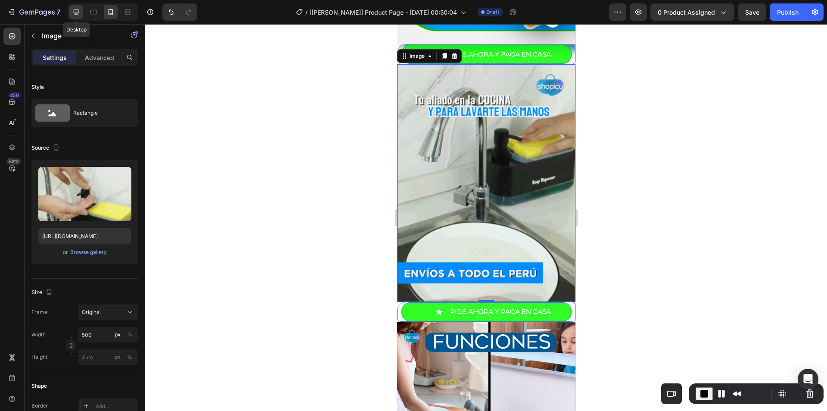
click at [72, 12] on icon at bounding box center [76, 12] width 9 height 9
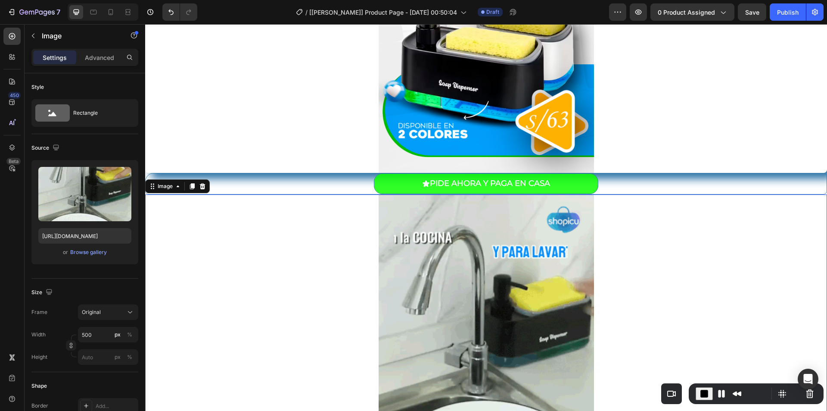
scroll to position [220, 0]
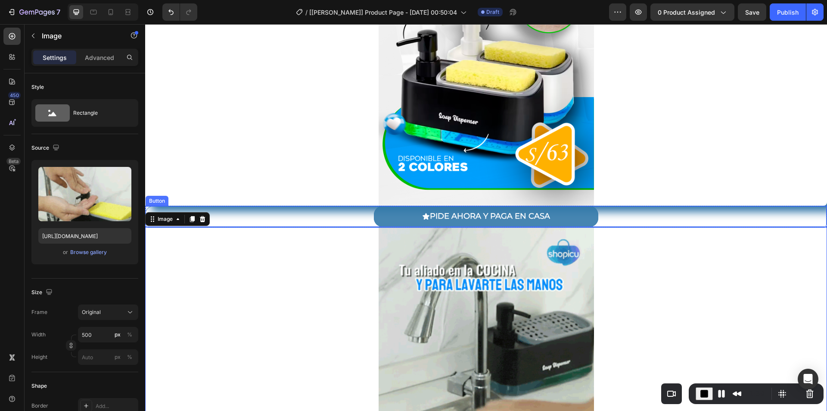
click at [375, 214] on button "PIDE AHORA Y PAGA EN CASA" at bounding box center [486, 216] width 224 height 20
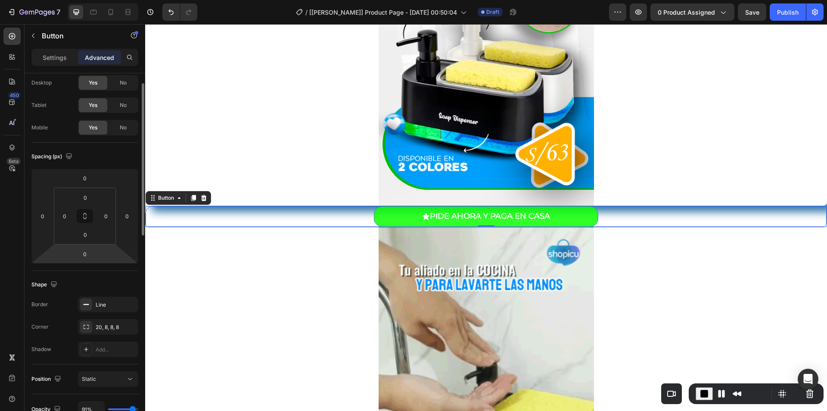
scroll to position [0, 0]
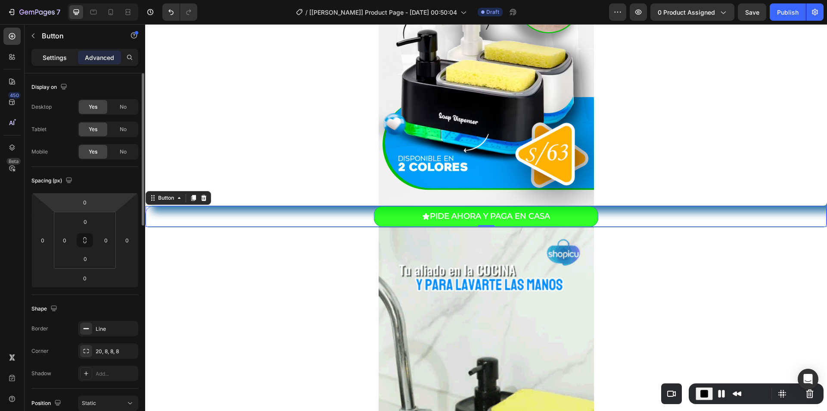
click at [56, 59] on p "Settings" at bounding box center [55, 57] width 24 height 9
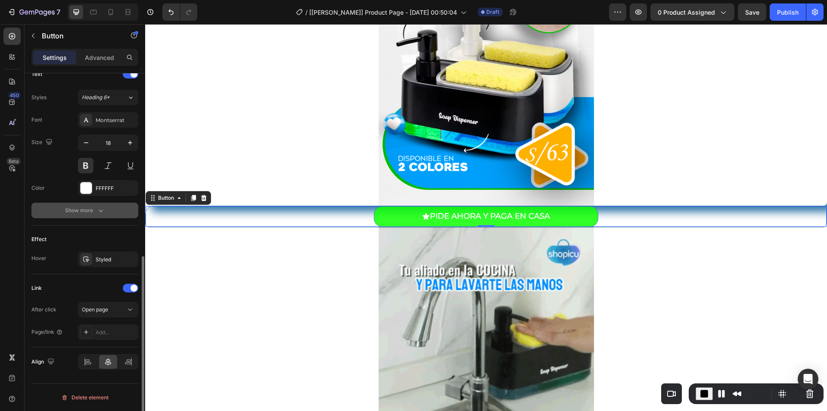
scroll to position [67, 0]
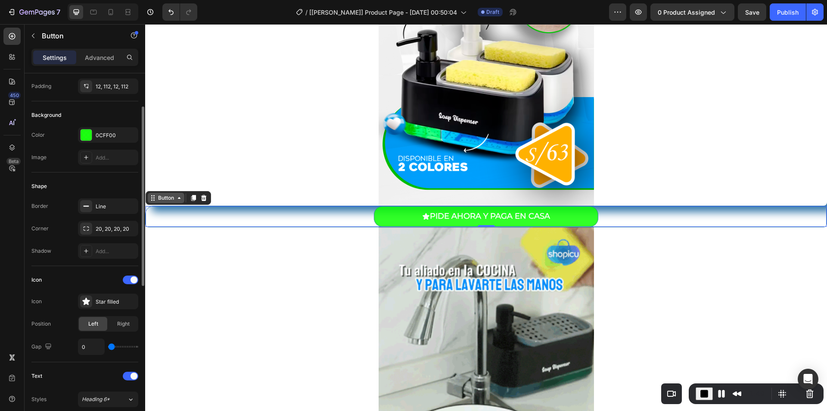
click at [162, 195] on div "Button" at bounding box center [165, 198] width 19 height 8
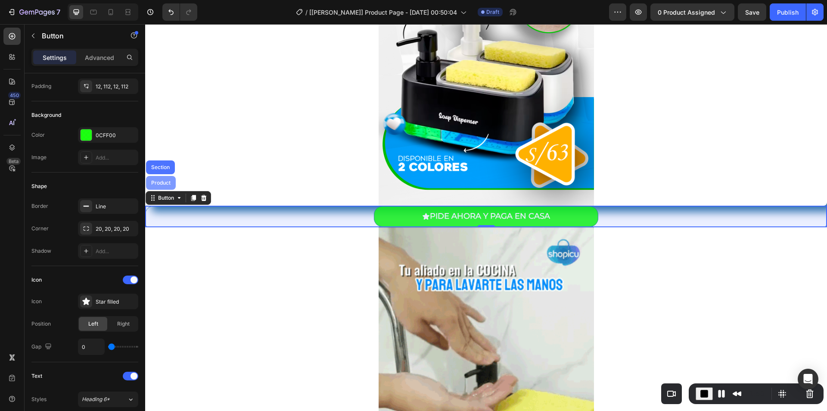
click at [160, 183] on div "Product" at bounding box center [160, 182] width 23 height 5
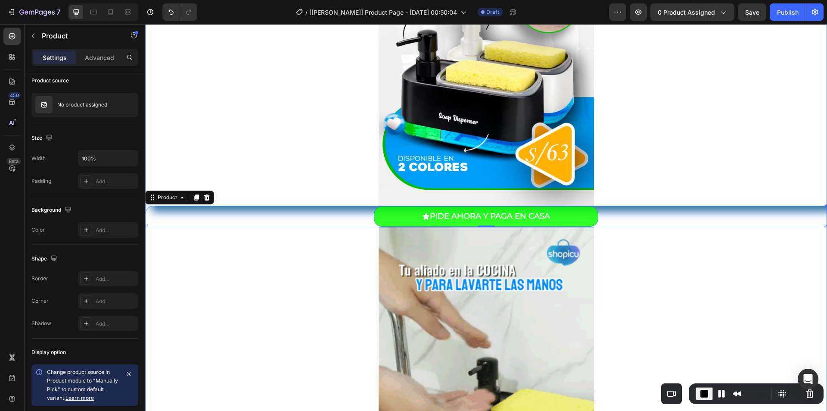
scroll to position [0, 0]
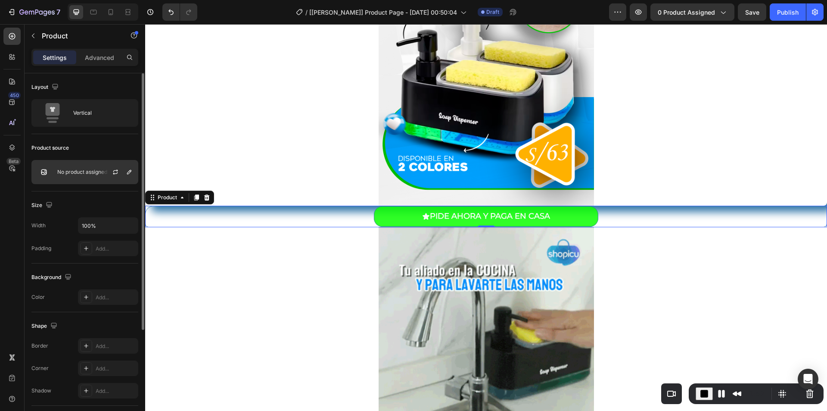
click at [81, 170] on p "No product assigned" at bounding box center [82, 172] width 50 height 6
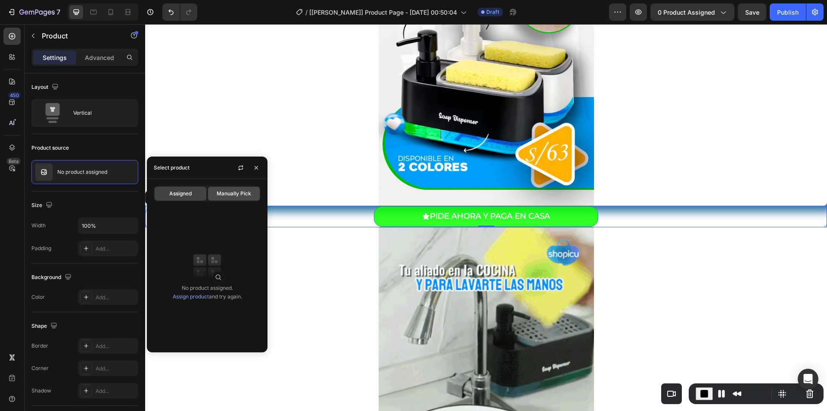
click at [228, 196] on span "Manually Pick" at bounding box center [234, 194] width 34 height 8
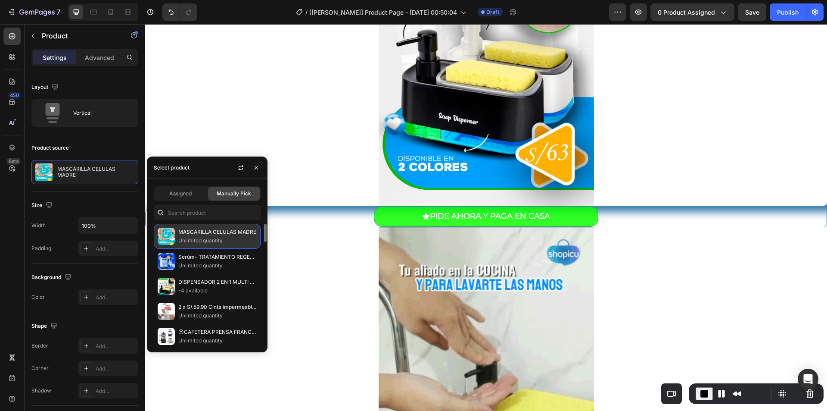
click at [221, 237] on p "Unlimited quantity" at bounding box center [217, 240] width 78 height 9
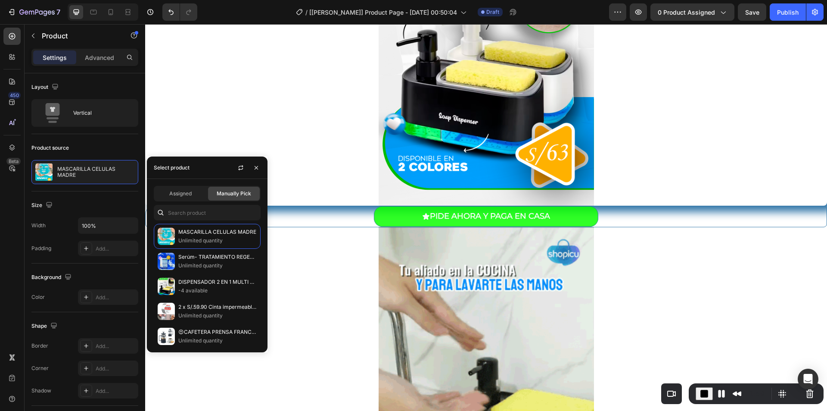
click at [591, 14] on div "/ [Nathan GemPages] Product Page - Aug 27, 00:50:04 Draft" at bounding box center [406, 11] width 405 height 17
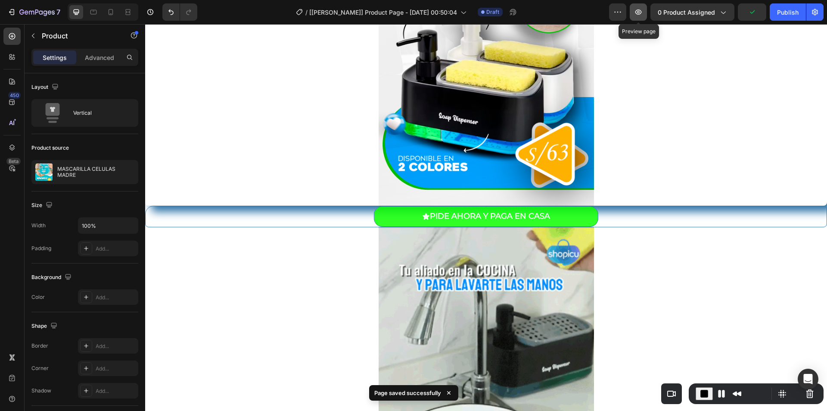
click at [638, 15] on icon "button" at bounding box center [638, 12] width 9 height 9
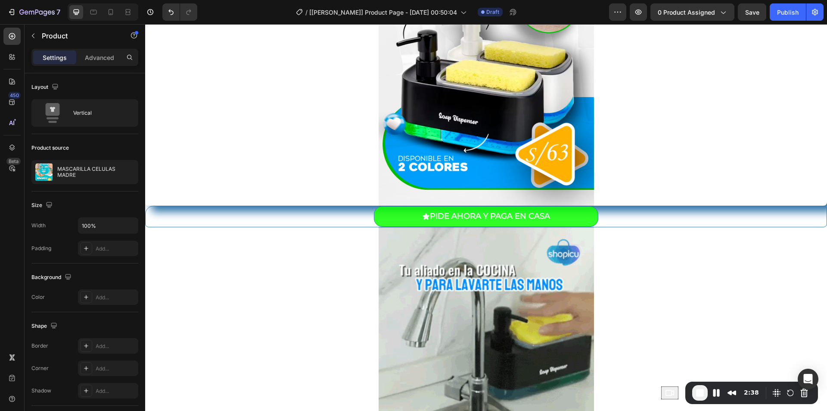
click at [700, 394] on span "End Recording" at bounding box center [700, 392] width 10 height 10
